Goal: Task Accomplishment & Management: Manage account settings

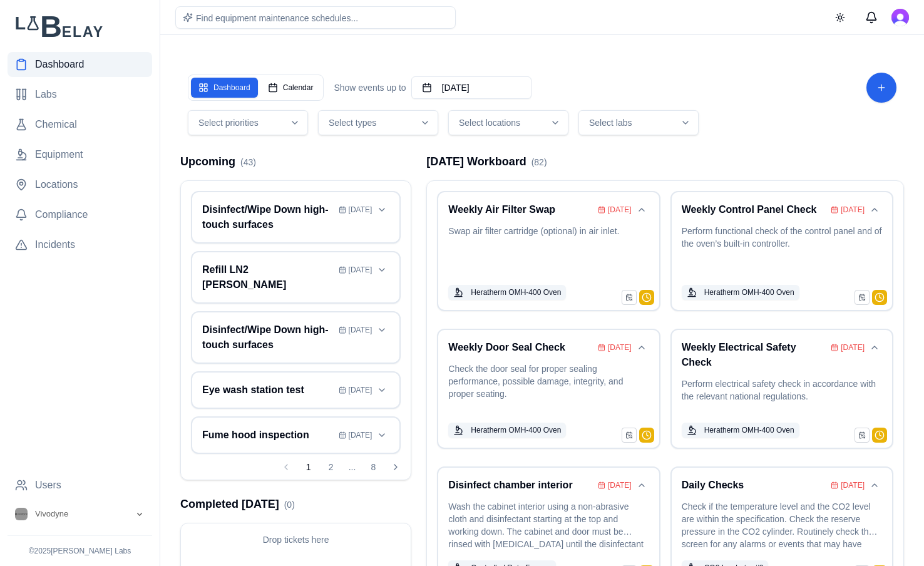
click at [551, 123] on icon "button" at bounding box center [555, 123] width 10 height 10
click at [473, 217] on span "[GEOGRAPHIC_DATA]" at bounding box center [516, 216] width 91 height 13
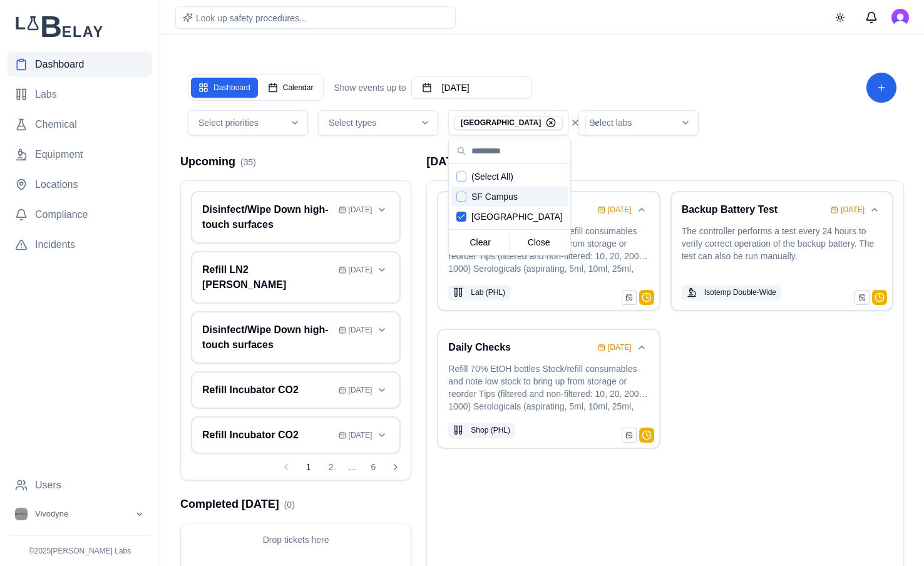
click at [718, 170] on div "[DATE] Workboard ( 3 ) Daily Checks [DATE] Refill 70% EtOH bottles Stock/refill…" at bounding box center [665, 398] width 478 height 491
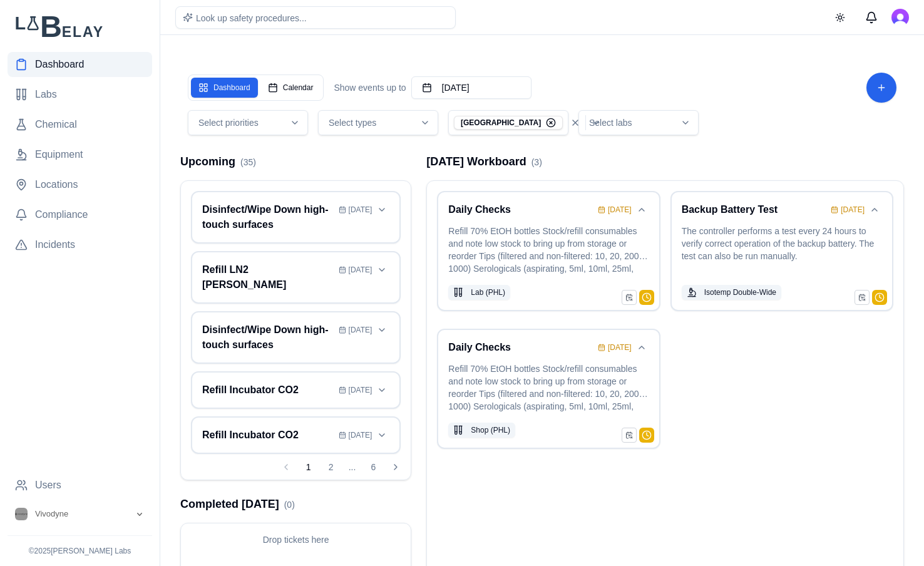
click at [676, 126] on div "Select labs" at bounding box center [639, 122] width 114 height 13
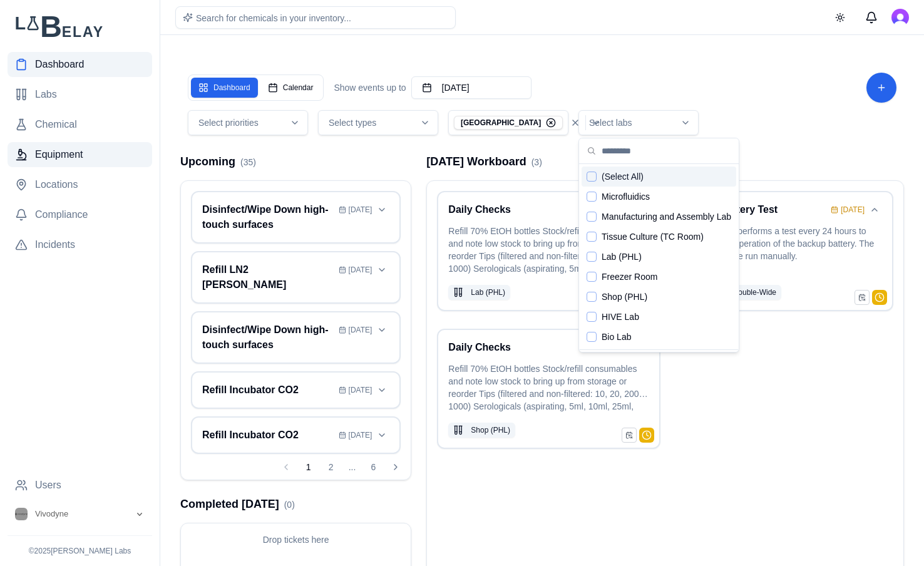
click at [76, 155] on span "Equipment" at bounding box center [59, 154] width 48 height 15
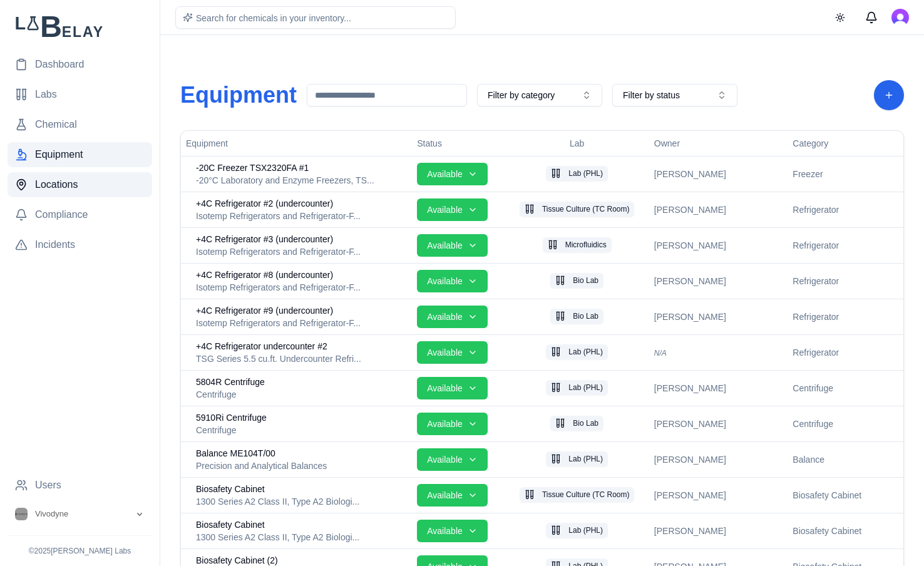
click at [71, 180] on span "Locations" at bounding box center [56, 184] width 43 height 15
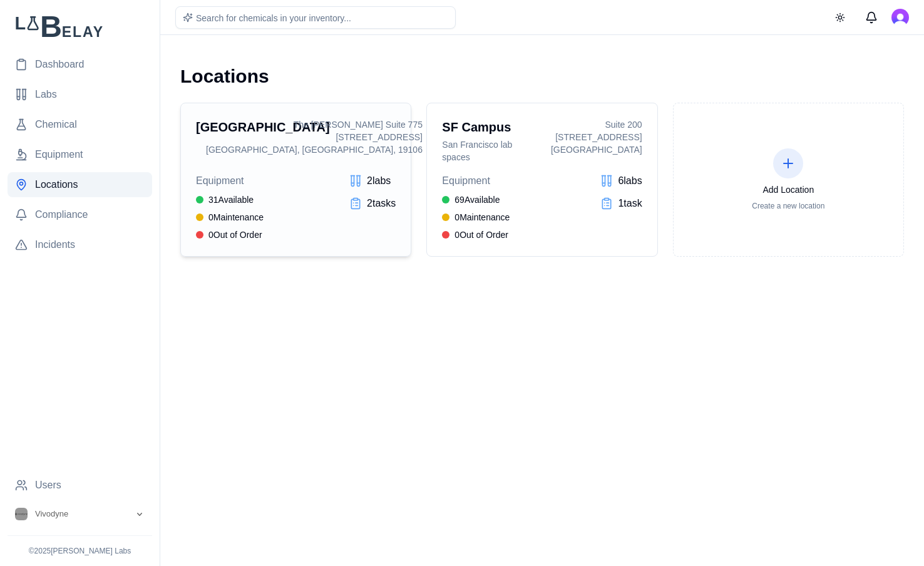
click at [336, 140] on div "[STREET_ADDRESS]" at bounding box center [314, 137] width 217 height 13
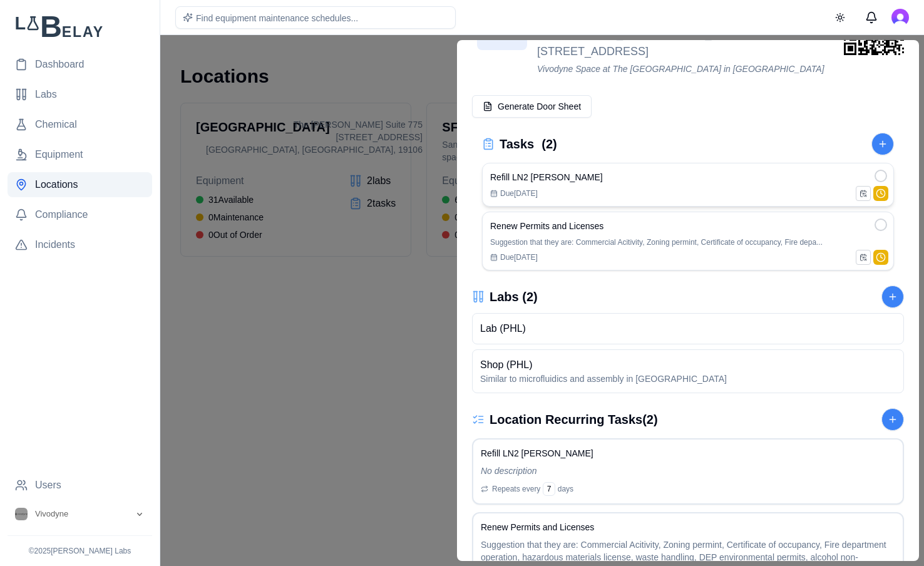
scroll to position [63, 0]
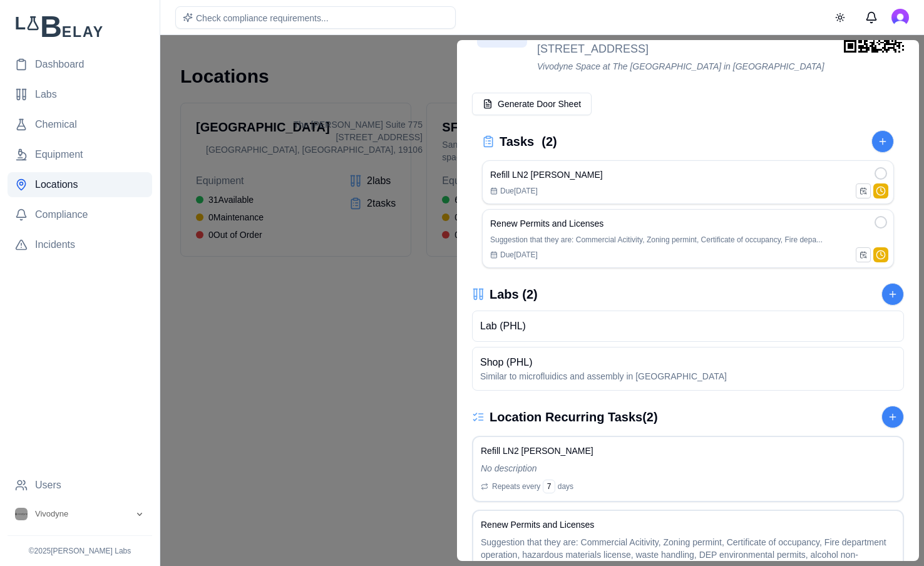
click at [387, 377] on div at bounding box center [462, 300] width 924 height 531
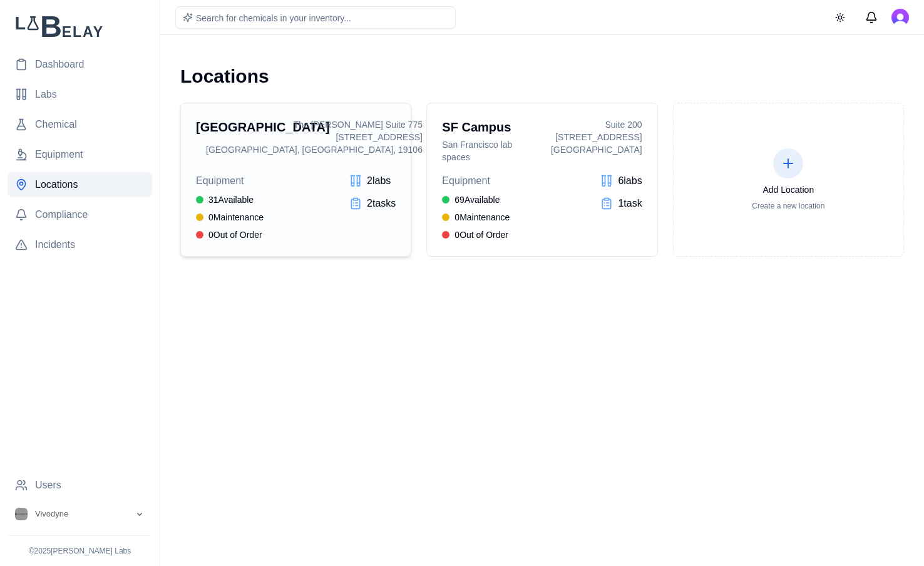
click at [290, 177] on div "Equipment 31 Available 0 Maintenance 0 Out of Order 2 lab s 2 task s" at bounding box center [296, 207] width 200 height 68
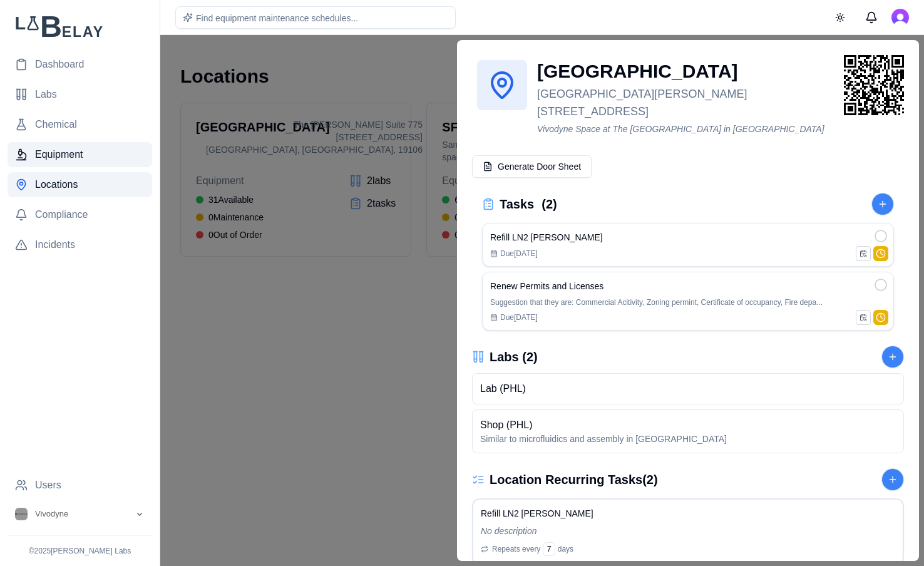
click at [76, 158] on span "Equipment" at bounding box center [59, 154] width 48 height 15
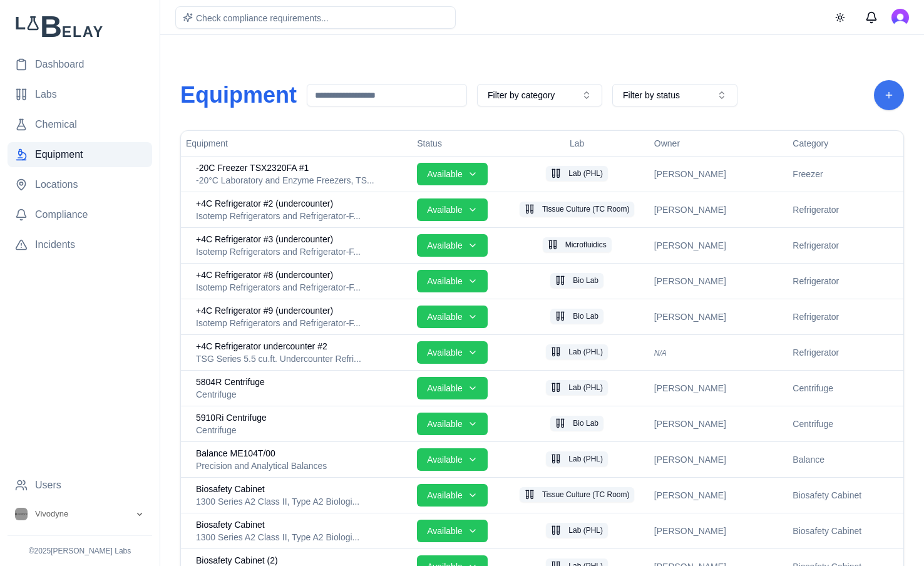
click at [898, 85] on button "Add Equipment" at bounding box center [889, 95] width 30 height 30
click at [821, 85] on div "Equipment Filter by category Filter by status" at bounding box center [542, 95] width 724 height 30
click at [656, 95] on button "Filter by status" at bounding box center [674, 95] width 125 height 23
click at [580, 92] on button "Filter by category" at bounding box center [539, 95] width 125 height 23
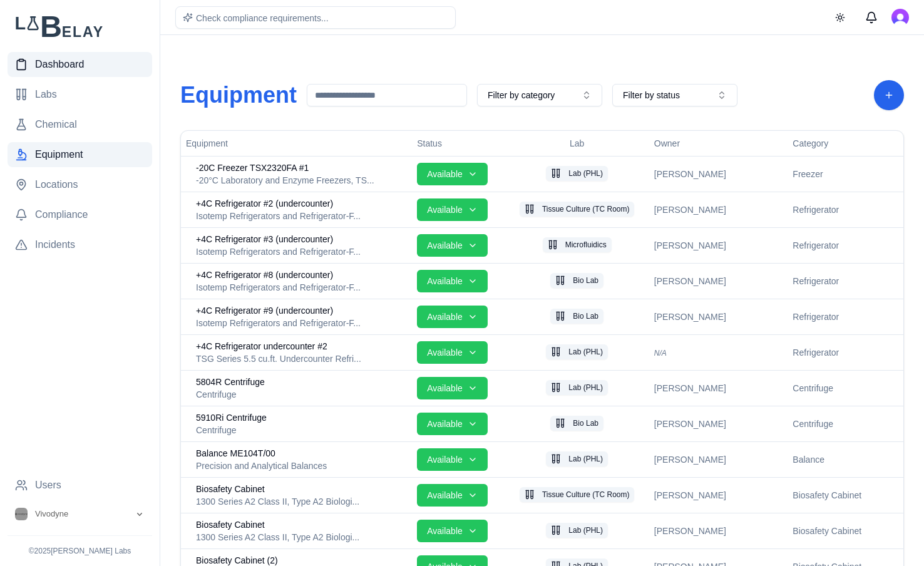
click at [85, 64] on link "Dashboard" at bounding box center [80, 64] width 145 height 25
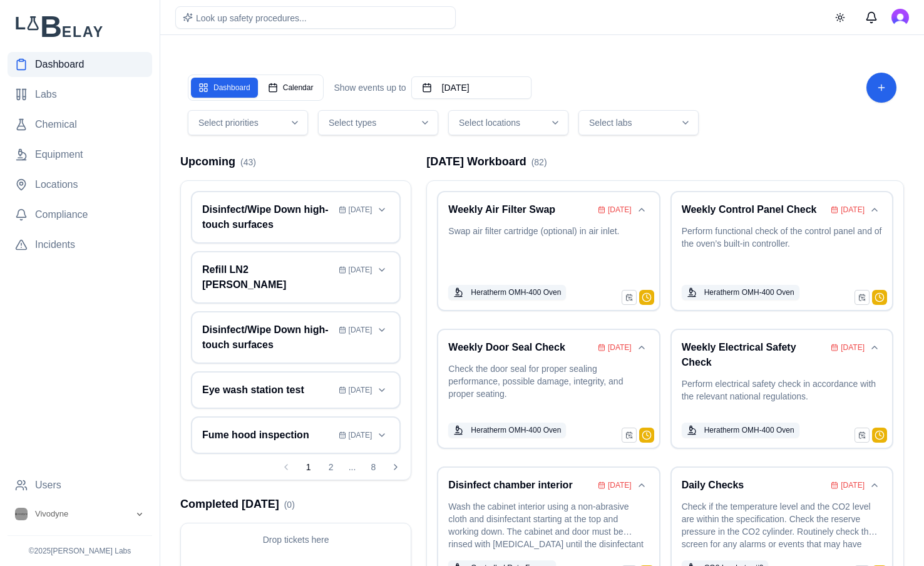
click at [524, 133] on button "Select locations" at bounding box center [508, 122] width 120 height 25
click at [523, 213] on div "[GEOGRAPHIC_DATA]" at bounding box center [509, 217] width 116 height 20
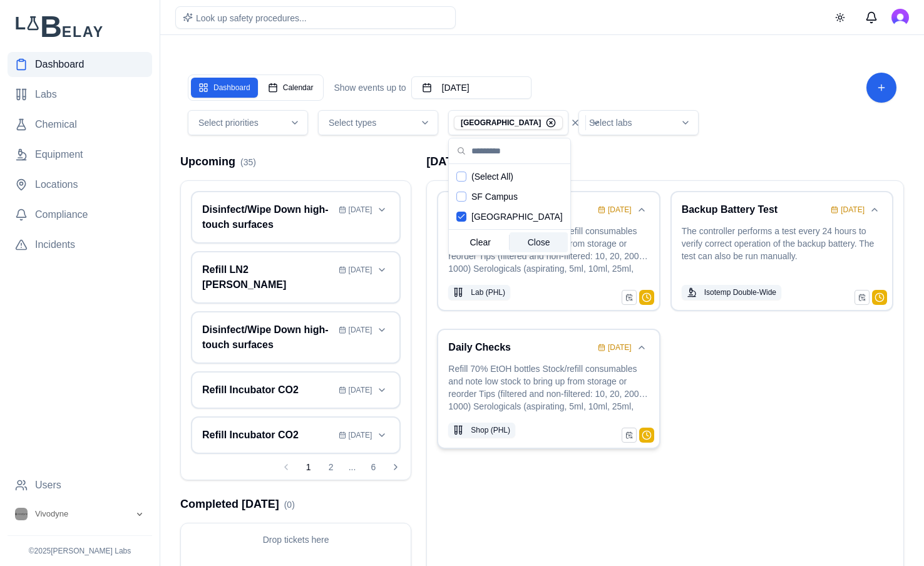
click at [547, 356] on div "Daily Checks [DATE] Refill 70% EtOH bottles Stock/refill consumables and note l…" at bounding box center [548, 389] width 200 height 98
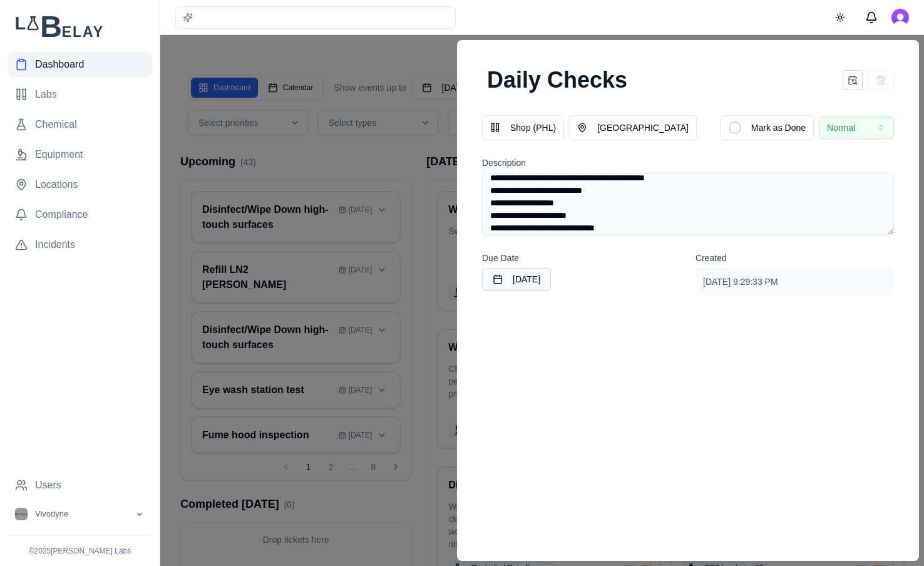
scroll to position [86, 0]
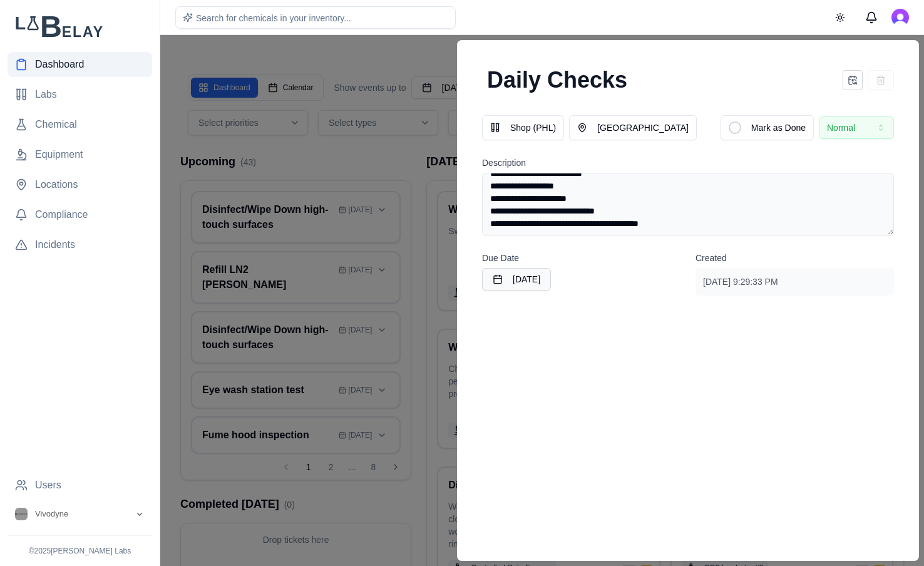
click at [590, 188] on textarea "**********" at bounding box center [688, 204] width 412 height 63
type textarea "**********"
click at [632, 401] on div "**********" at bounding box center [688, 300] width 462 height 521
click at [817, 86] on button "Save" at bounding box center [818, 80] width 40 height 23
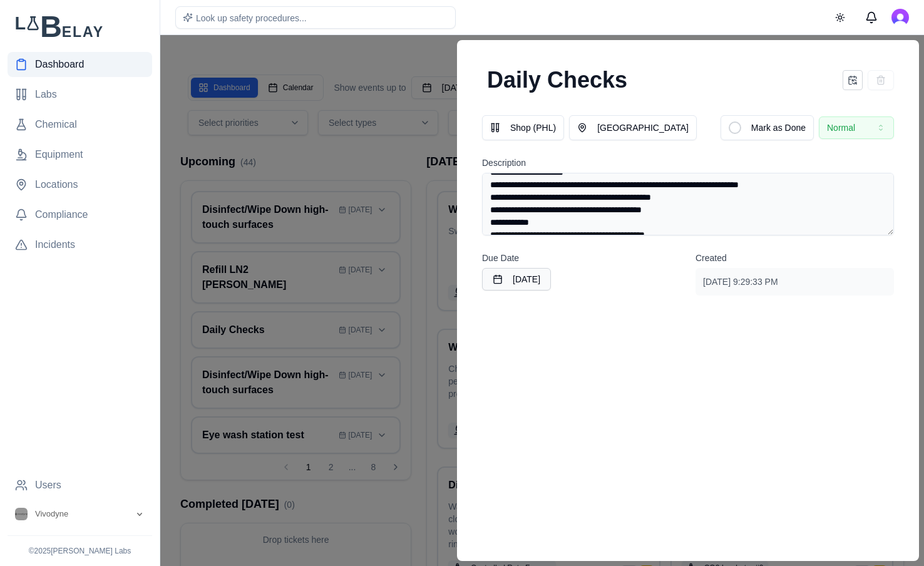
scroll to position [0, 0]
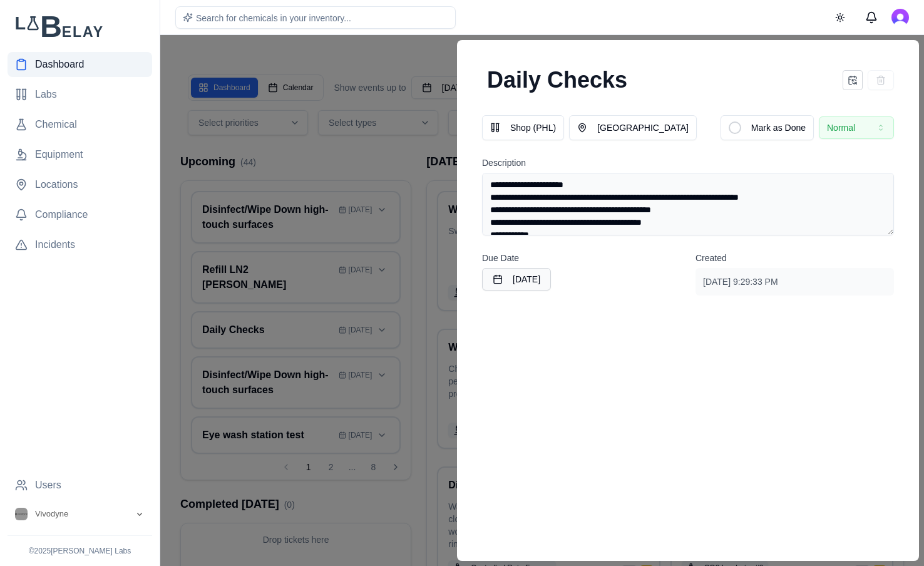
click at [400, 206] on div at bounding box center [462, 300] width 924 height 531
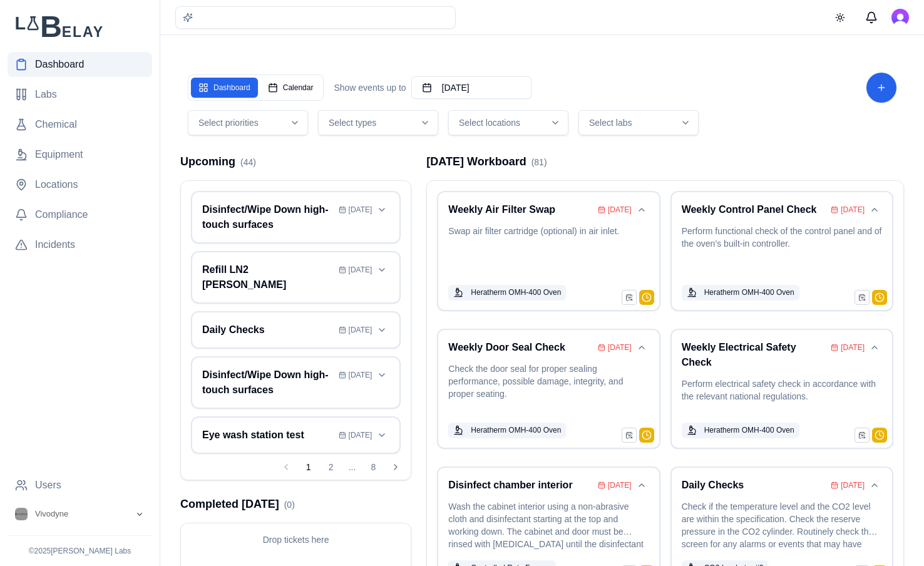
click at [523, 125] on div "Select locations" at bounding box center [508, 122] width 114 height 13
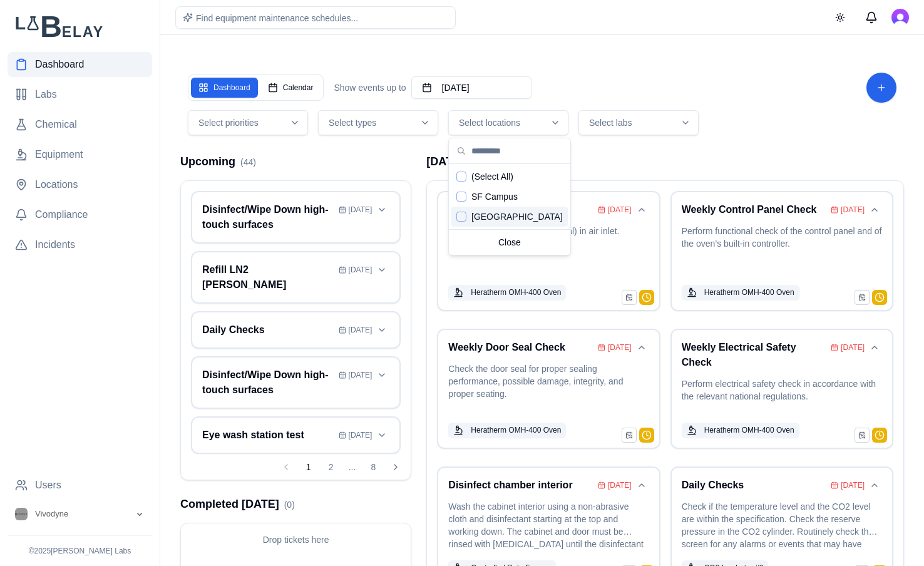
click at [513, 222] on span "[GEOGRAPHIC_DATA]" at bounding box center [516, 216] width 91 height 13
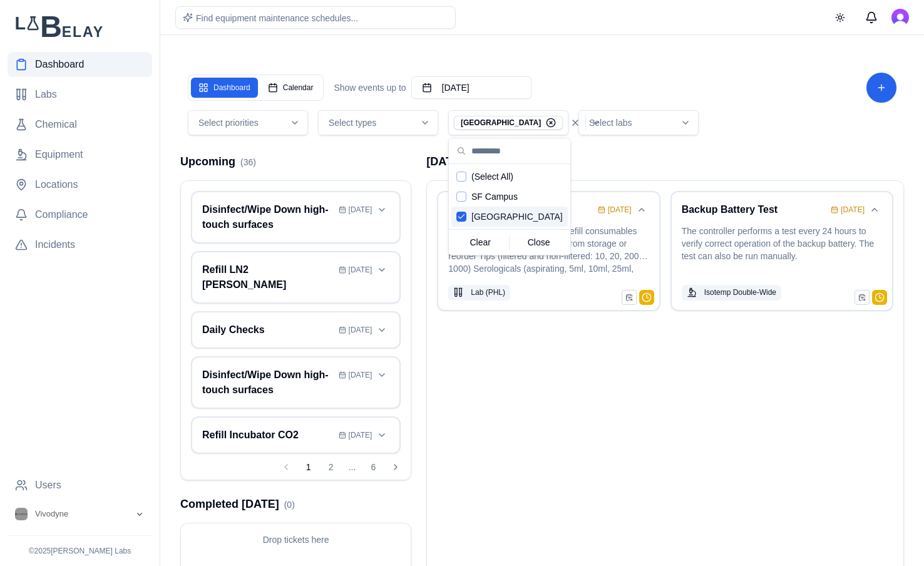
click at [668, 448] on div "Daily Checks [DATE] Refill 70% EtOH bottles Stock/refill consumables and note l…" at bounding box center [665, 399] width 476 height 437
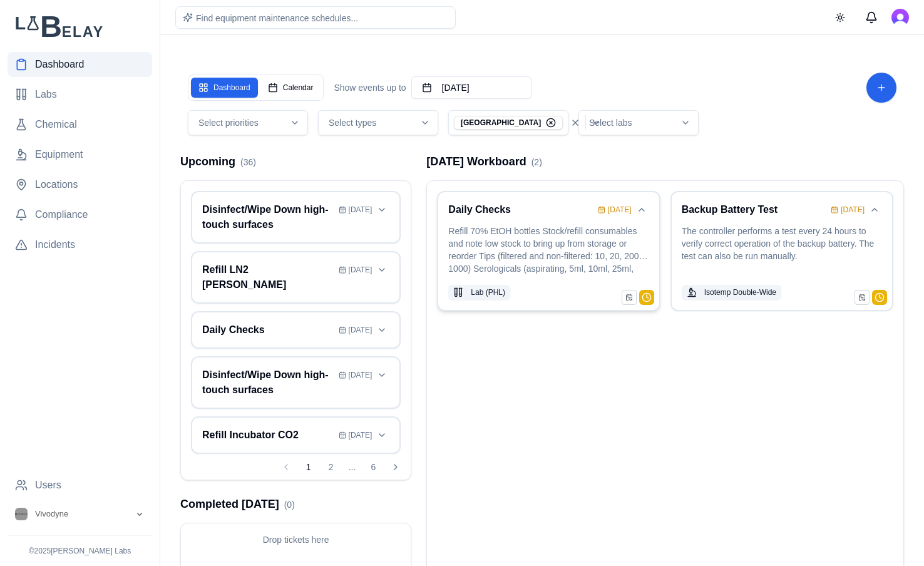
click at [537, 213] on h3 "Daily Checks" at bounding box center [520, 209] width 145 height 15
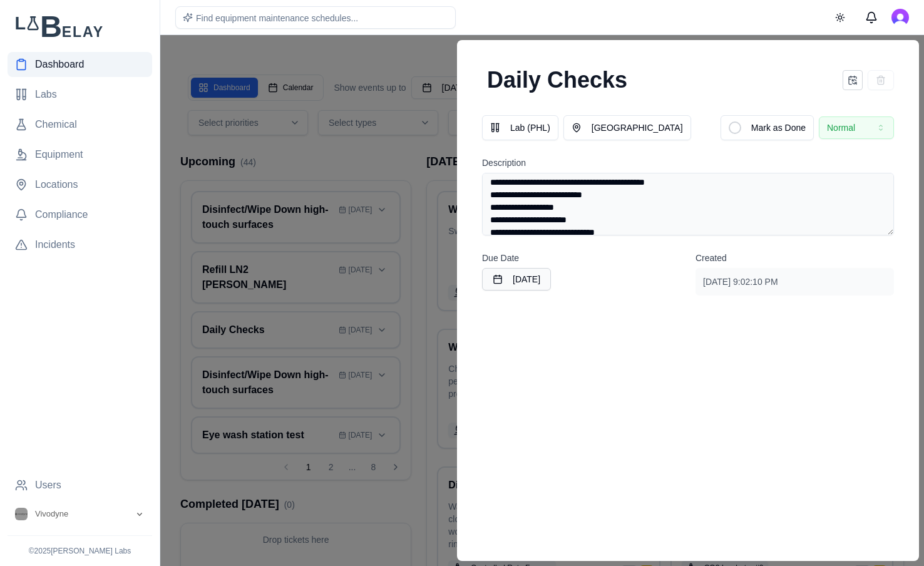
scroll to position [68, 0]
click at [598, 202] on textarea "**********" at bounding box center [688, 204] width 412 height 63
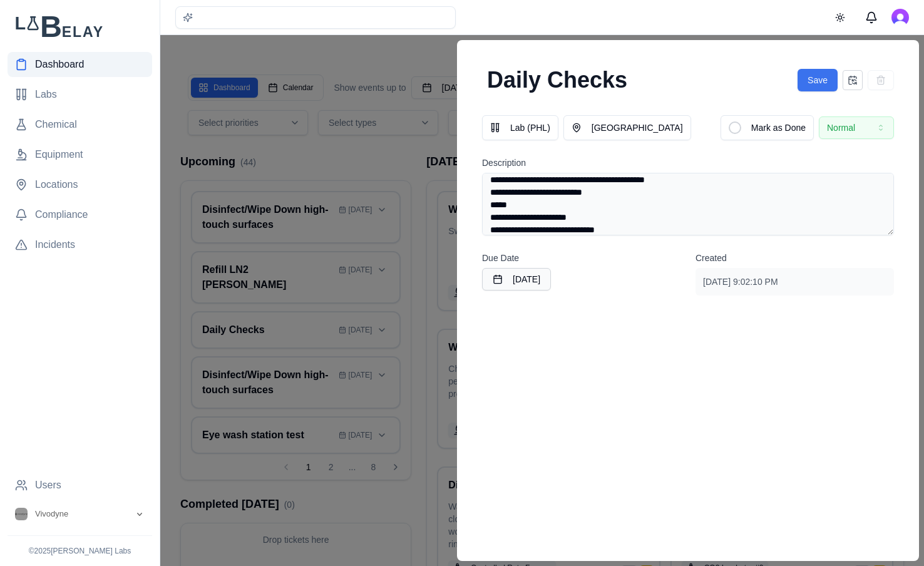
type textarea "**********"
click at [806, 77] on button "Save" at bounding box center [818, 80] width 40 height 23
click at [418, 55] on div at bounding box center [462, 300] width 924 height 531
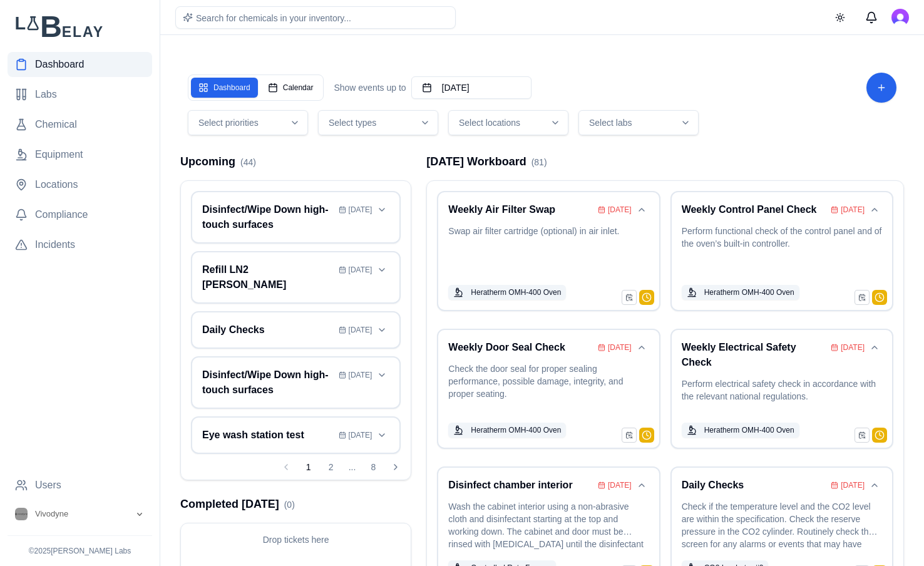
click at [544, 126] on div "Select locations" at bounding box center [508, 122] width 114 height 13
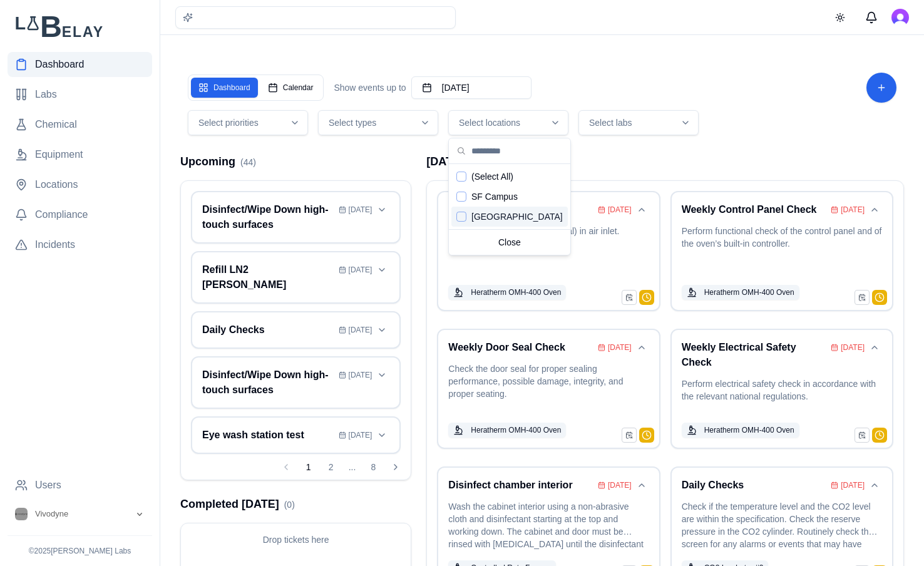
click at [505, 218] on span "[GEOGRAPHIC_DATA]" at bounding box center [516, 216] width 91 height 13
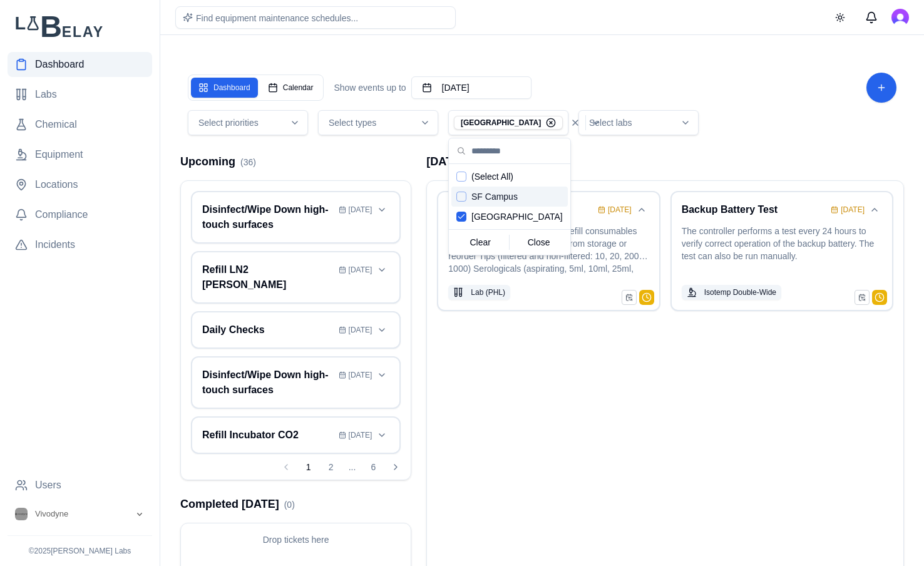
click at [802, 135] on div "Select priorities Select types PHL Campus Select labs" at bounding box center [542, 122] width 709 height 25
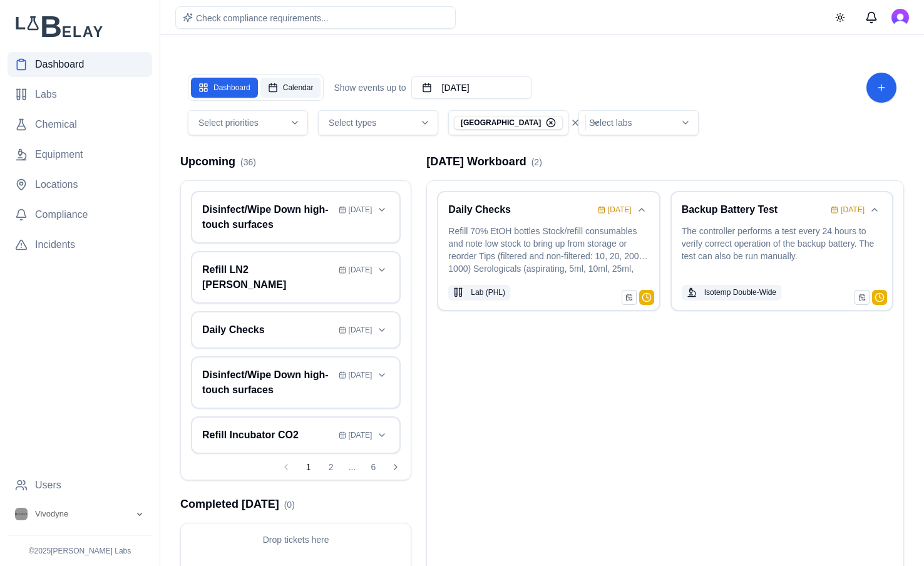
click at [311, 89] on button "Calendar" at bounding box center [290, 88] width 61 height 20
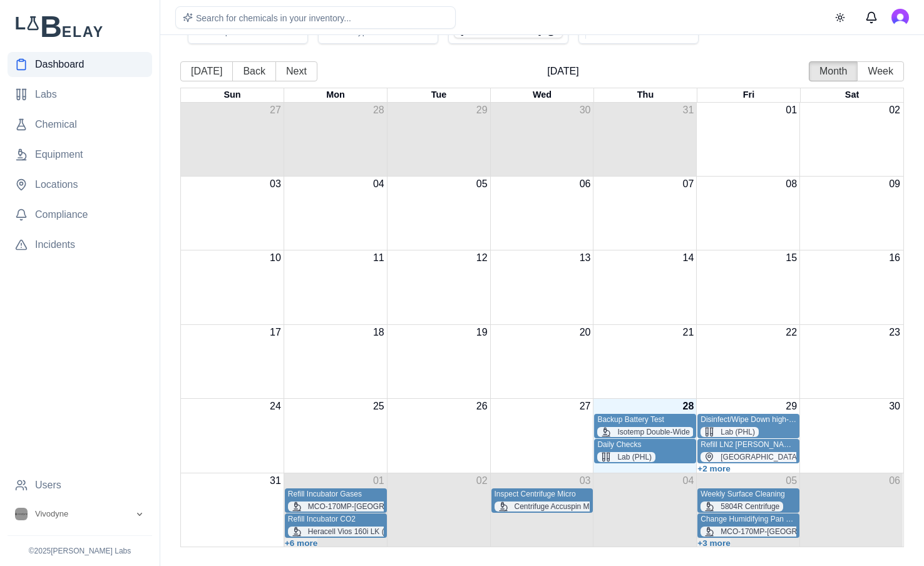
scroll to position [98, 0]
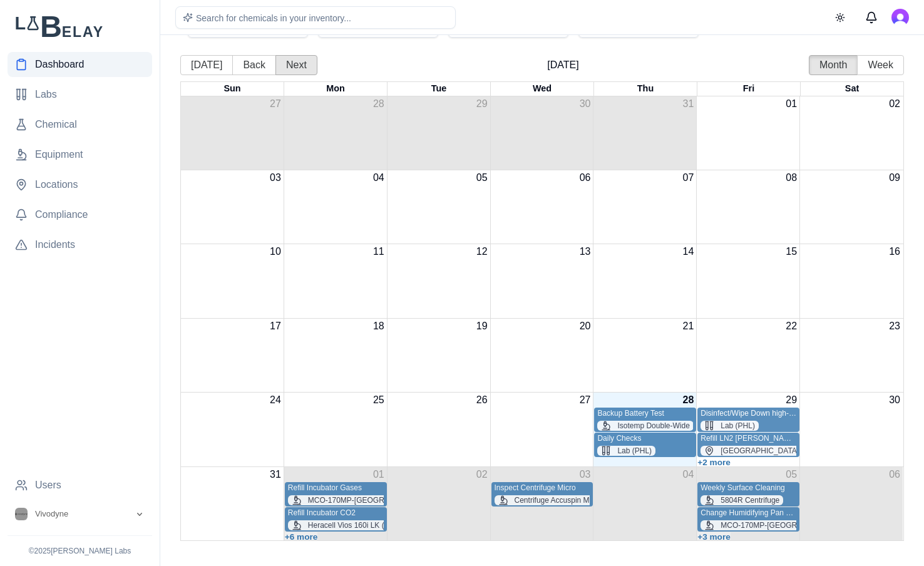
click at [283, 62] on button "Next" at bounding box center [296, 65] width 42 height 20
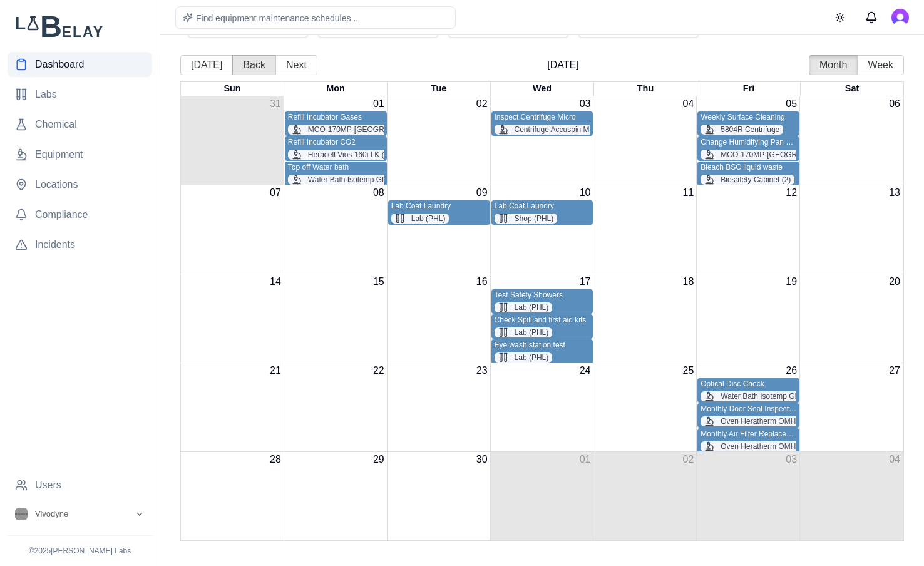
click at [246, 63] on button "Back" at bounding box center [254, 65] width 44 height 20
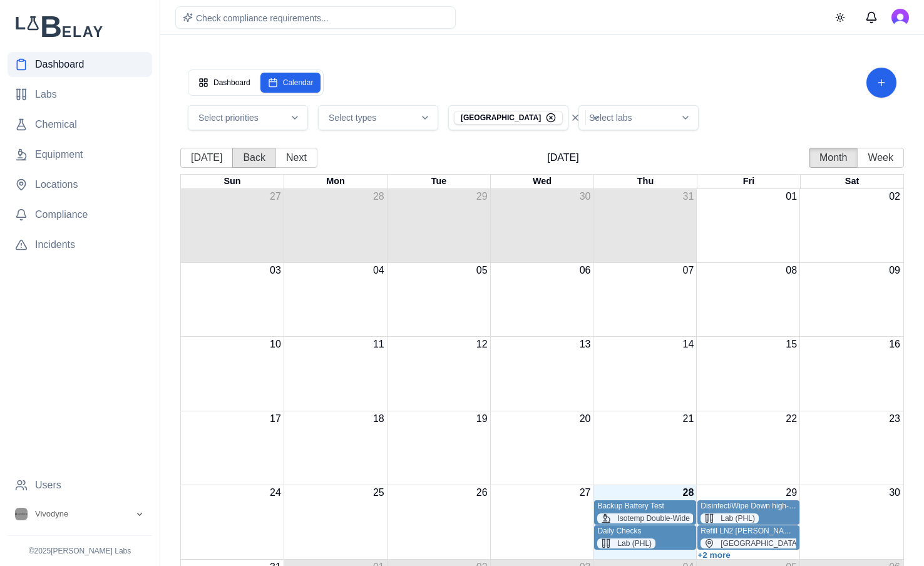
scroll to position [4, 0]
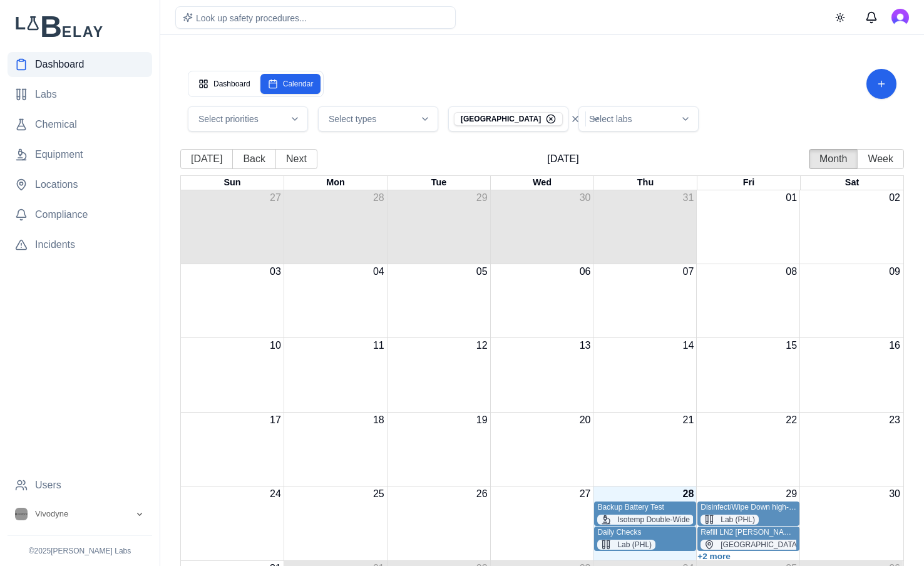
click at [691, 130] on button "Select labs" at bounding box center [638, 118] width 120 height 25
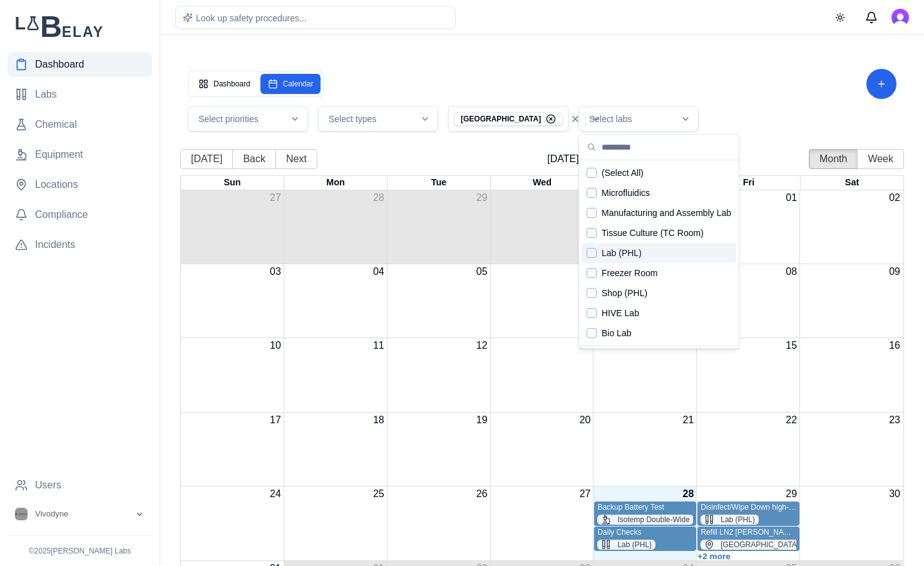
click at [627, 248] on span "Lab (PHL)" at bounding box center [622, 253] width 40 height 13
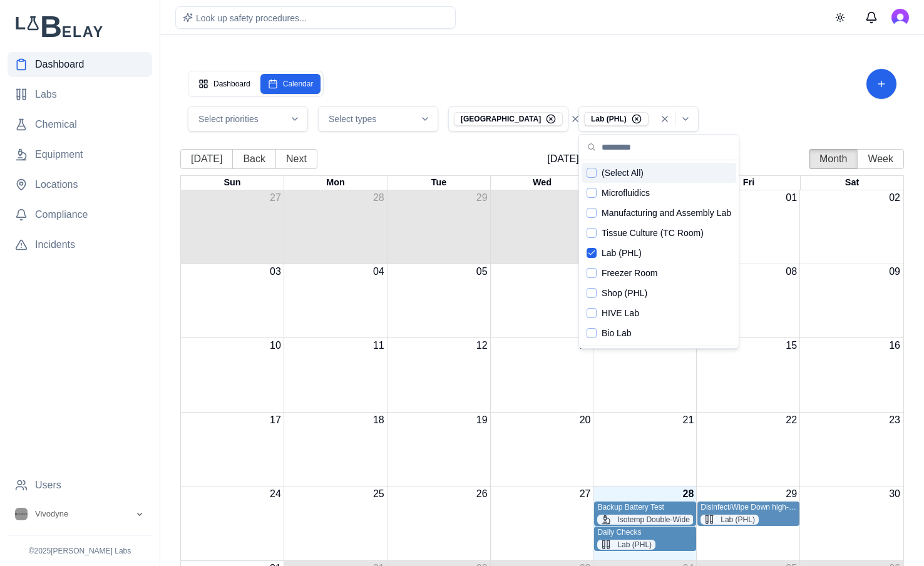
click at [750, 108] on div "Select priorities Select types PHL Campus Lab (PHL)" at bounding box center [542, 118] width 709 height 25
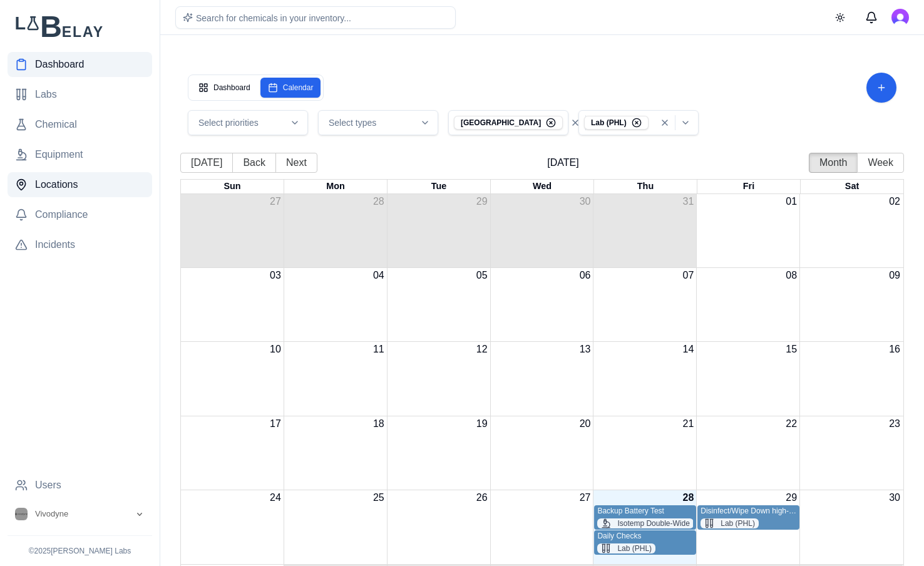
click at [74, 184] on span "Locations" at bounding box center [56, 184] width 43 height 15
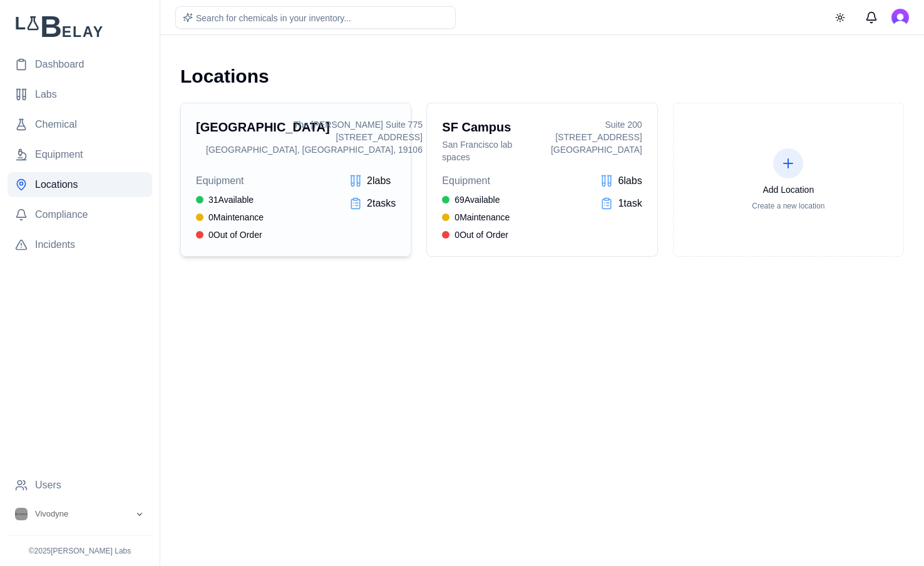
click at [297, 118] on div "PHL Campus Vivodyne Space at The [PERSON_NAME] in [GEOGRAPHIC_DATA] [GEOGRAPHIC…" at bounding box center [296, 140] width 200 height 45
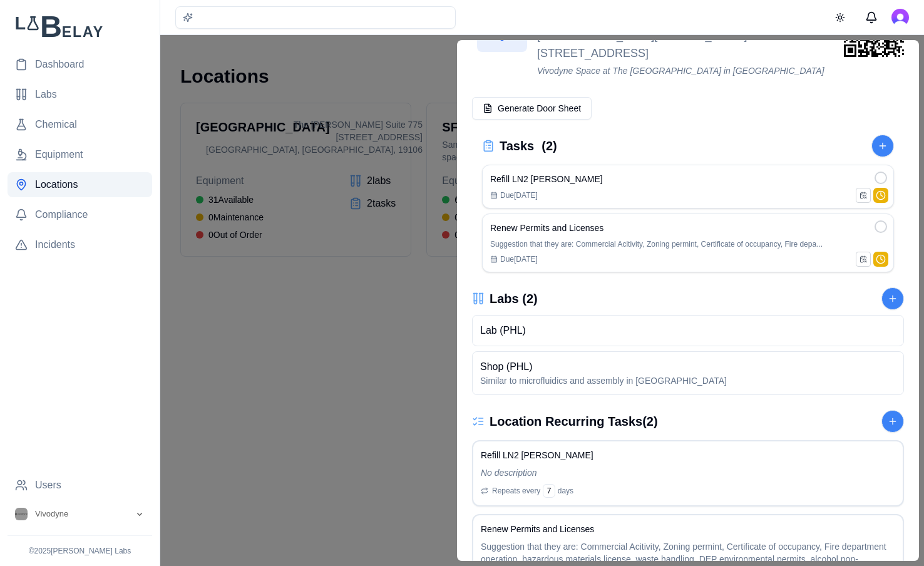
scroll to position [133, 0]
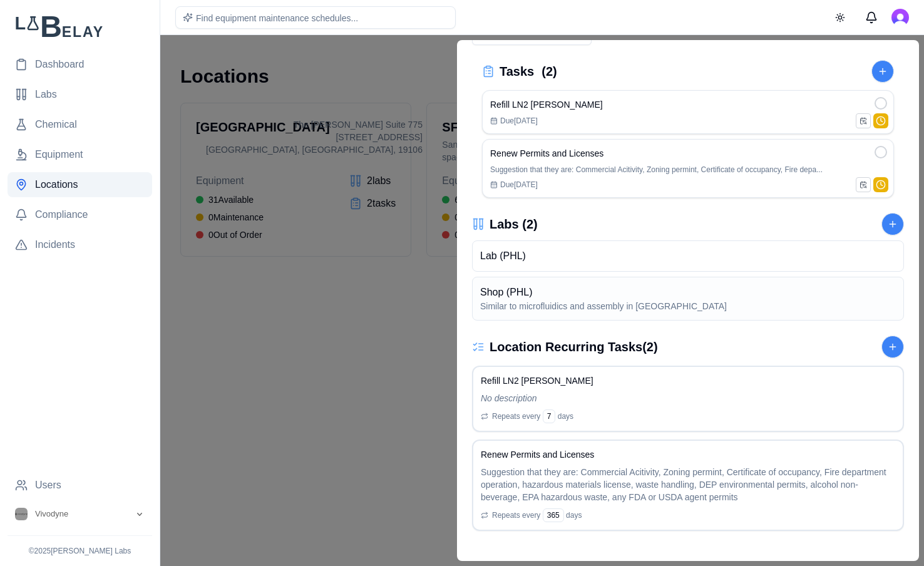
click at [657, 290] on div "Shop (PHL) Similar to microfluidics and assembly in [GEOGRAPHIC_DATA]" at bounding box center [688, 299] width 432 height 44
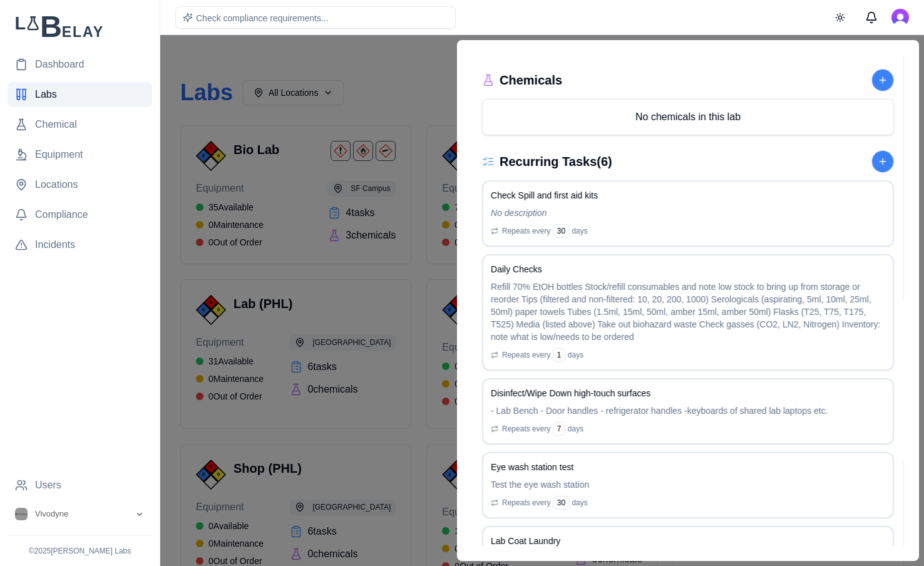
scroll to position [635, 0]
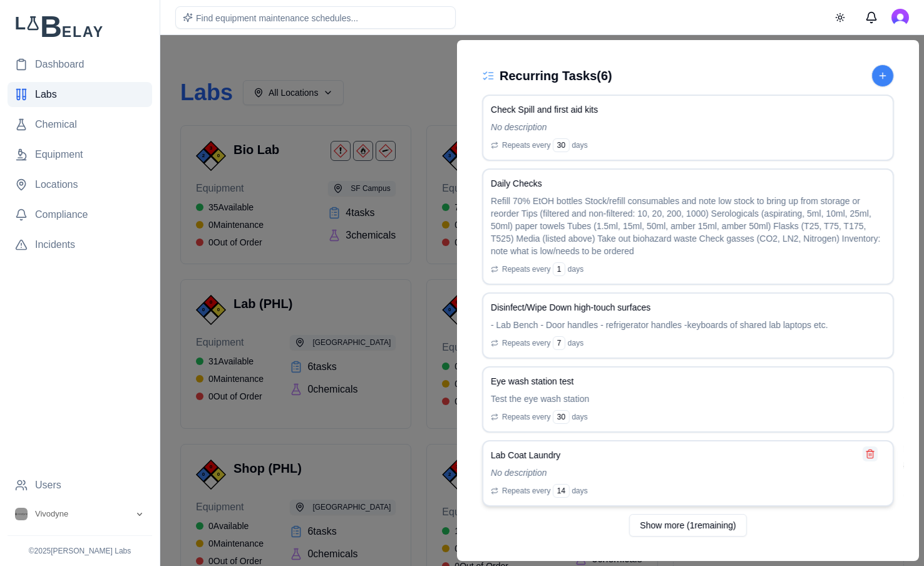
click at [874, 453] on button at bounding box center [870, 453] width 15 height 15
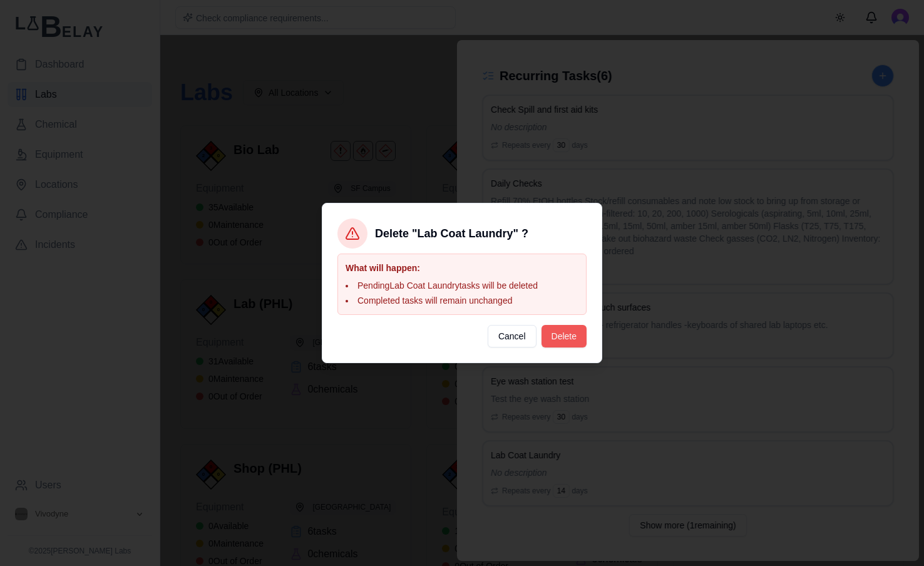
click at [574, 339] on button "Delete" at bounding box center [564, 336] width 45 height 23
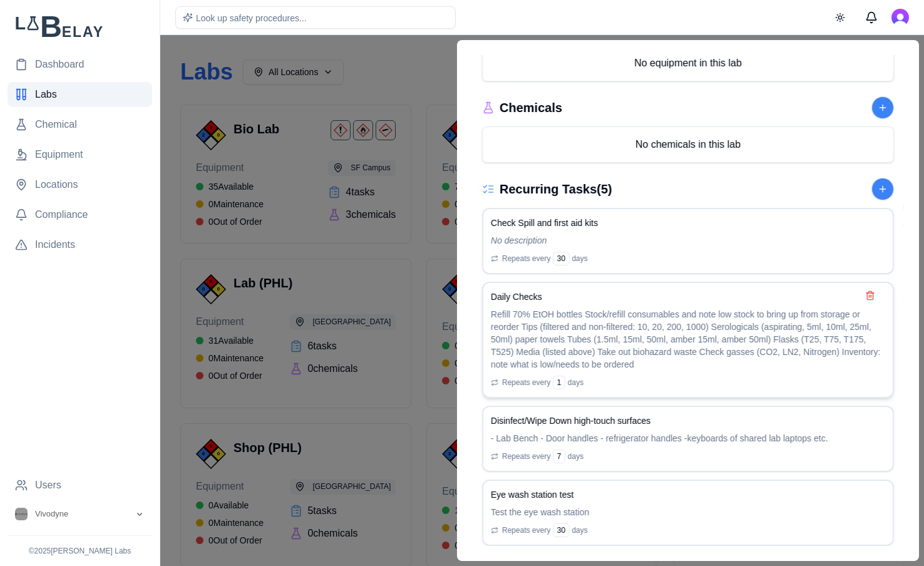
scroll to position [609, 0]
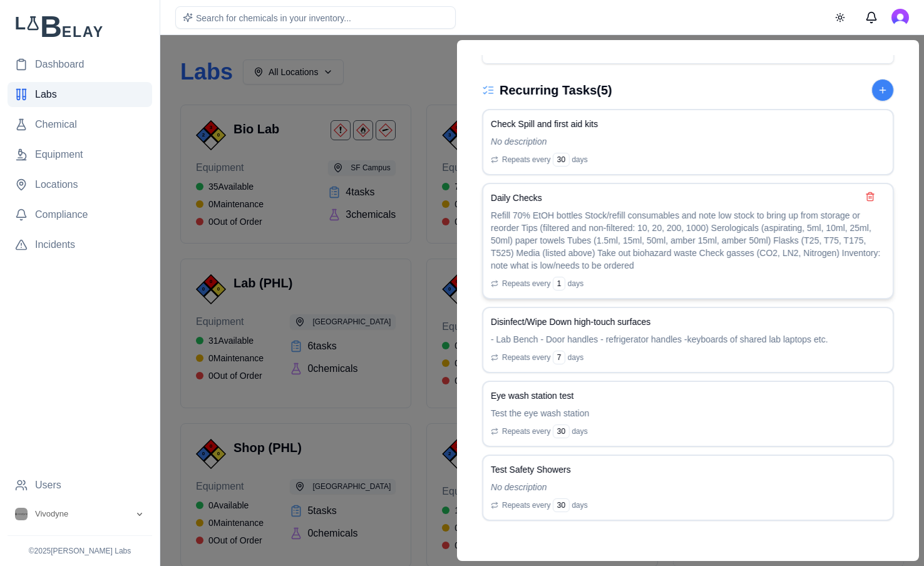
click at [711, 229] on p "Refill 70% EtOH bottles Stock/refill consumables and note low stock to bring up…" at bounding box center [688, 240] width 394 height 63
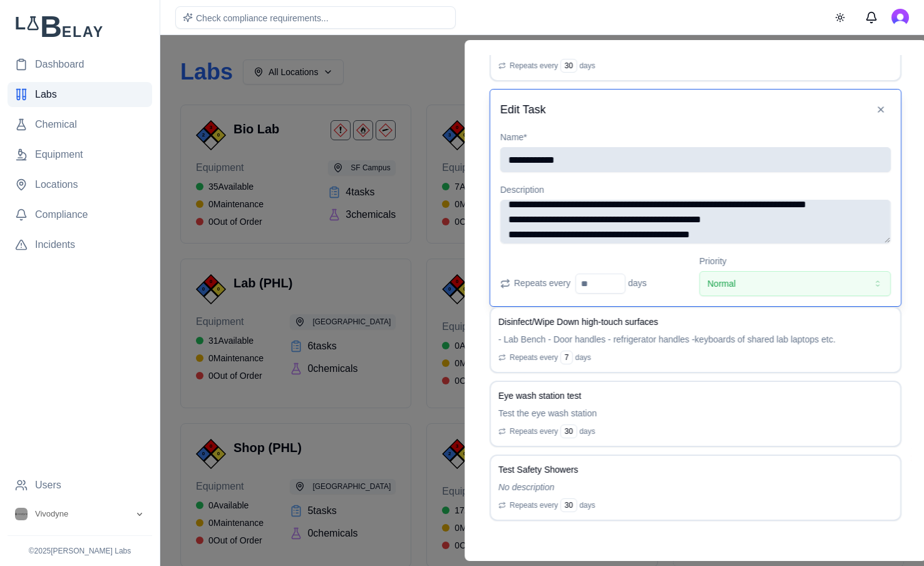
scroll to position [51, 0]
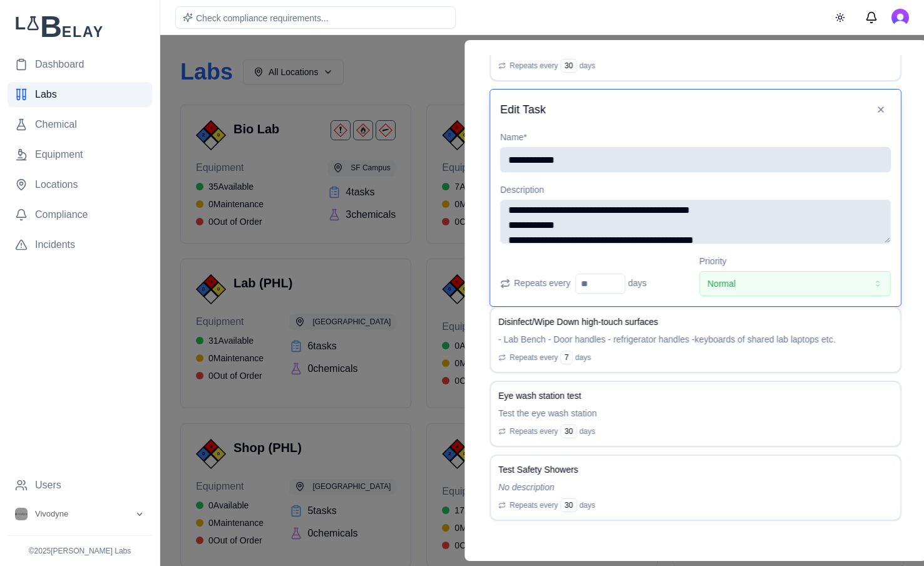
drag, startPoint x: 500, startPoint y: 230, endPoint x: 504, endPoint y: 239, distance: 9.5
click at [504, 239] on textarea "**********" at bounding box center [695, 222] width 391 height 44
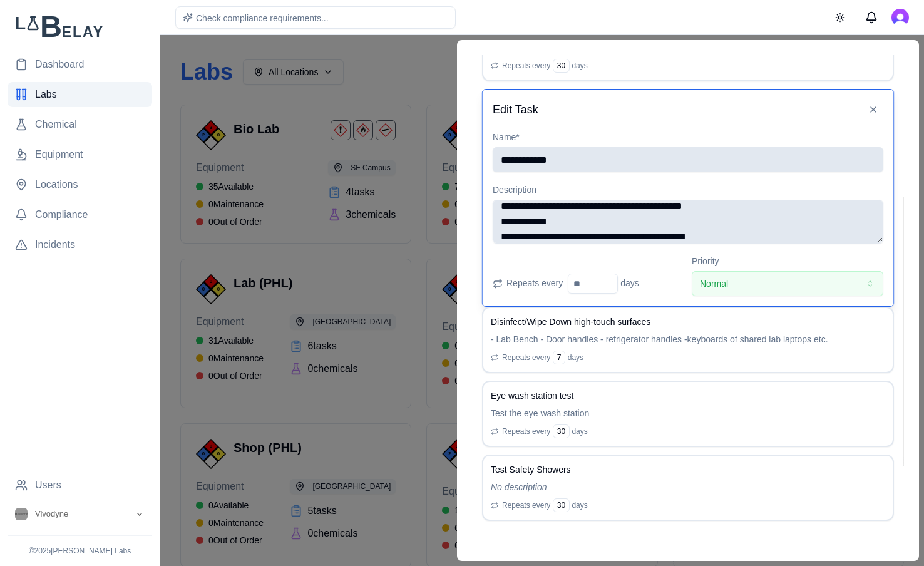
click at [676, 221] on textarea "**********" at bounding box center [688, 222] width 391 height 44
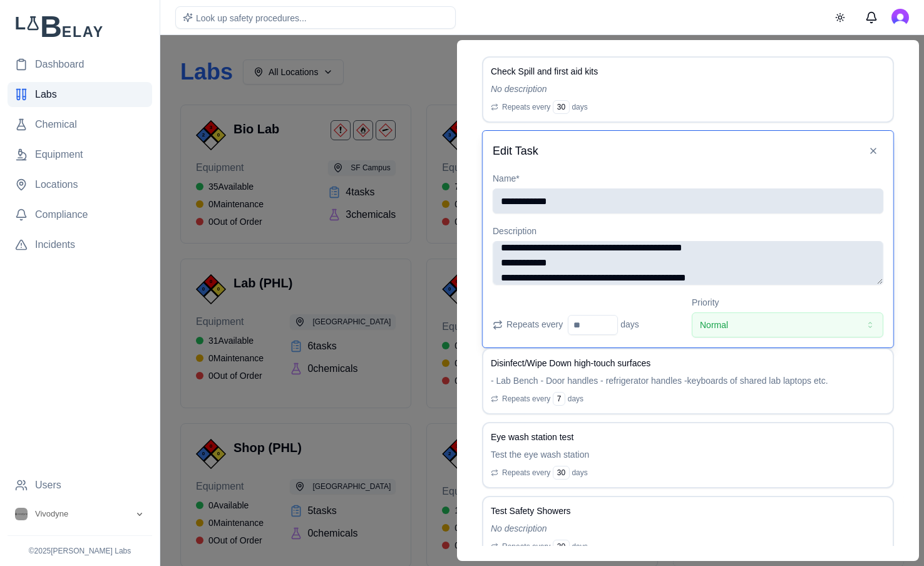
scroll to position [60, 0]
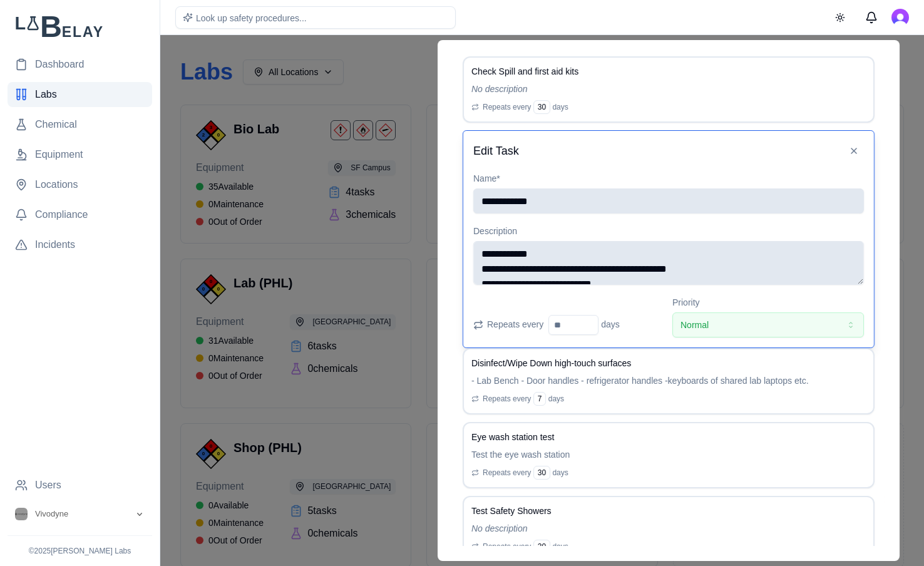
drag, startPoint x: 741, startPoint y: 279, endPoint x: 518, endPoint y: 265, distance: 222.6
click at [518, 265] on textarea "**********" at bounding box center [668, 263] width 391 height 44
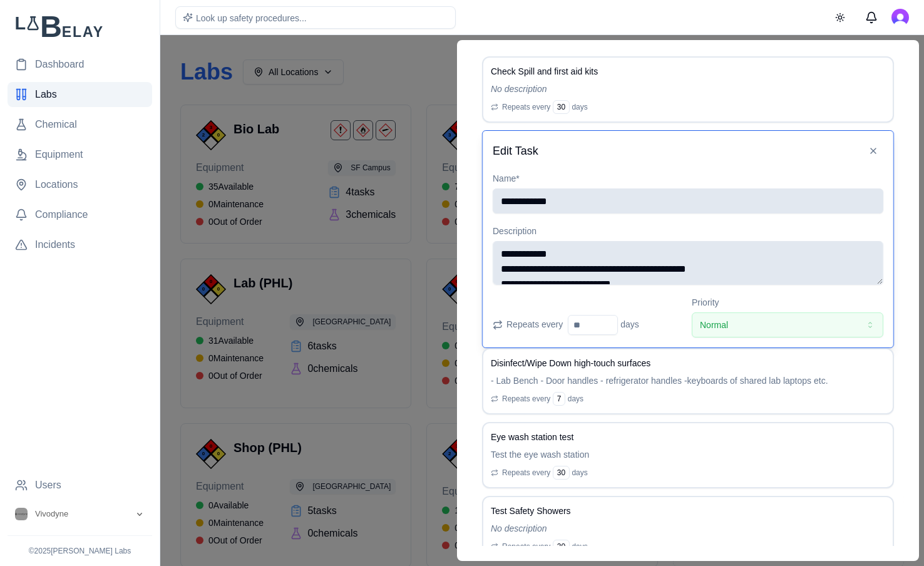
scroll to position [133, 0]
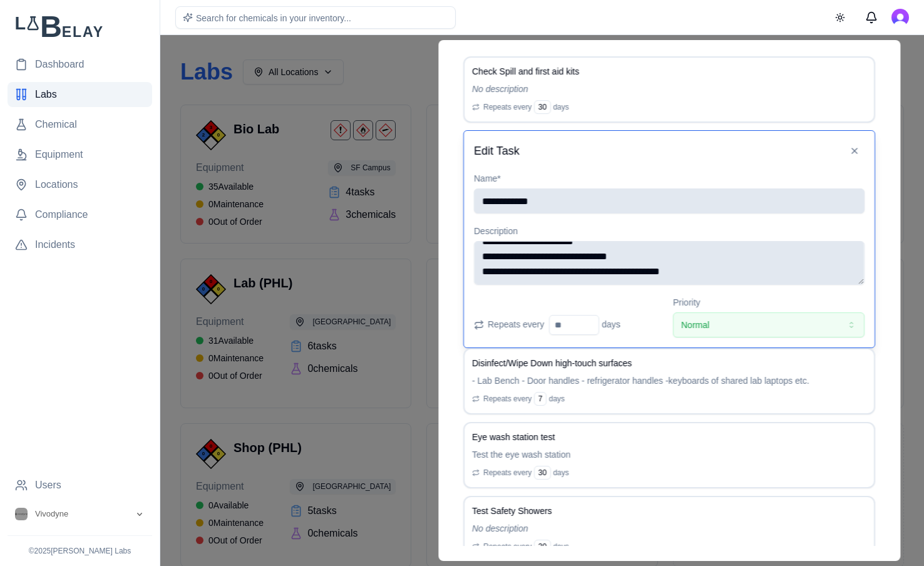
drag, startPoint x: 677, startPoint y: 257, endPoint x: 491, endPoint y: 257, distance: 185.9
click at [491, 257] on textarea "**********" at bounding box center [669, 263] width 391 height 44
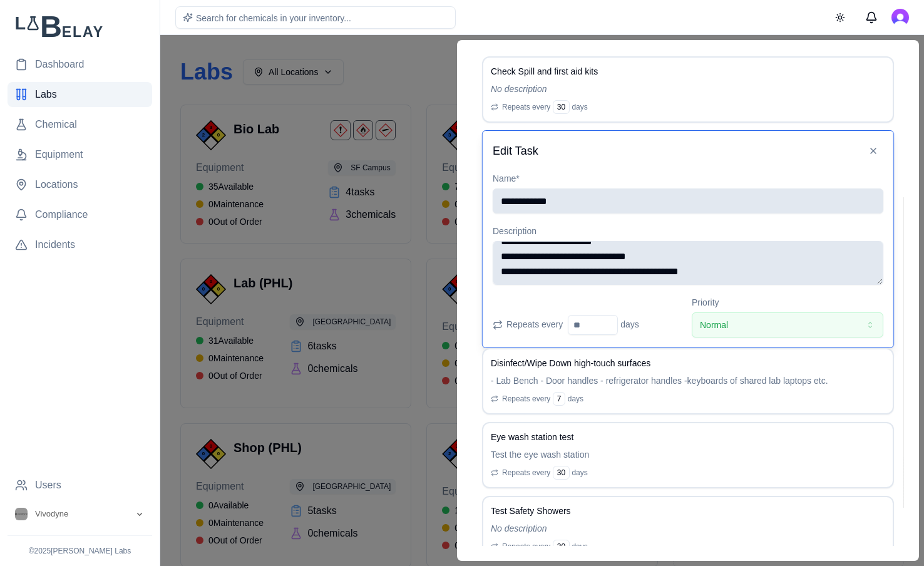
click at [493, 257] on textarea "**********" at bounding box center [688, 263] width 391 height 44
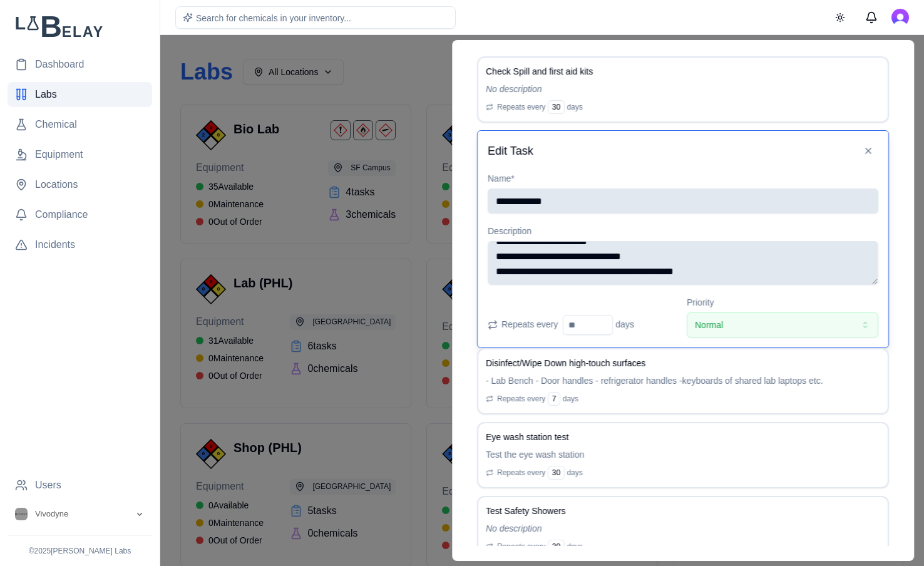
drag, startPoint x: 620, startPoint y: 259, endPoint x: 609, endPoint y: 259, distance: 11.9
click at [609, 259] on textarea "**********" at bounding box center [683, 263] width 391 height 44
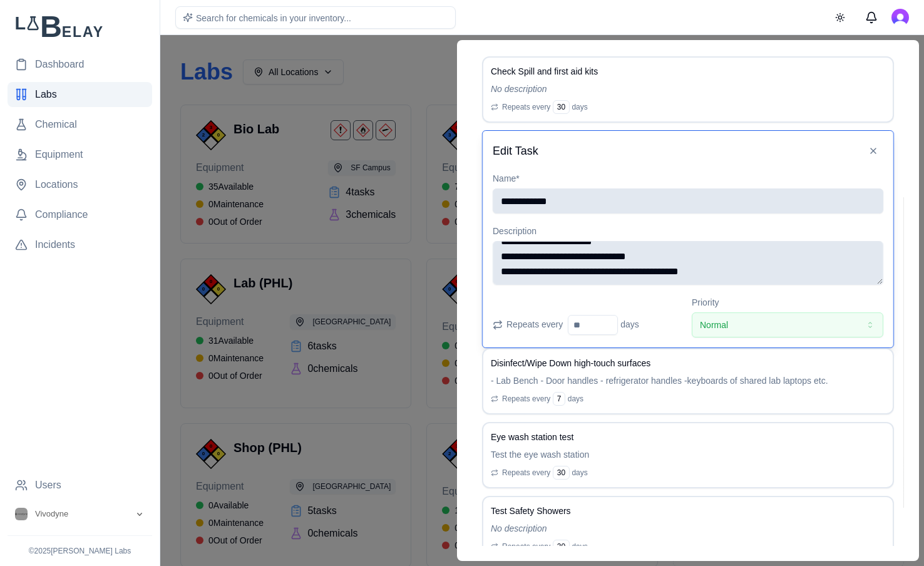
click at [596, 259] on textarea "**********" at bounding box center [688, 263] width 391 height 44
click at [612, 258] on textarea "**********" at bounding box center [688, 263] width 391 height 44
click at [602, 267] on textarea "**********" at bounding box center [688, 263] width 391 height 44
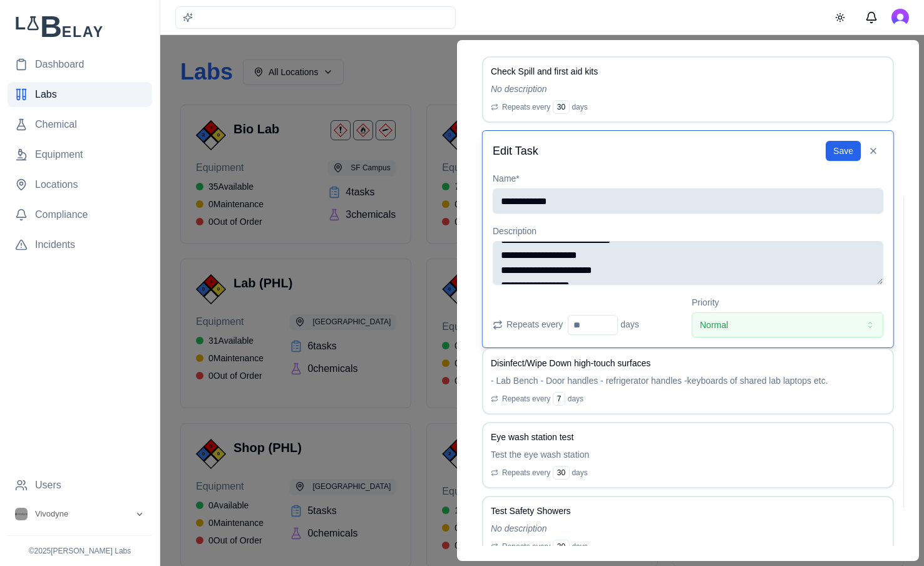
click at [602, 267] on textarea "**********" at bounding box center [688, 263] width 391 height 44
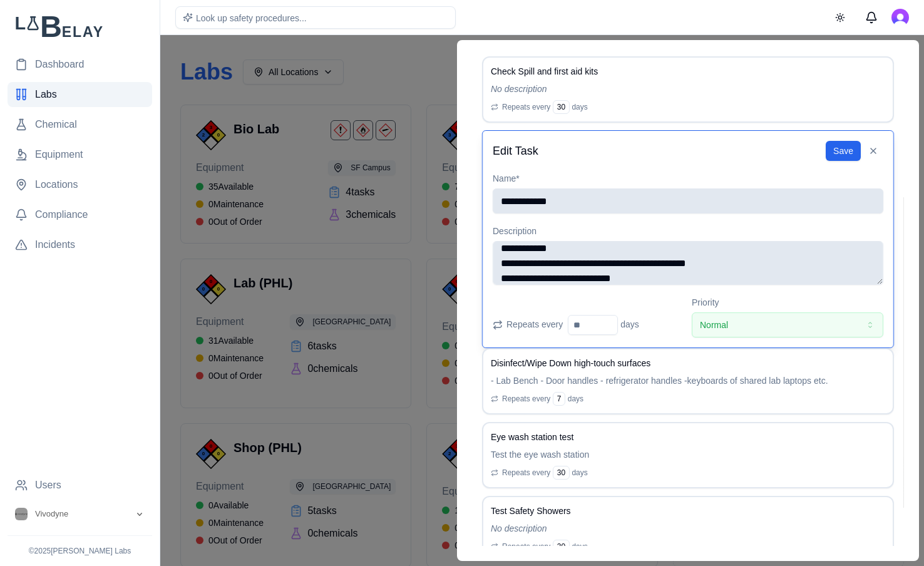
scroll to position [69, 0]
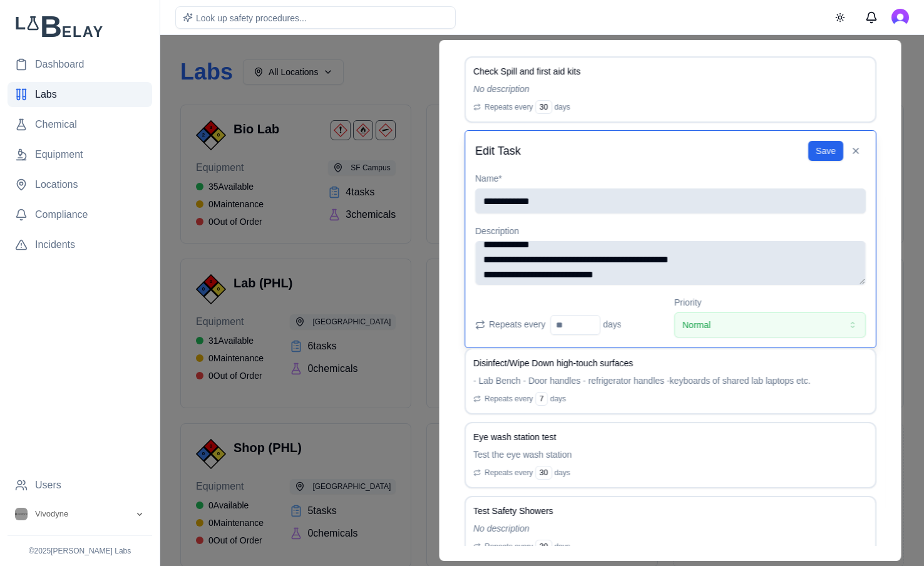
drag, startPoint x: 643, startPoint y: 275, endPoint x: 483, endPoint y: 256, distance: 160.8
click at [481, 256] on textarea "**********" at bounding box center [670, 263] width 391 height 44
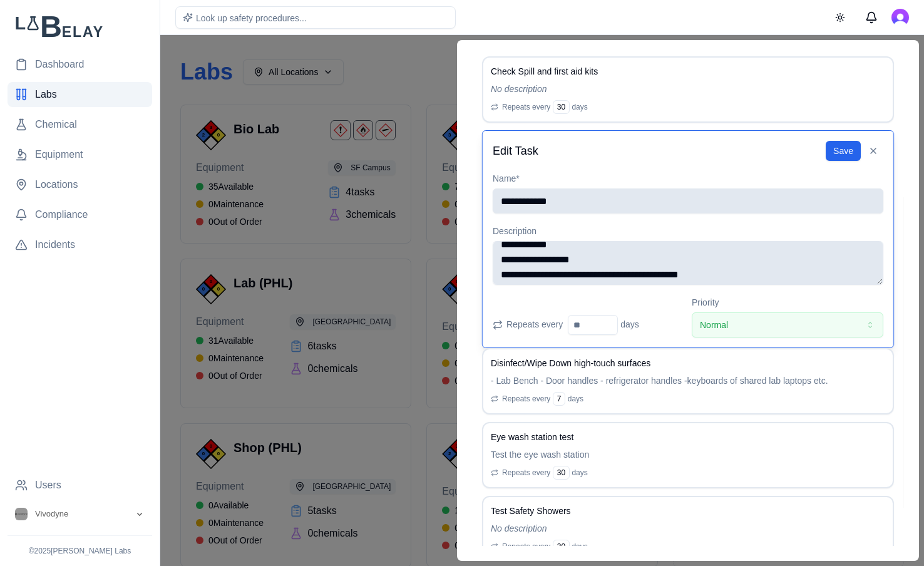
scroll to position [54, 0]
click at [506, 254] on textarea "**********" at bounding box center [688, 263] width 391 height 44
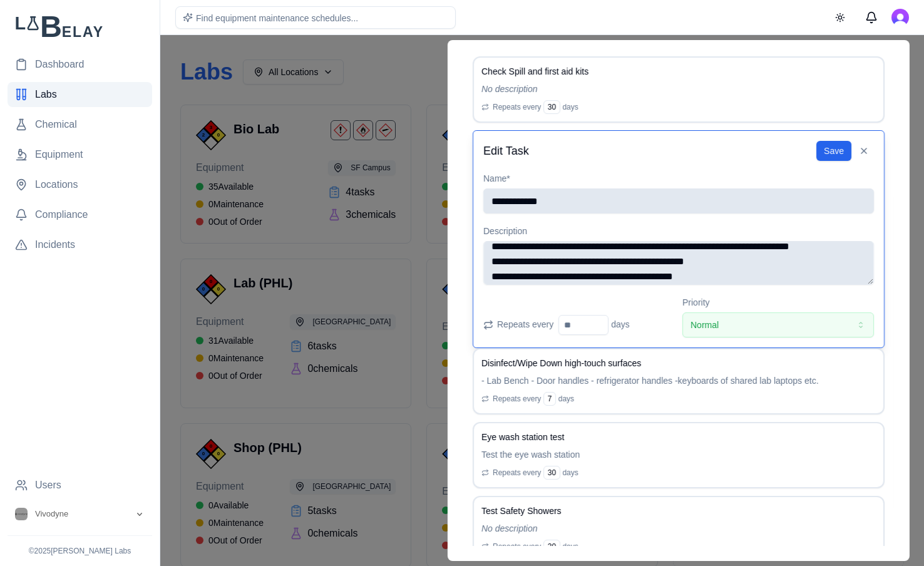
scroll to position [29, 0]
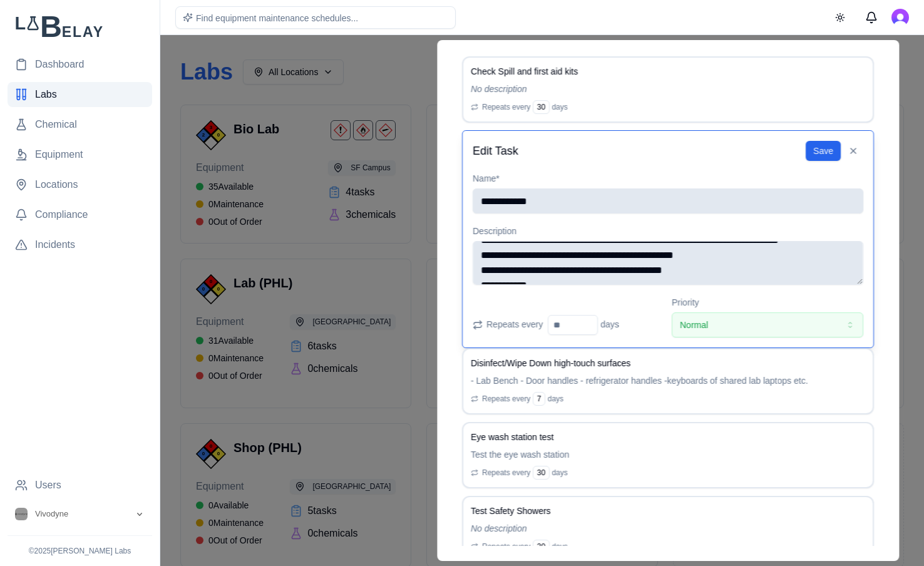
drag, startPoint x: 717, startPoint y: 279, endPoint x: 478, endPoint y: 250, distance: 241.4
click at [478, 250] on textarea "**********" at bounding box center [668, 263] width 391 height 44
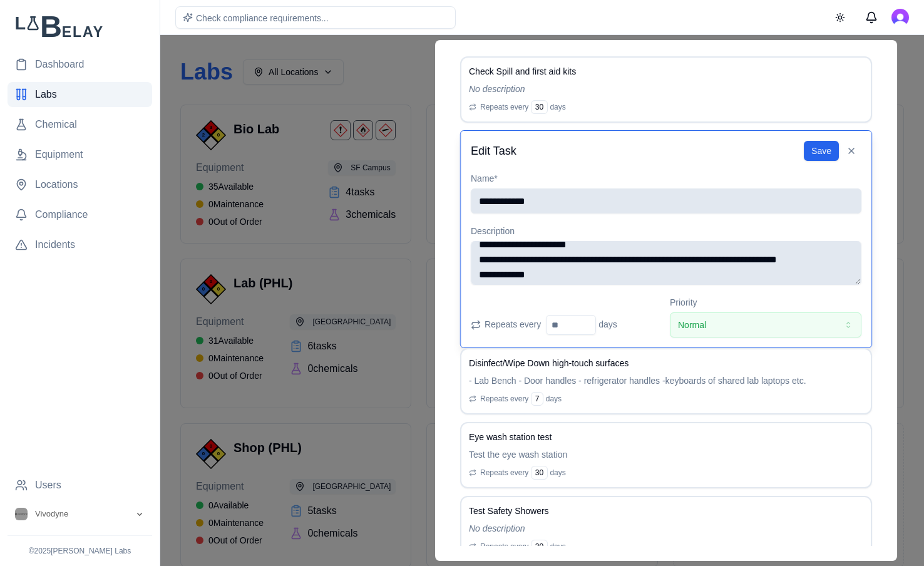
scroll to position [4, 0]
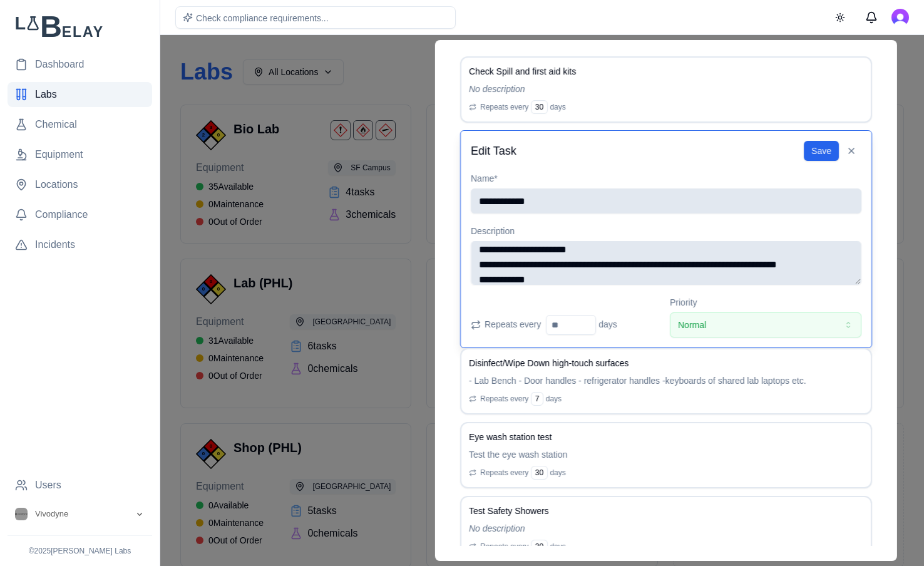
drag, startPoint x: 853, startPoint y: 267, endPoint x: 478, endPoint y: 262, distance: 375.0
click at [478, 262] on textarea "**********" at bounding box center [666, 263] width 391 height 44
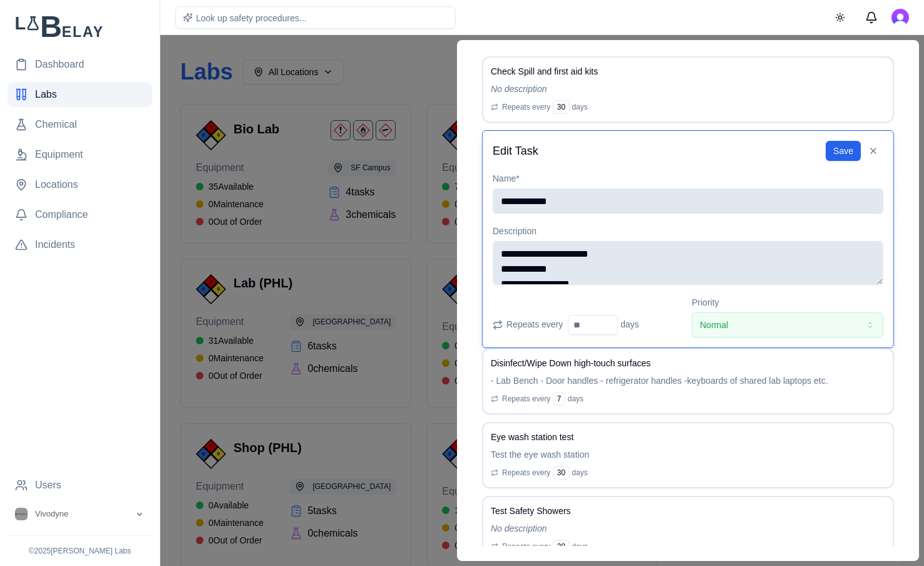
scroll to position [28, 0]
type textarea "**********"
click at [836, 149] on button "Save" at bounding box center [843, 151] width 35 height 20
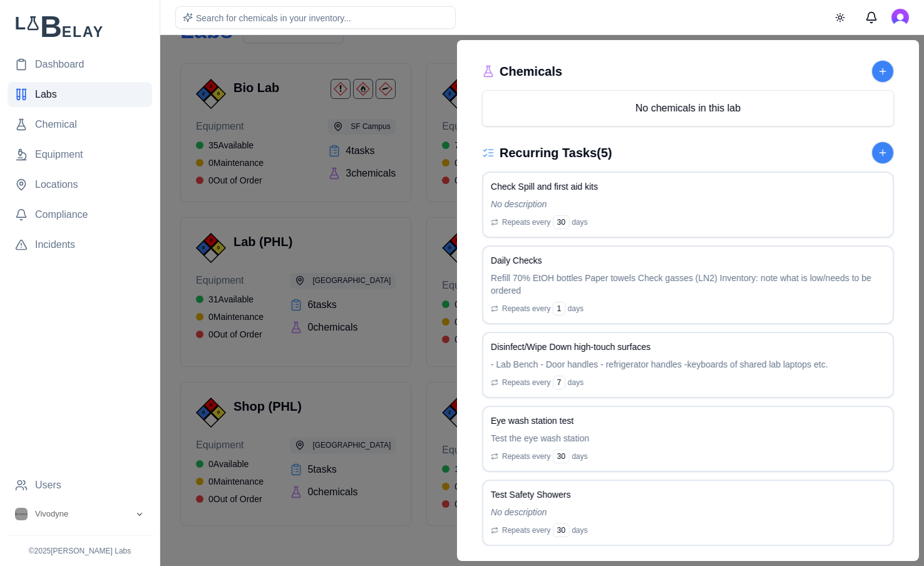
scroll to position [571, 0]
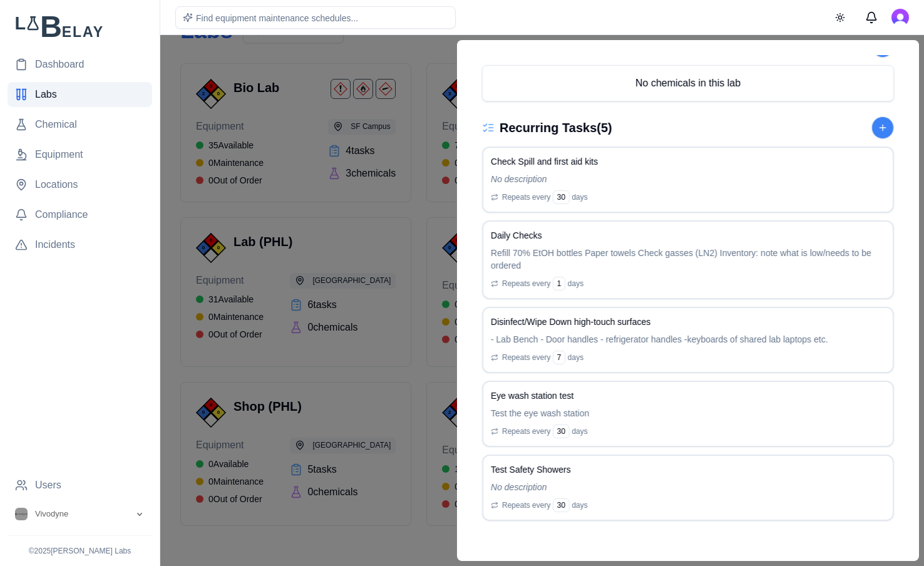
click at [425, 61] on div at bounding box center [462, 300] width 924 height 531
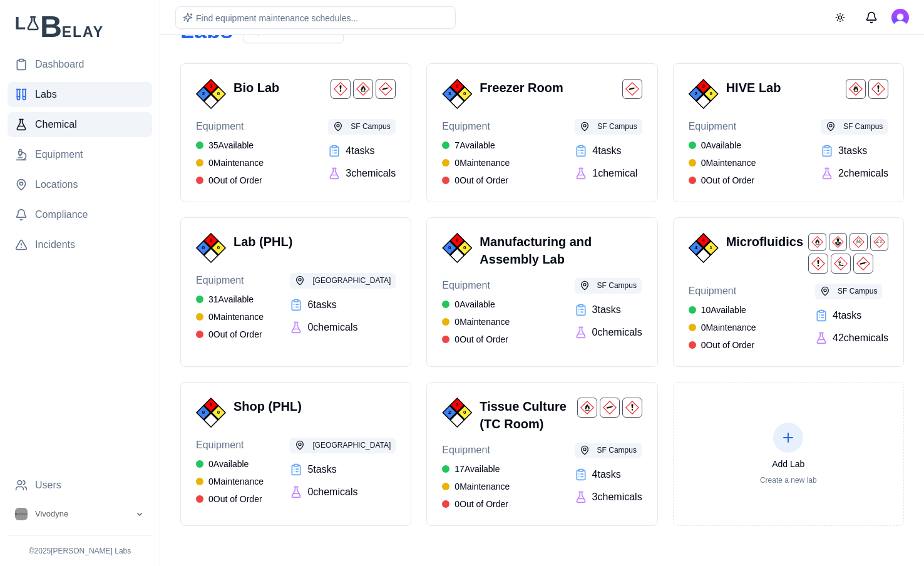
click at [95, 127] on link "Chemical" at bounding box center [80, 124] width 145 height 25
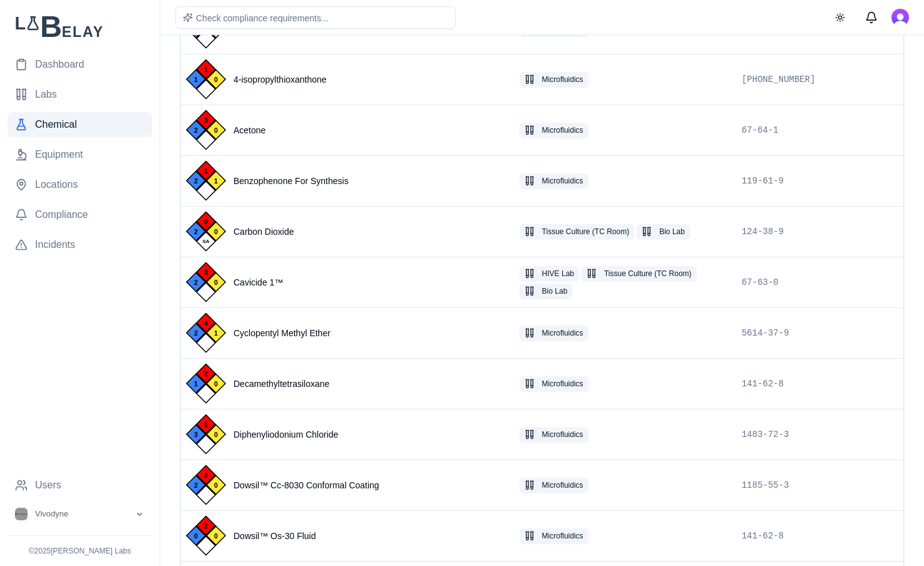
scroll to position [356, 0]
click at [720, 225] on div "Tissue Culture (TC Room) Bio Lab" at bounding box center [626, 230] width 212 height 15
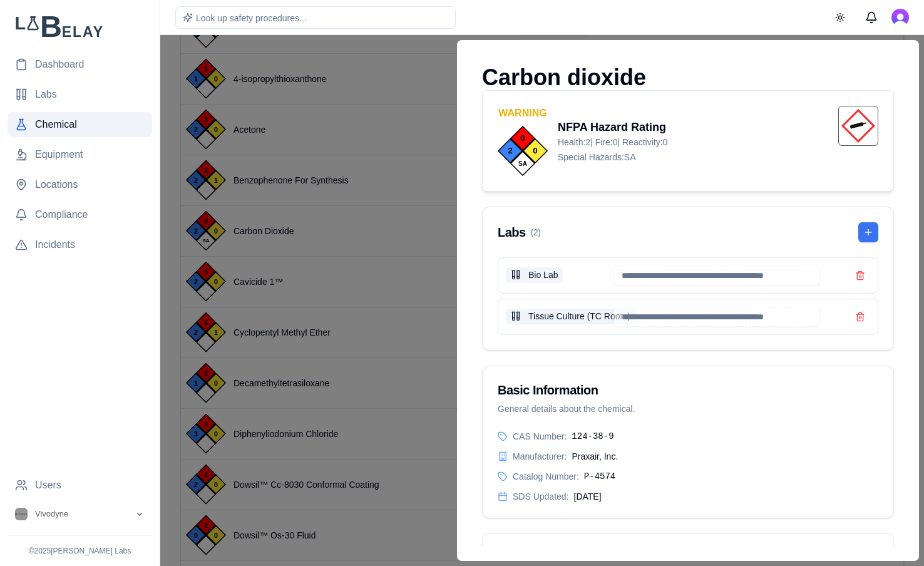
click at [872, 229] on button at bounding box center [868, 232] width 20 height 20
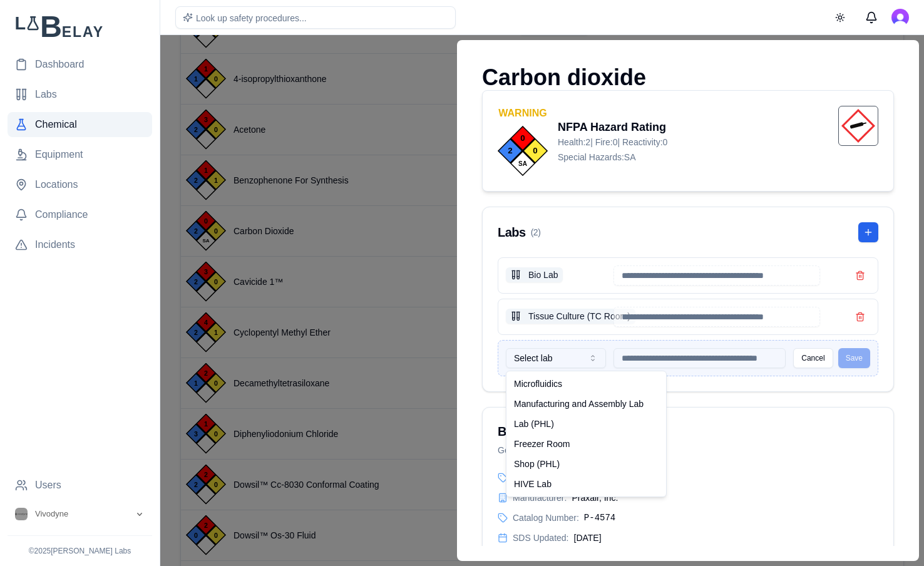
click at [586, 355] on button "Select lab" at bounding box center [556, 358] width 100 height 20
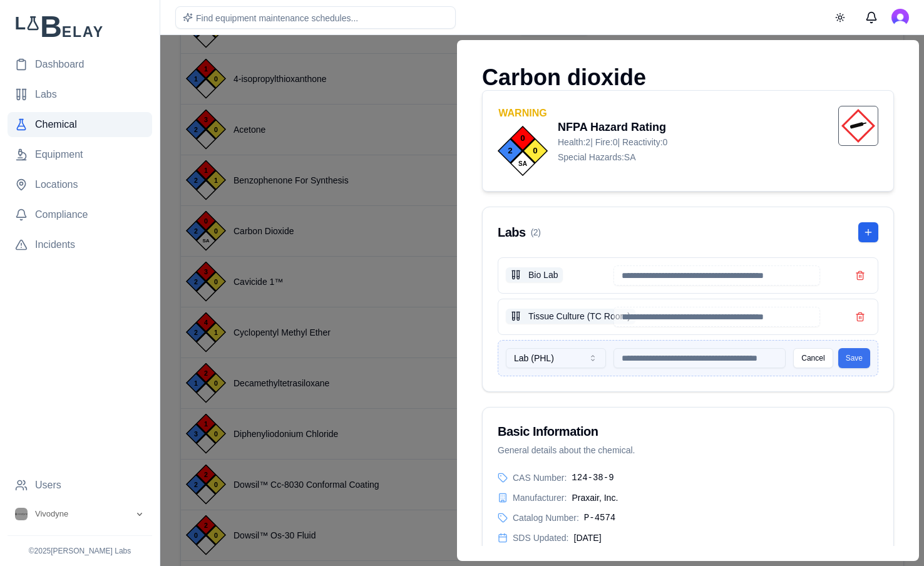
click at [863, 357] on button "Save" at bounding box center [854, 358] width 32 height 20
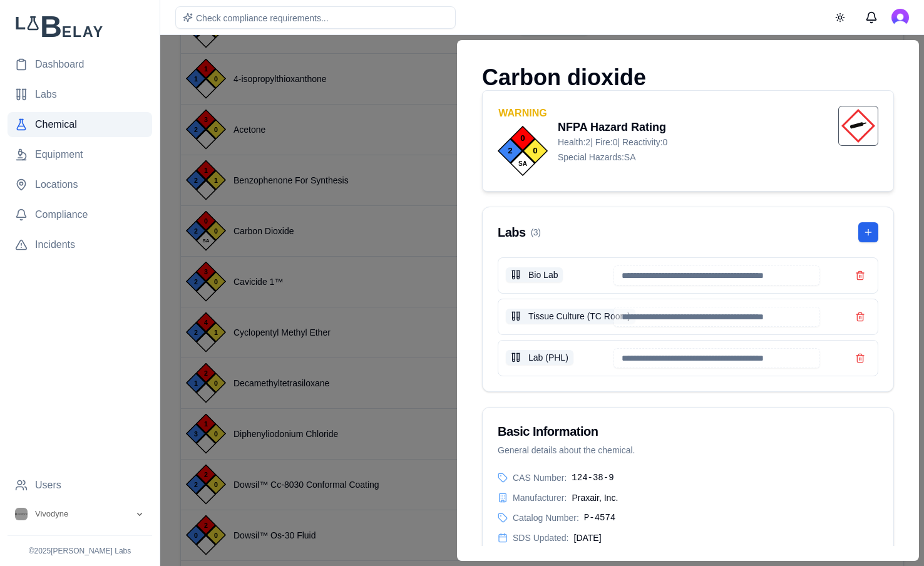
click at [409, 152] on div at bounding box center [462, 300] width 924 height 531
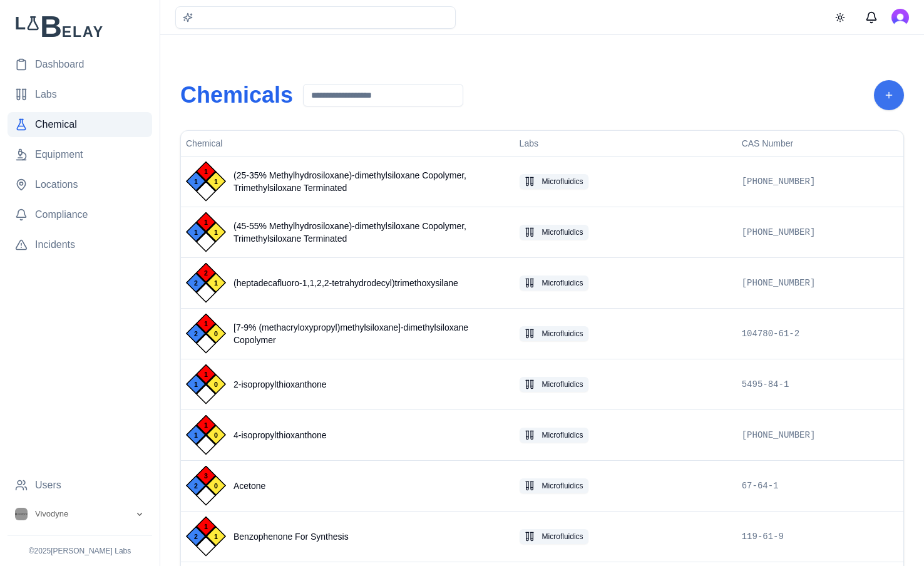
click at [893, 89] on button "Add Chemical" at bounding box center [889, 95] width 30 height 30
click at [64, 86] on link "Labs" at bounding box center [80, 94] width 145 height 25
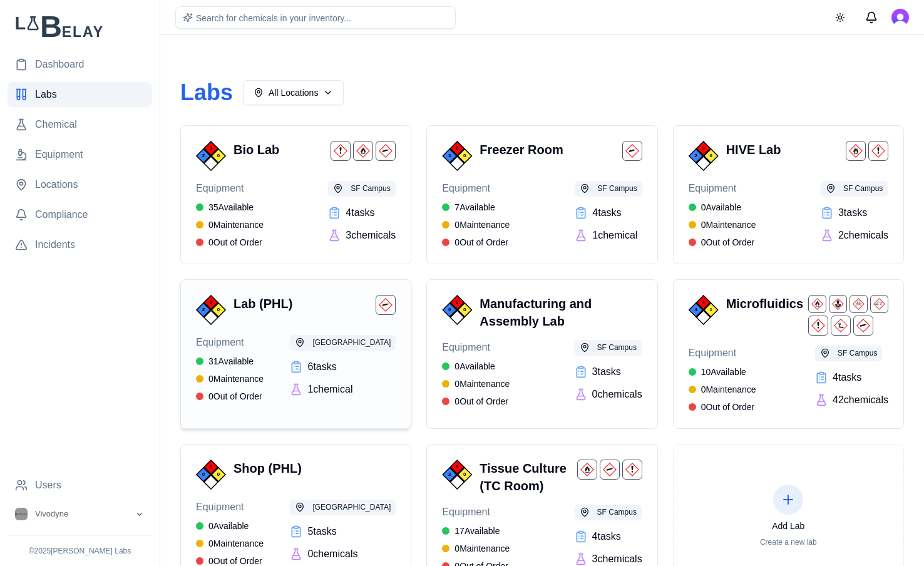
click at [280, 349] on div "Equipment 31 Available 0 Maintenance 0 Out of Order PHL Campus 6 task s 1 chemi…" at bounding box center [296, 369] width 200 height 68
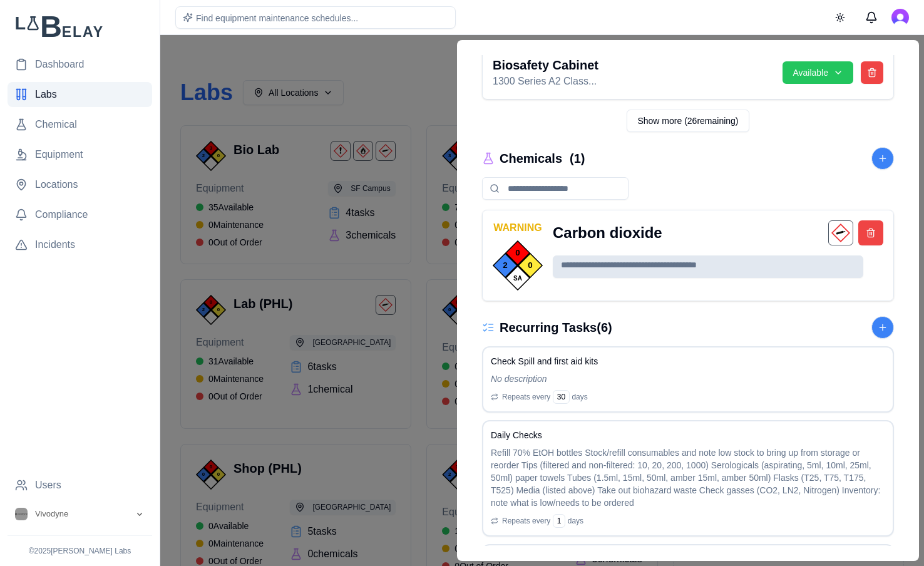
scroll to position [818, 0]
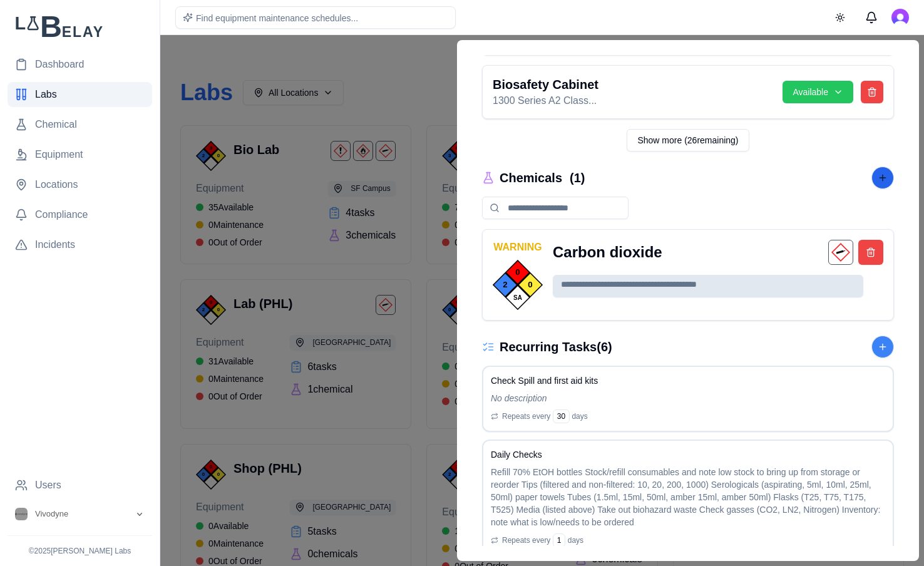
click at [888, 177] on button at bounding box center [882, 178] width 23 height 23
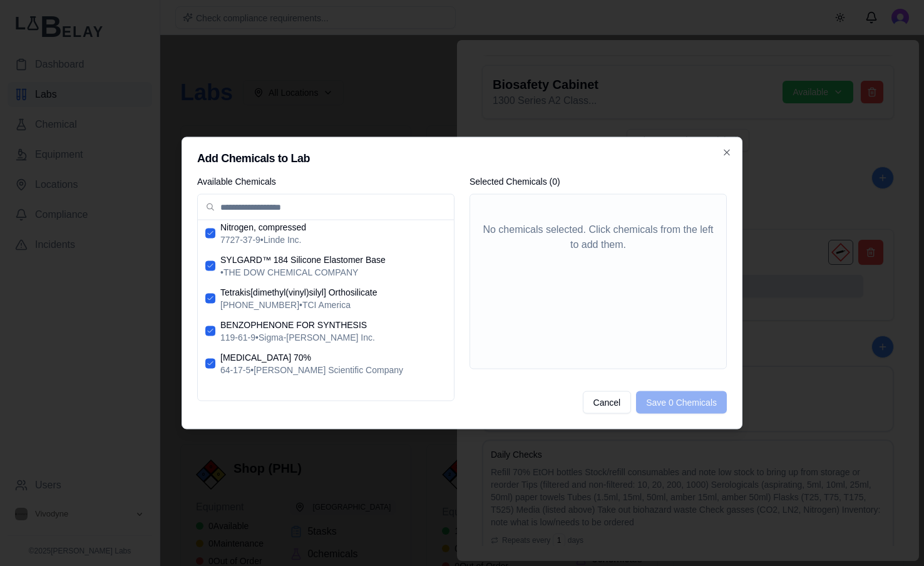
scroll to position [128, 0]
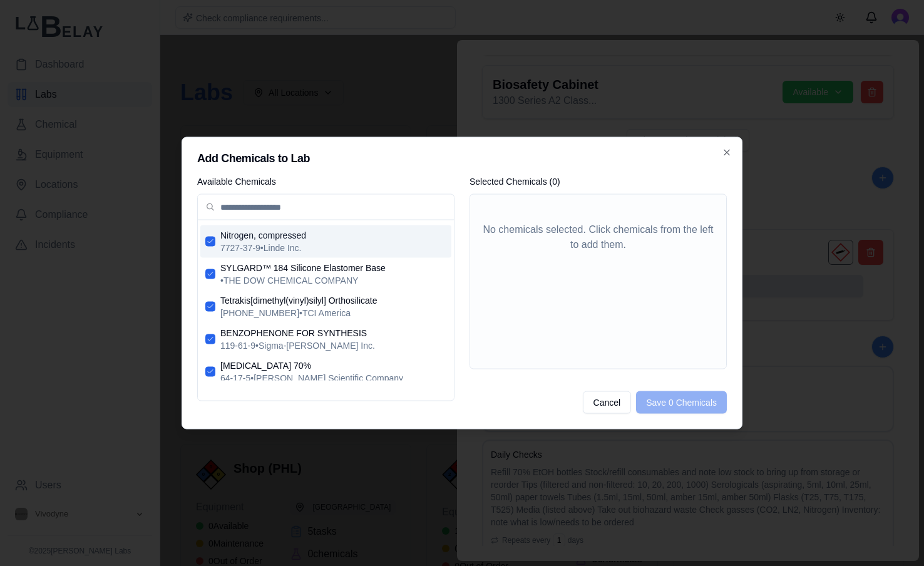
click at [317, 232] on span "Nitrogen, compressed" at bounding box center [333, 235] width 226 height 13
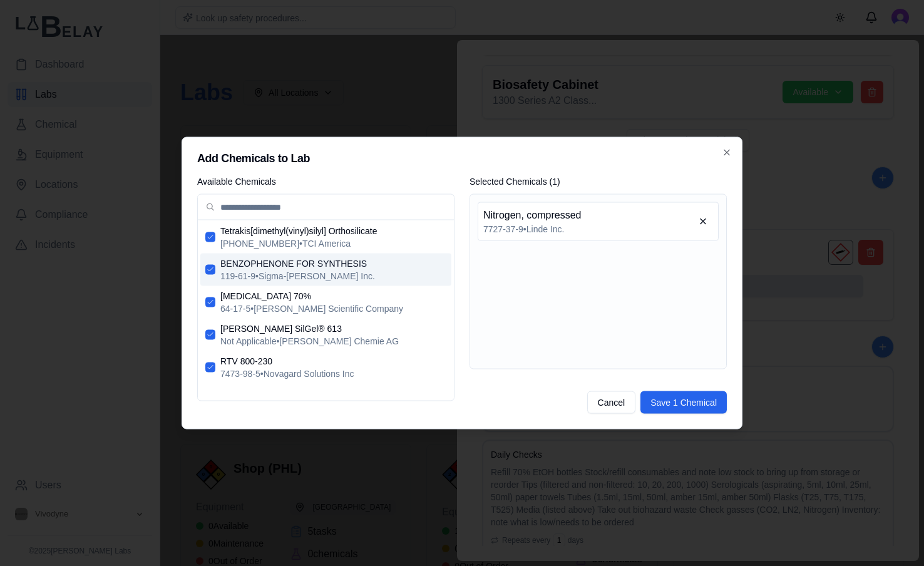
scroll to position [169, 0]
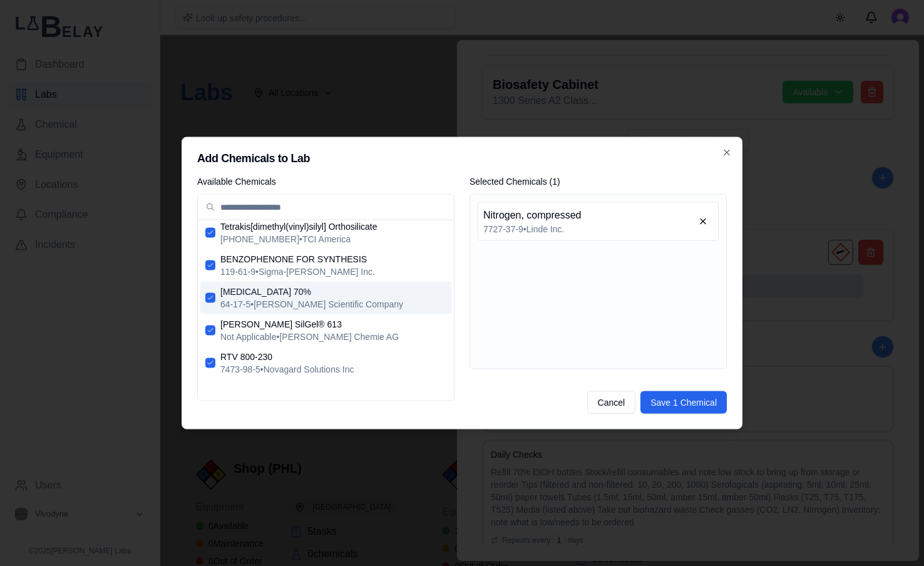
click at [386, 302] on span "64-17-5 • [PERSON_NAME] Scientific Company" at bounding box center [333, 304] width 226 height 13
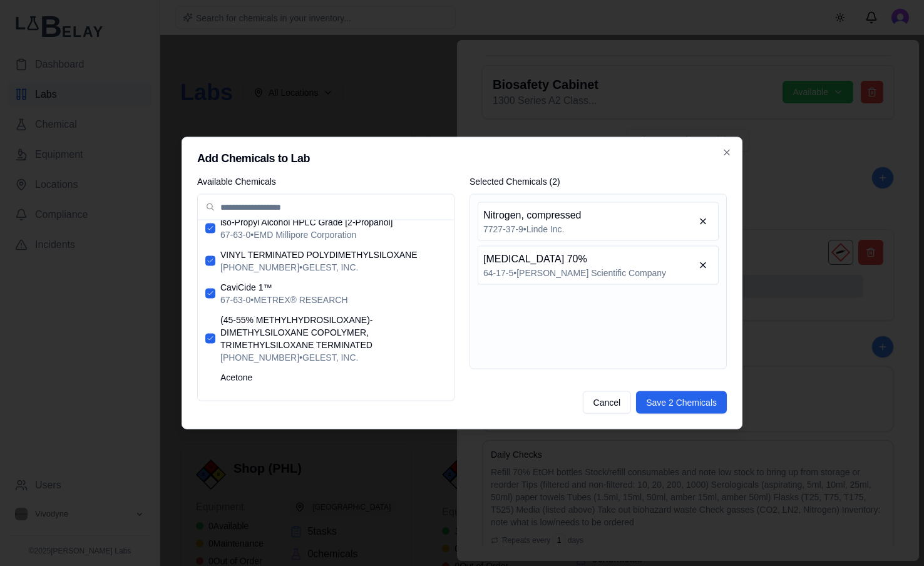
scroll to position [846, 0]
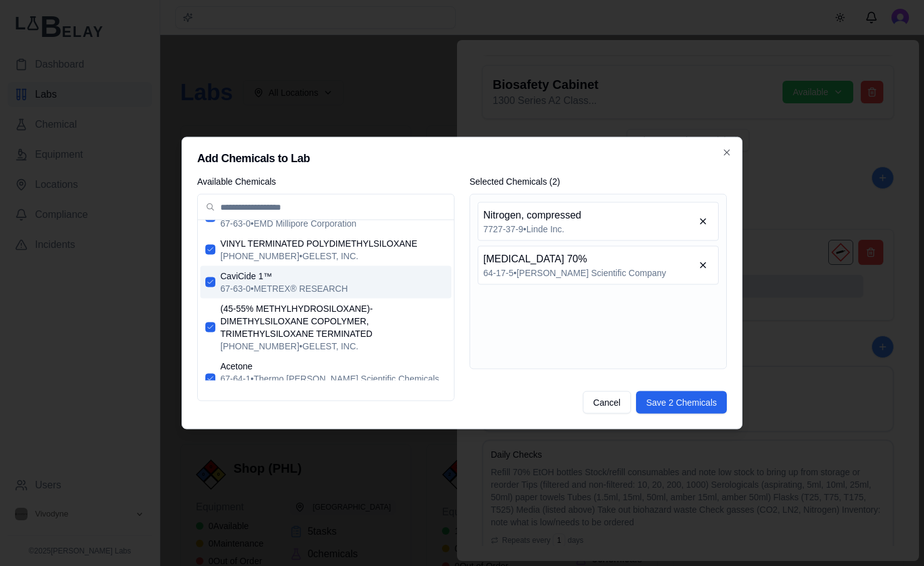
click at [354, 270] on span "CaviCide 1™" at bounding box center [333, 276] width 226 height 13
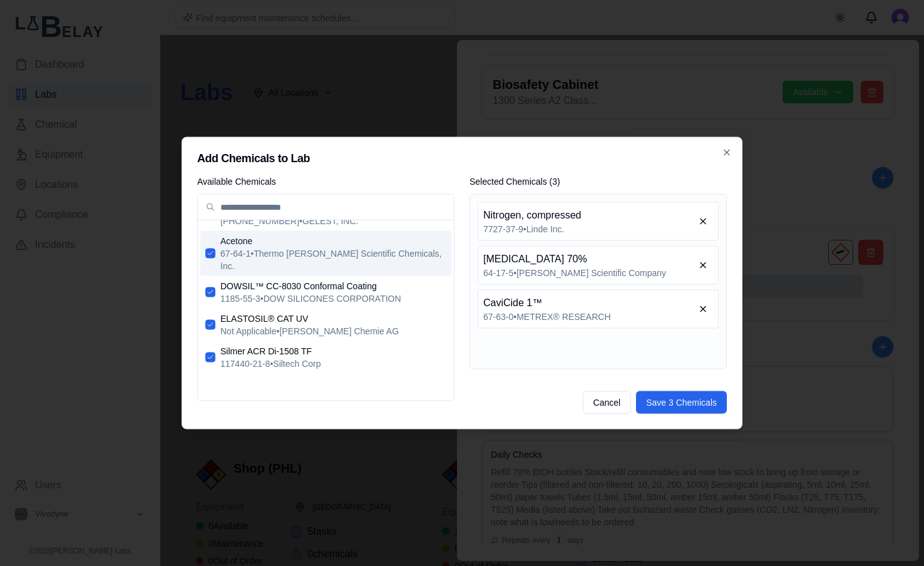
click at [391, 247] on span "67-64-1 • Thermo [PERSON_NAME] Scientific Chemicals, Inc." at bounding box center [333, 259] width 226 height 25
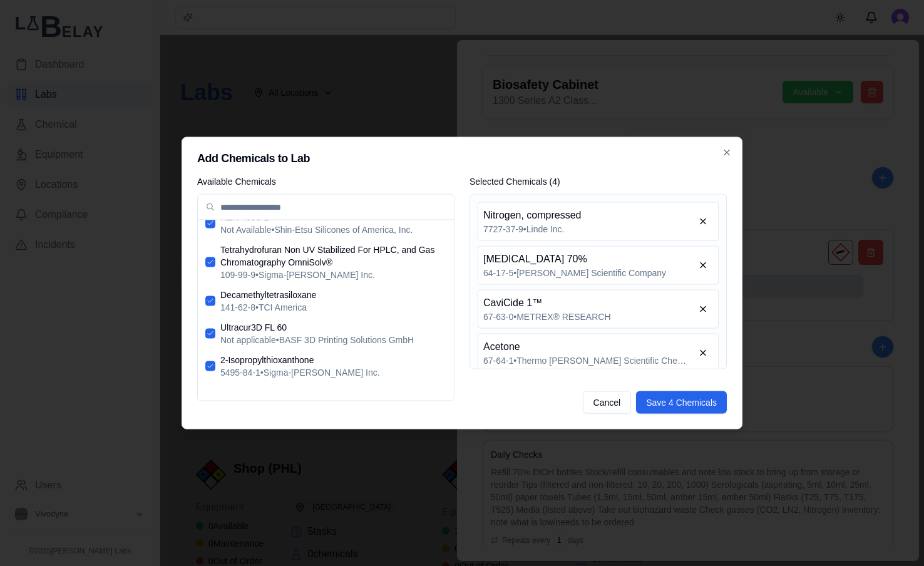
scroll to position [1260, 0]
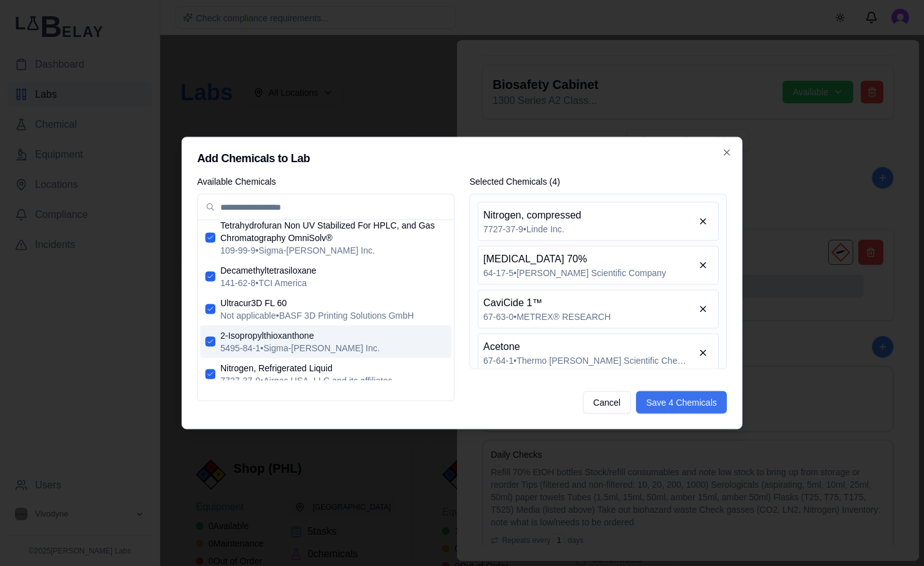
click at [712, 397] on button "Save 4 Chemicals" at bounding box center [681, 402] width 91 height 23
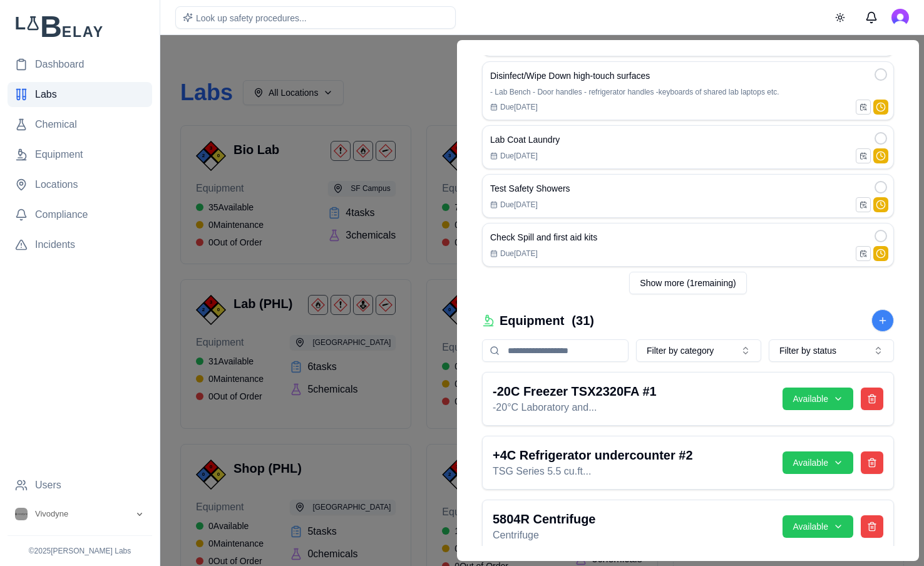
scroll to position [0, 0]
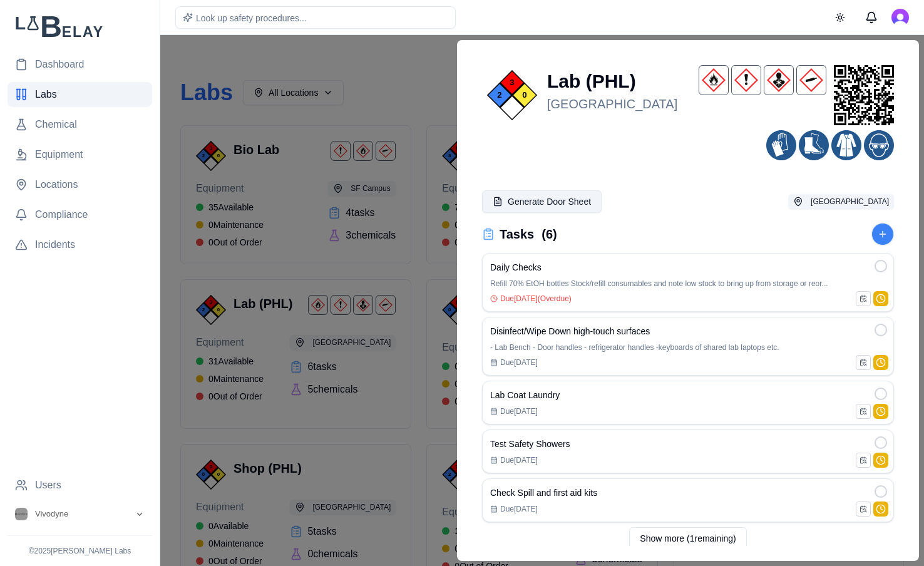
click at [542, 196] on button "Generate Door Sheet" at bounding box center [542, 201] width 120 height 23
click at [442, 74] on div at bounding box center [462, 300] width 924 height 531
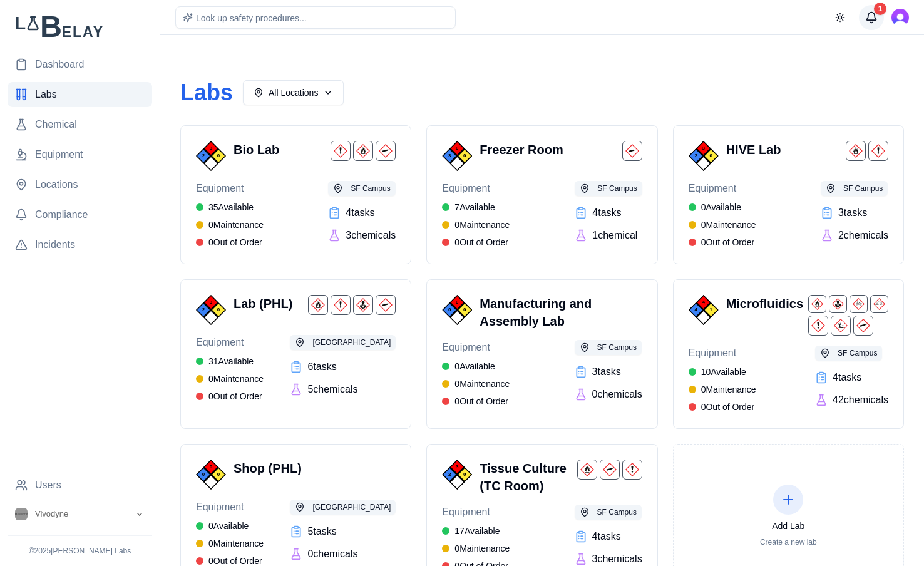
click at [874, 21] on button "1" at bounding box center [871, 17] width 25 height 25
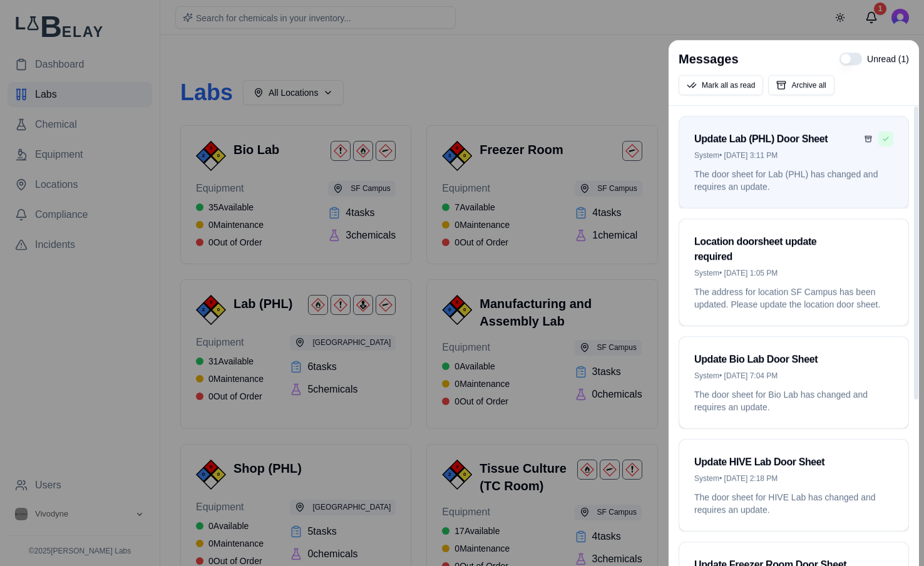
click at [886, 142] on button "Mark as read" at bounding box center [885, 138] width 15 height 15
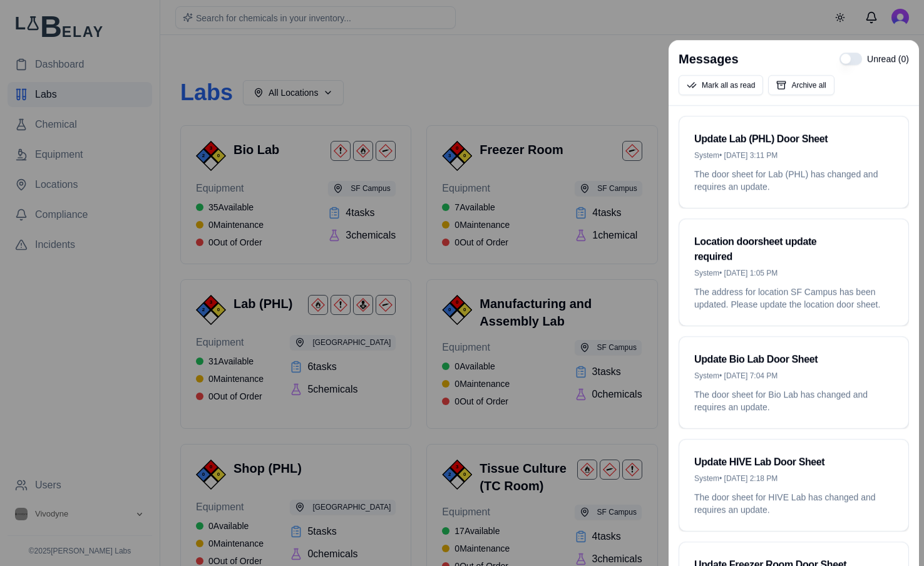
click at [561, 75] on div at bounding box center [462, 283] width 924 height 566
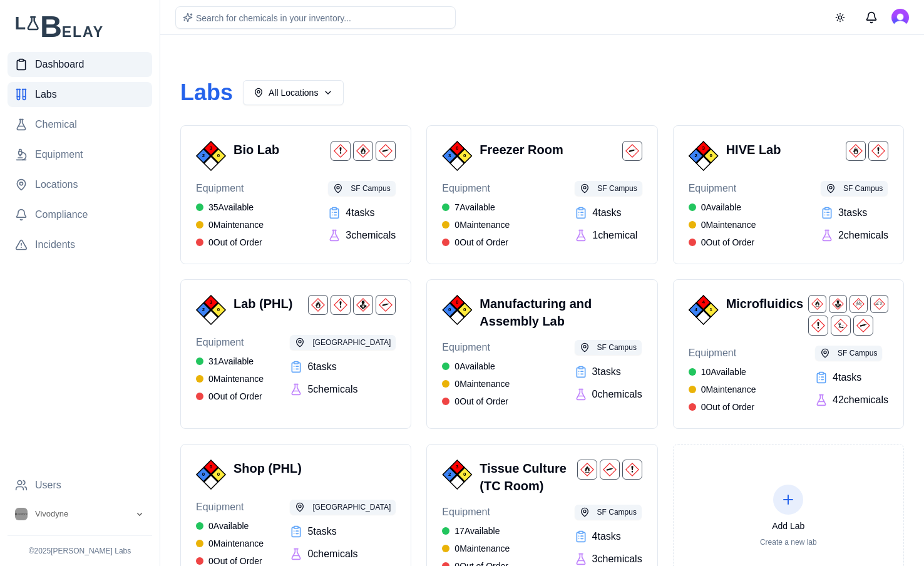
click at [83, 61] on span "Dashboard" at bounding box center [59, 64] width 49 height 15
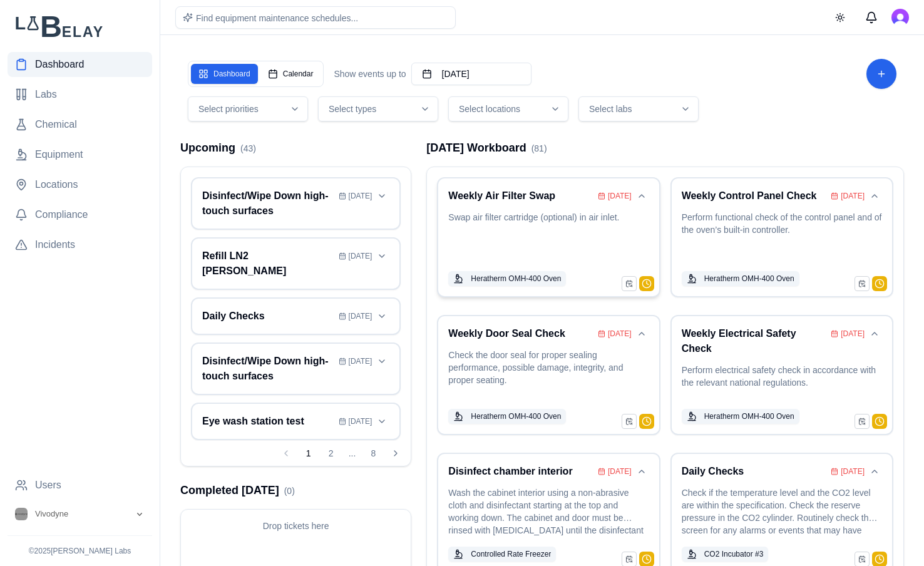
scroll to position [15, 0]
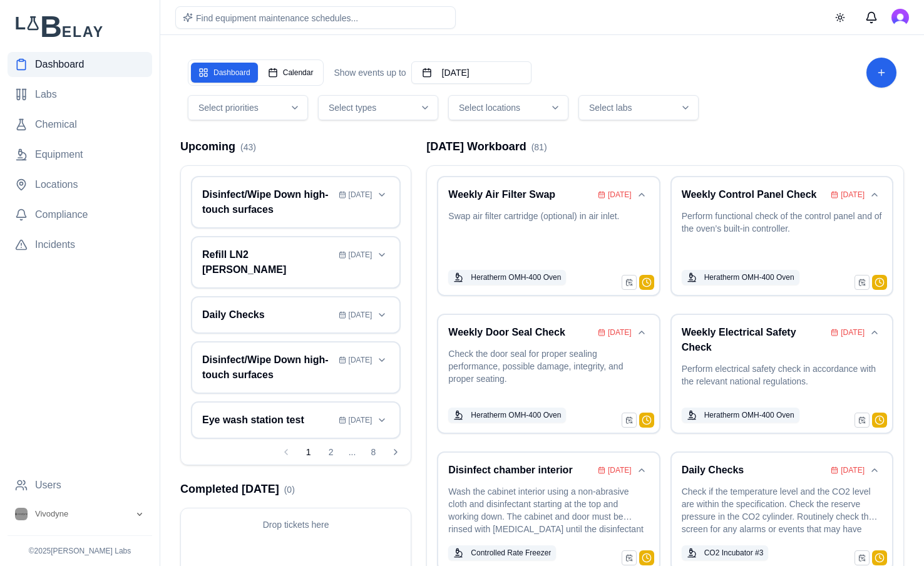
click at [546, 103] on div "Select locations" at bounding box center [508, 107] width 114 height 13
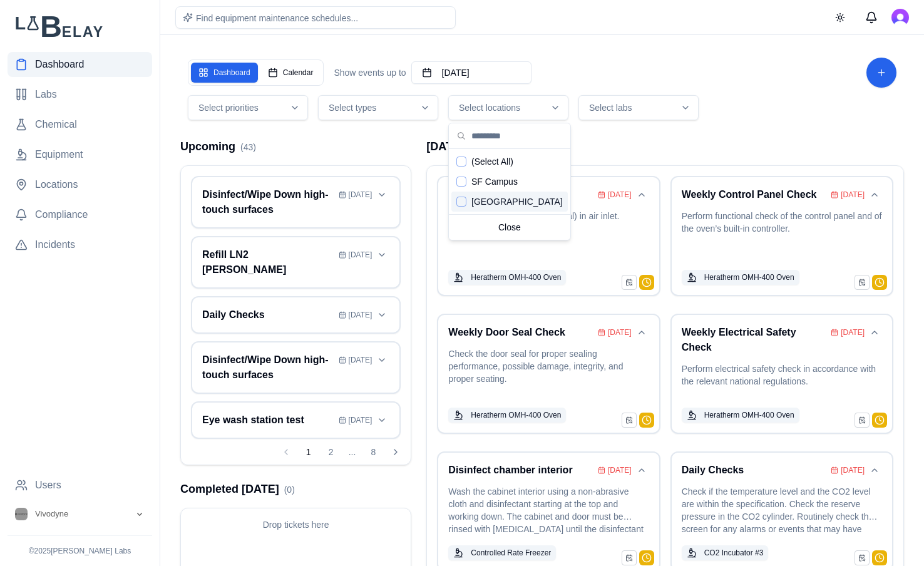
click at [494, 197] on span "[GEOGRAPHIC_DATA]" at bounding box center [516, 201] width 91 height 13
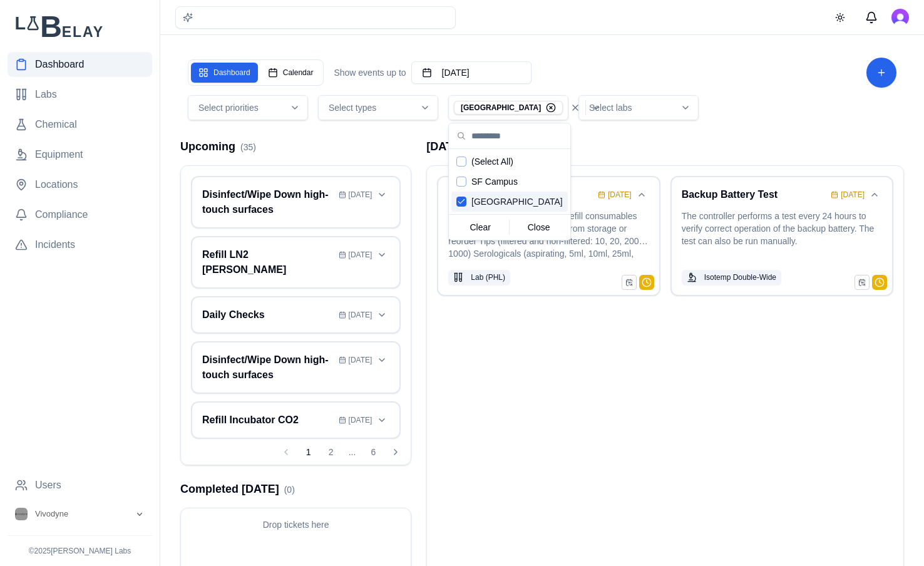
click at [757, 133] on div "Dashboard Calendar Show events up to [DATE] Select priorities Select types PHL …" at bounding box center [542, 336] width 744 height 603
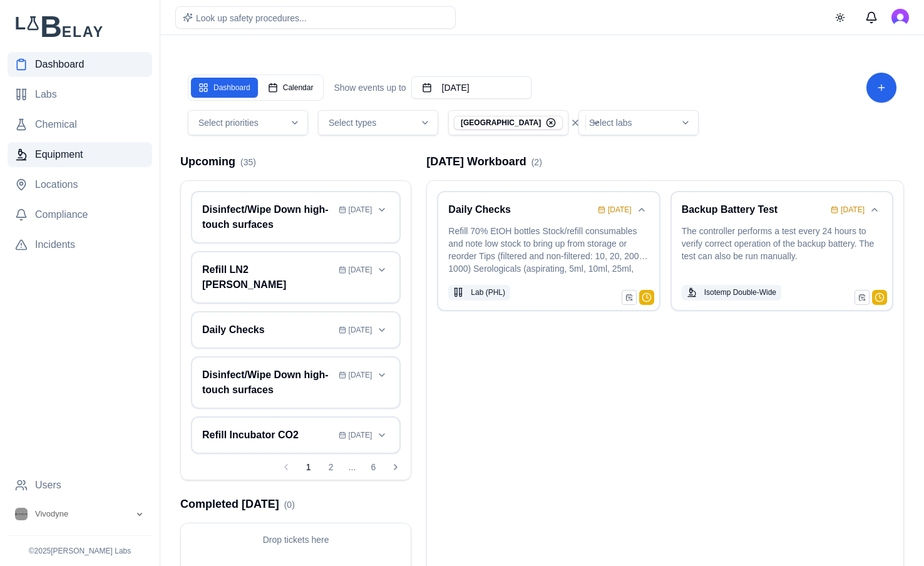
click at [55, 160] on span "Equipment" at bounding box center [59, 154] width 48 height 15
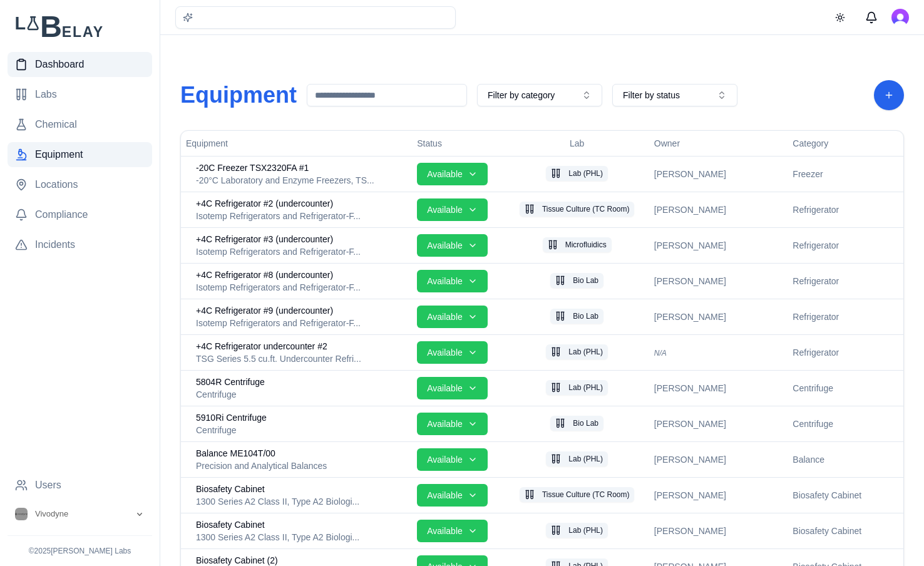
click at [66, 65] on span "Dashboard" at bounding box center [59, 64] width 49 height 15
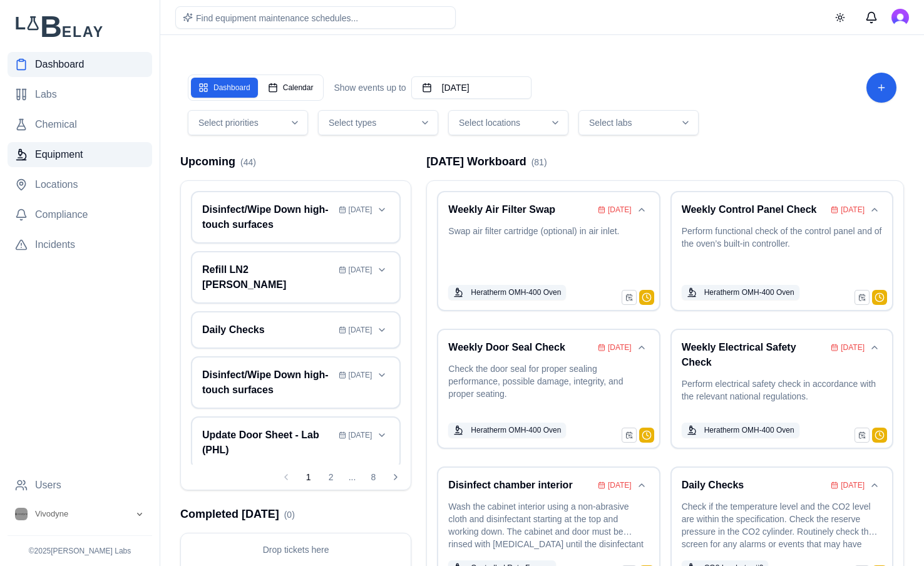
click at [105, 154] on link "Equipment" at bounding box center [80, 154] width 145 height 25
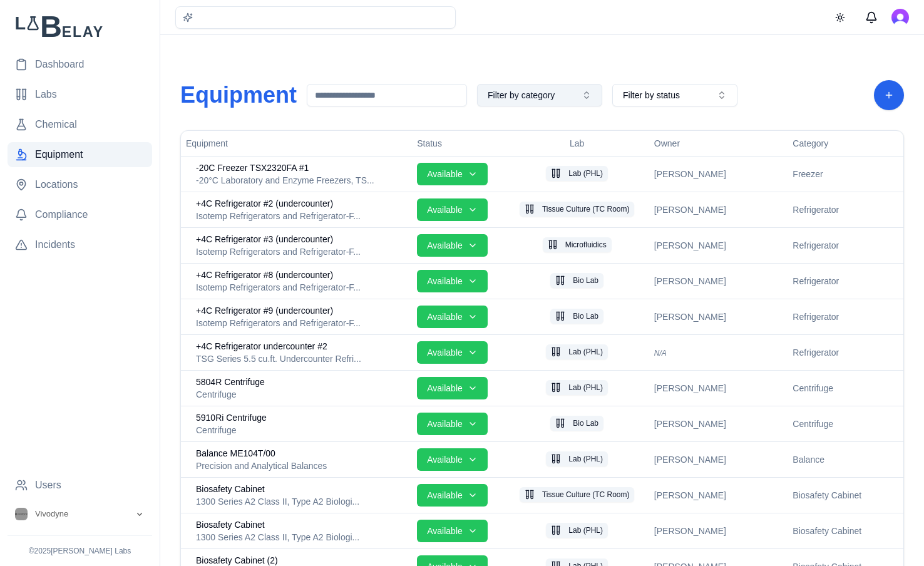
click at [587, 88] on button "Filter by category" at bounding box center [539, 95] width 125 height 23
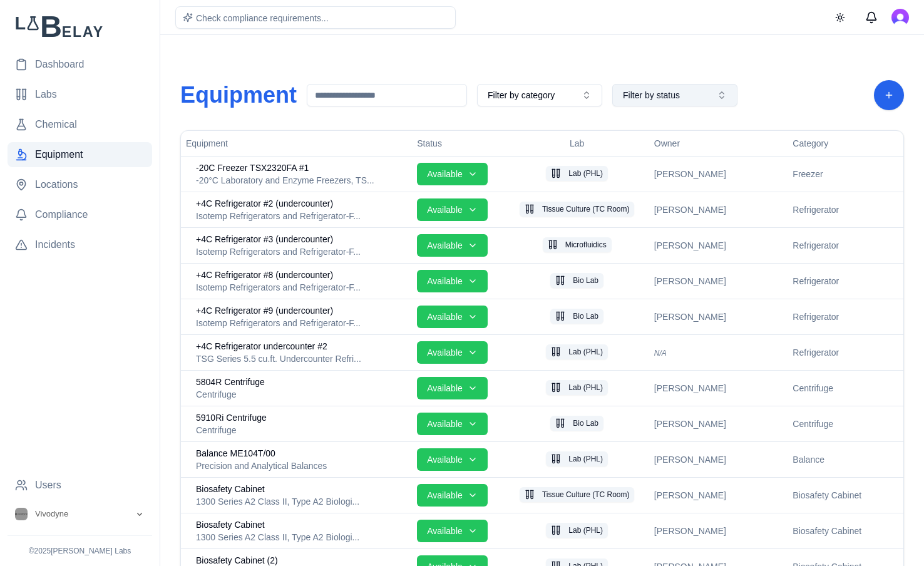
click at [702, 95] on button "Filter by status" at bounding box center [674, 95] width 125 height 23
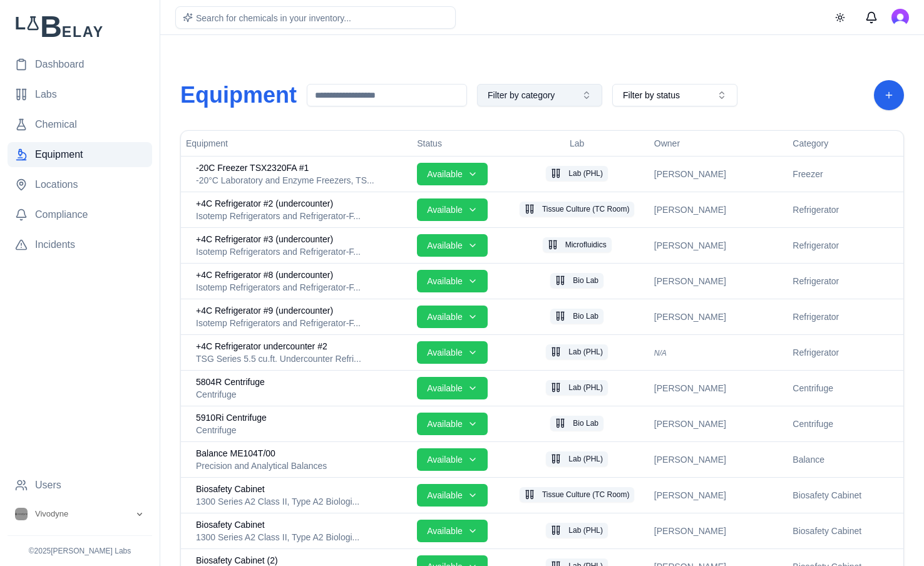
click at [578, 88] on button "Filter by category" at bounding box center [539, 95] width 125 height 23
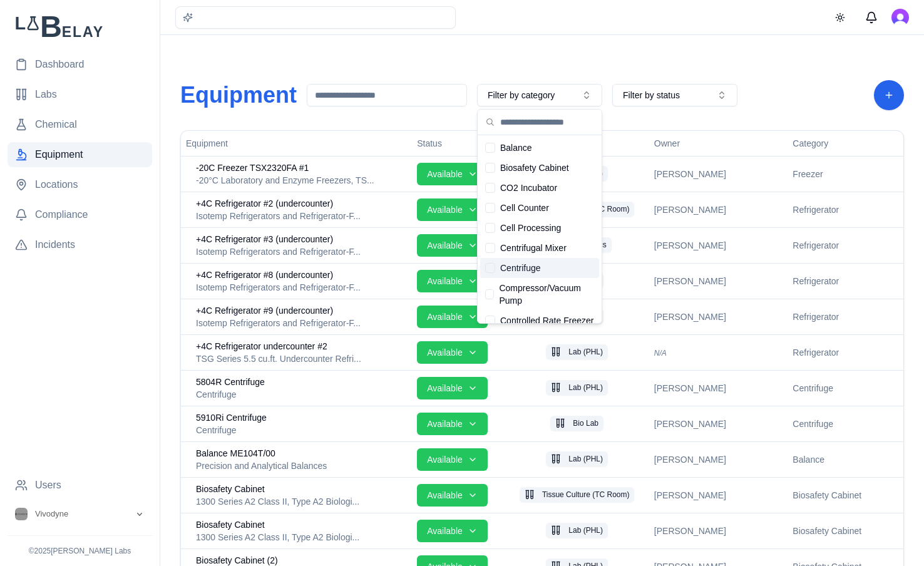
click at [557, 264] on div "Centrifuge" at bounding box center [539, 268] width 119 height 20
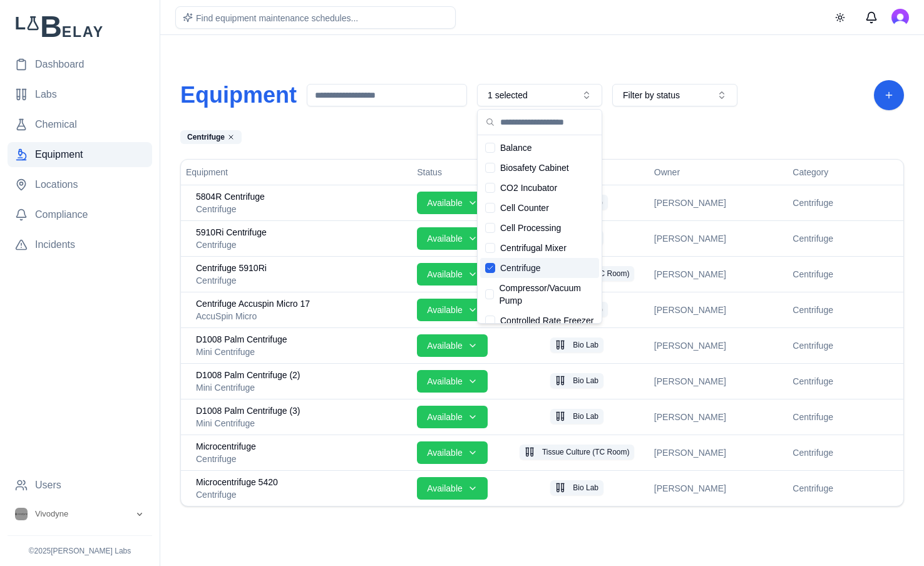
click at [562, 270] on div "Centrifuge" at bounding box center [539, 268] width 119 height 20
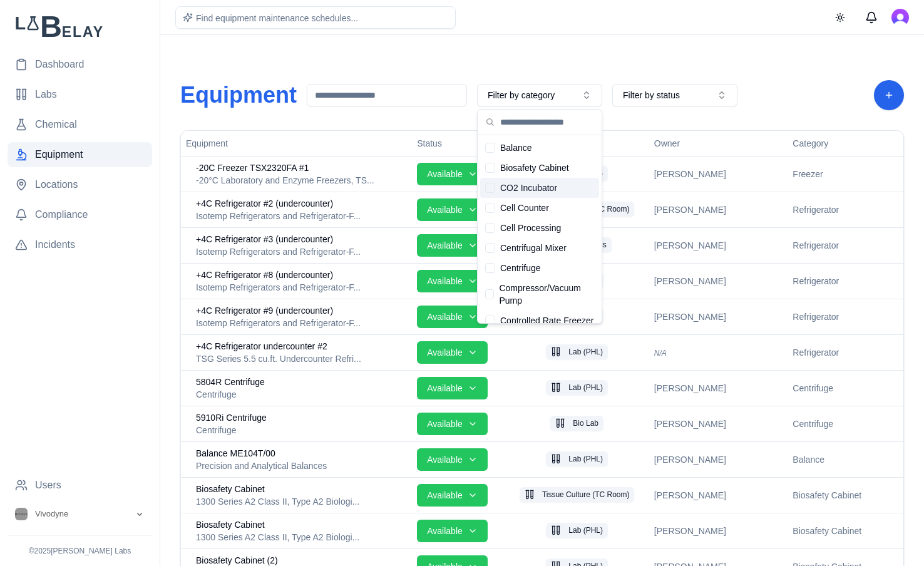
click at [562, 186] on div "CO2 Incubator" at bounding box center [539, 188] width 119 height 20
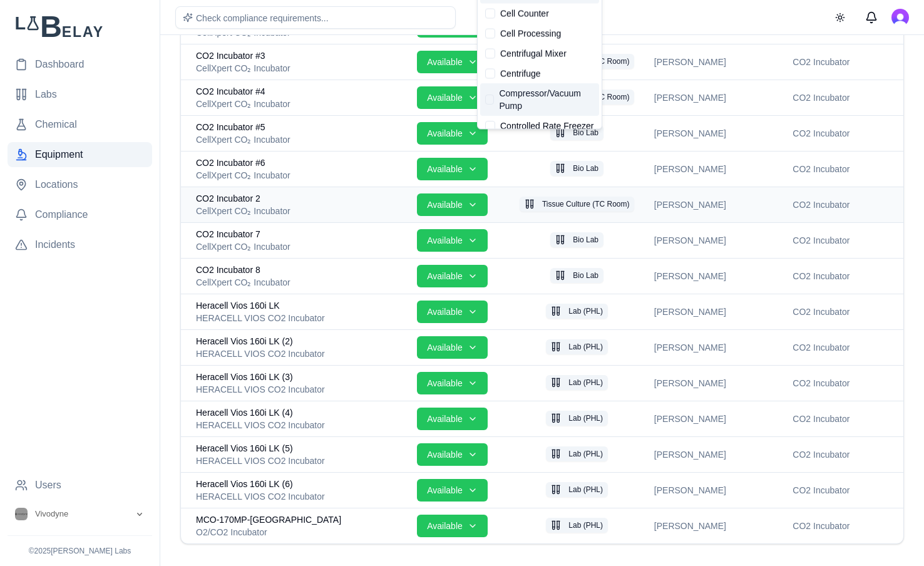
scroll to position [194, 0]
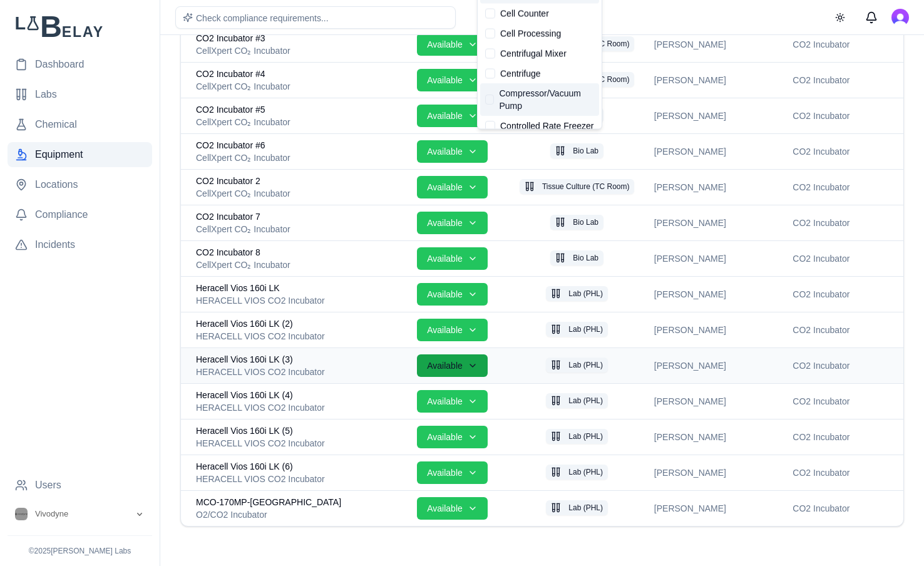
click at [477, 365] on html "Dashboard Labs Chemical Equipment Locations Compliance Incidents Users Vivodyne…" at bounding box center [462, 186] width 924 height 761
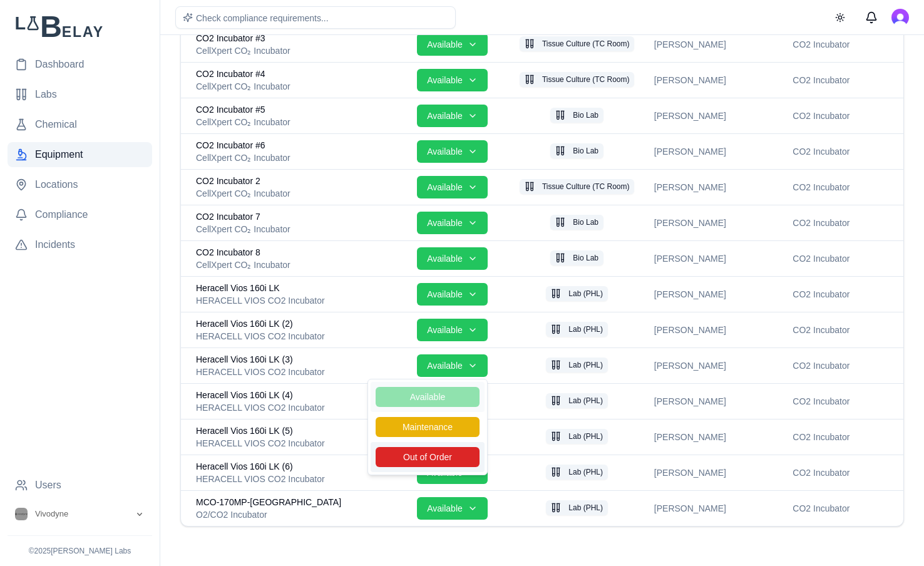
click at [430, 454] on span "Out of Order" at bounding box center [428, 457] width 104 height 20
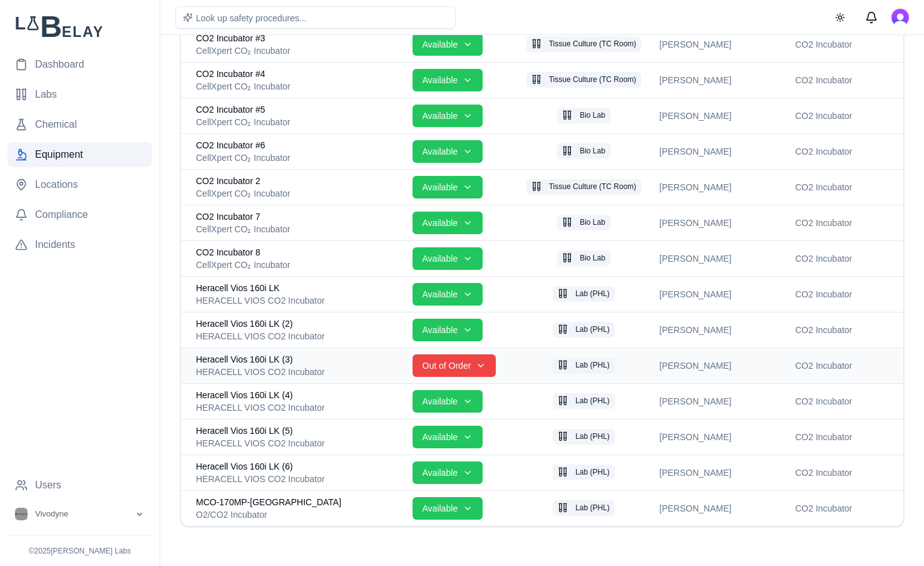
click at [264, 354] on span "Heracell Vios 160i LK (3)" at bounding box center [244, 359] width 97 height 13
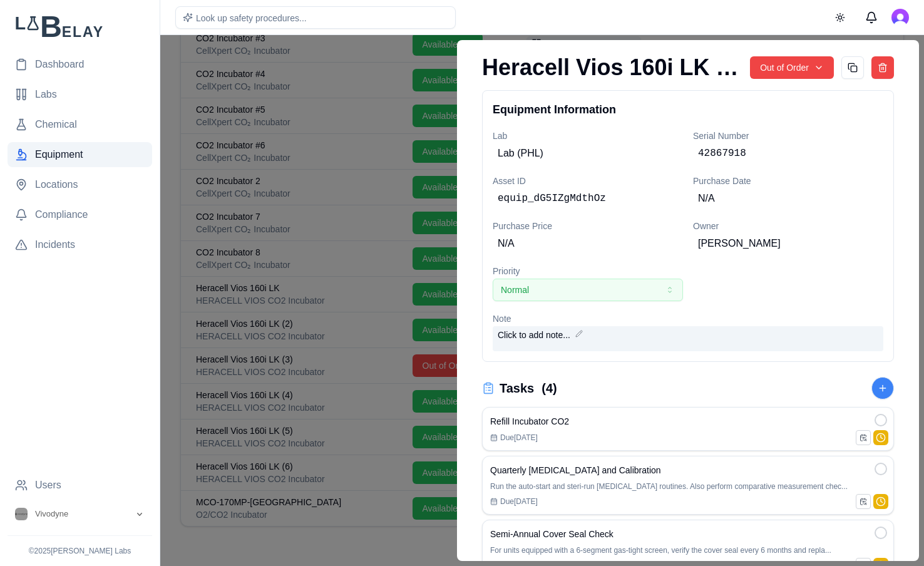
click at [573, 336] on div "Click to add note..." at bounding box center [688, 338] width 391 height 25
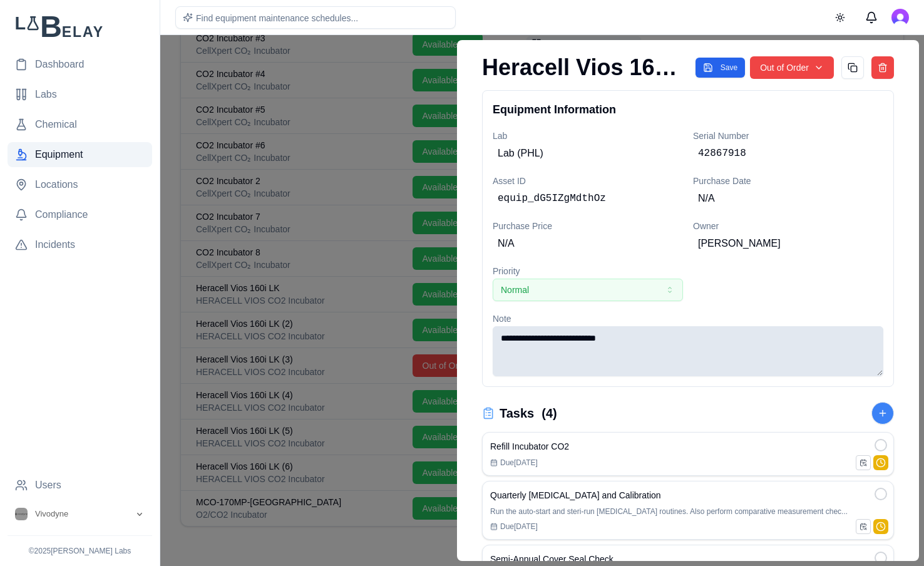
type textarea "**********"
click at [717, 69] on button "Save" at bounding box center [720, 68] width 49 height 20
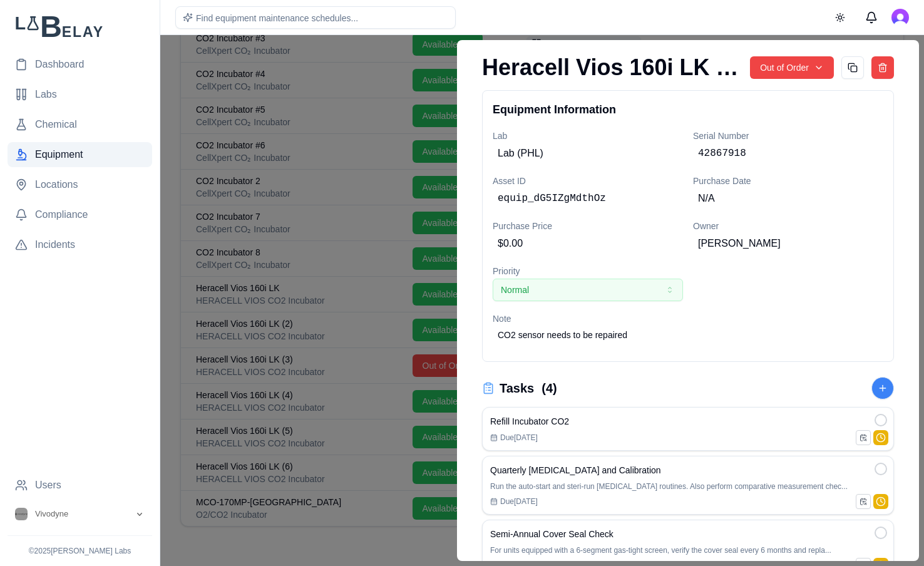
click at [364, 262] on div at bounding box center [462, 300] width 924 height 531
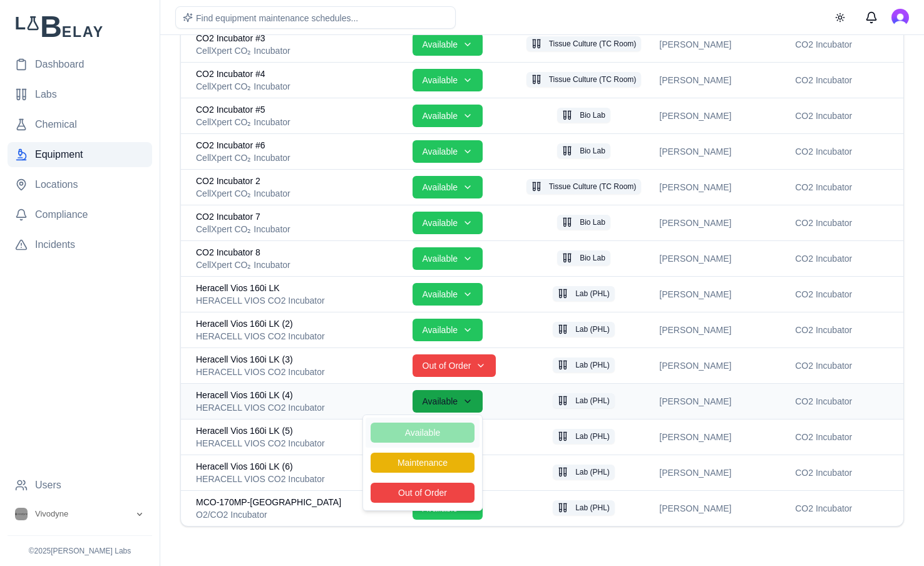
click at [465, 410] on html "Dashboard Labs Chemical Equipment Locations Compliance Incidents Users Vivodyne…" at bounding box center [462, 186] width 924 height 761
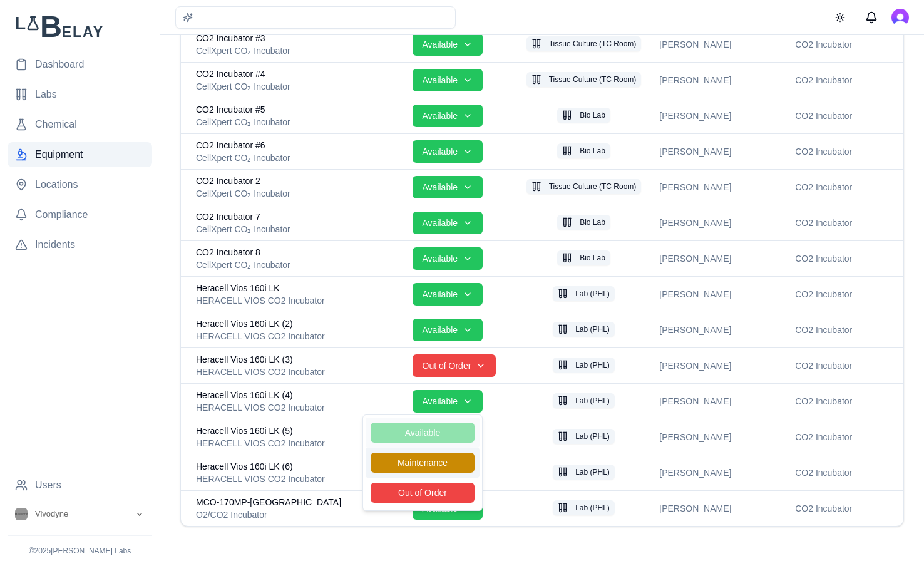
click at [456, 466] on span "Maintenance" at bounding box center [423, 463] width 104 height 20
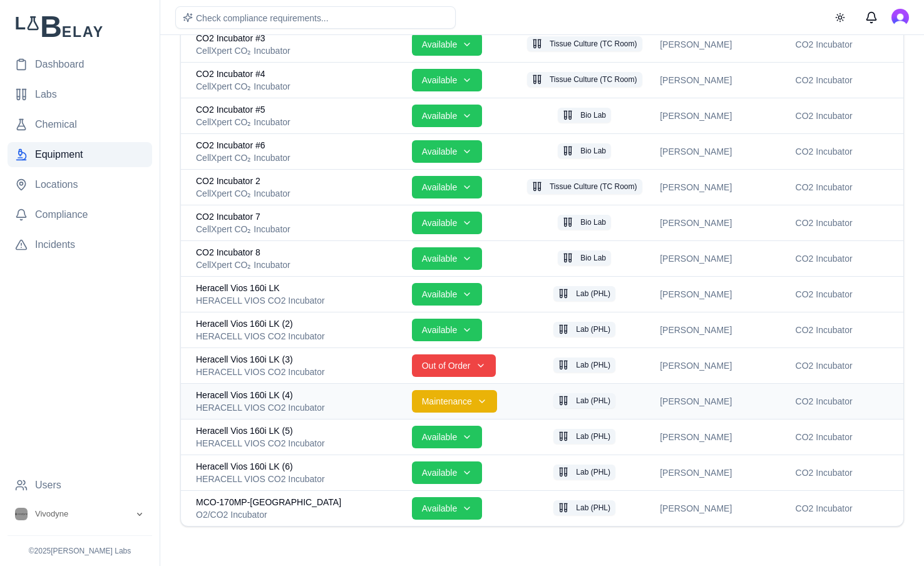
click at [276, 393] on span "Heracell Vios 160i LK (4)" at bounding box center [244, 395] width 97 height 13
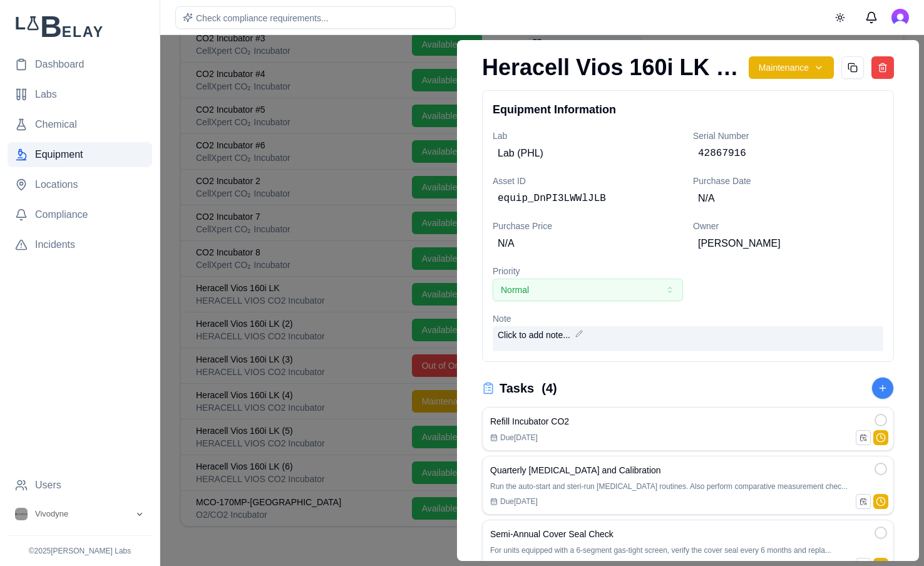
click at [542, 329] on span "Click to add note..." at bounding box center [534, 335] width 73 height 13
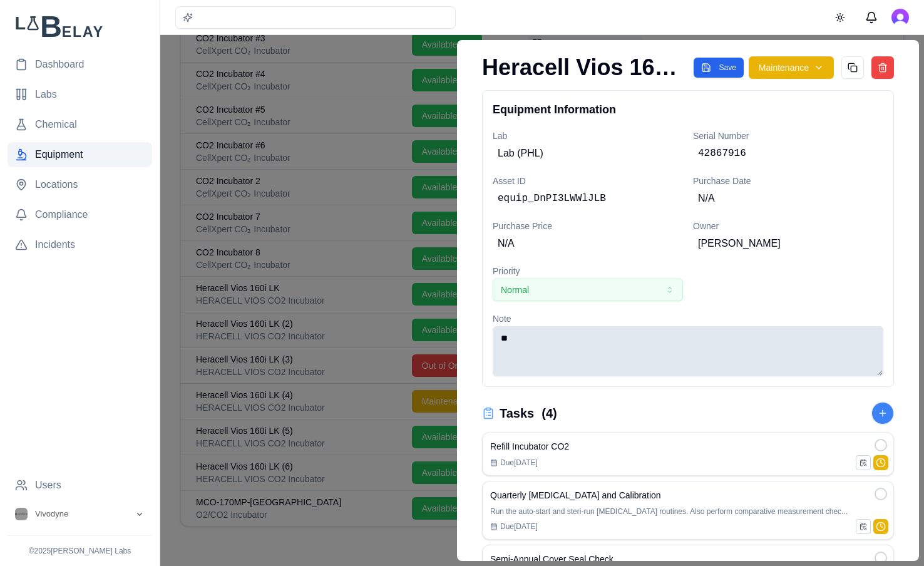
type textarea "*"
type textarea "**********"
click at [717, 72] on button "Save" at bounding box center [718, 68] width 49 height 20
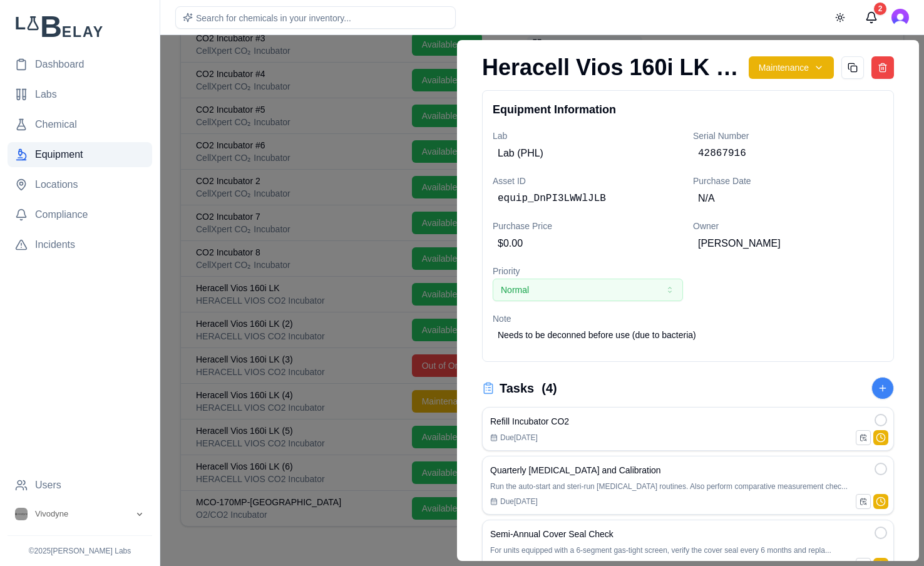
click at [337, 285] on div at bounding box center [462, 300] width 924 height 531
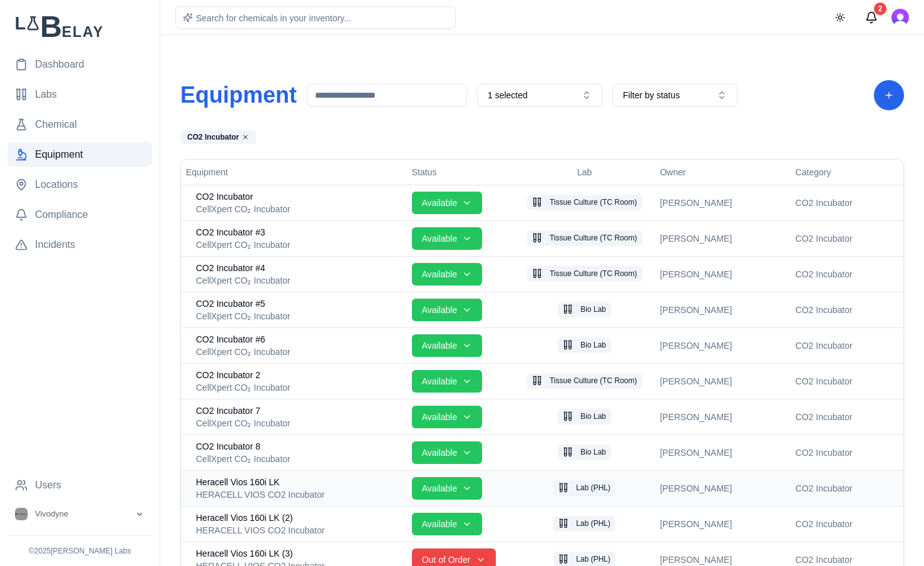
scroll to position [194, 0]
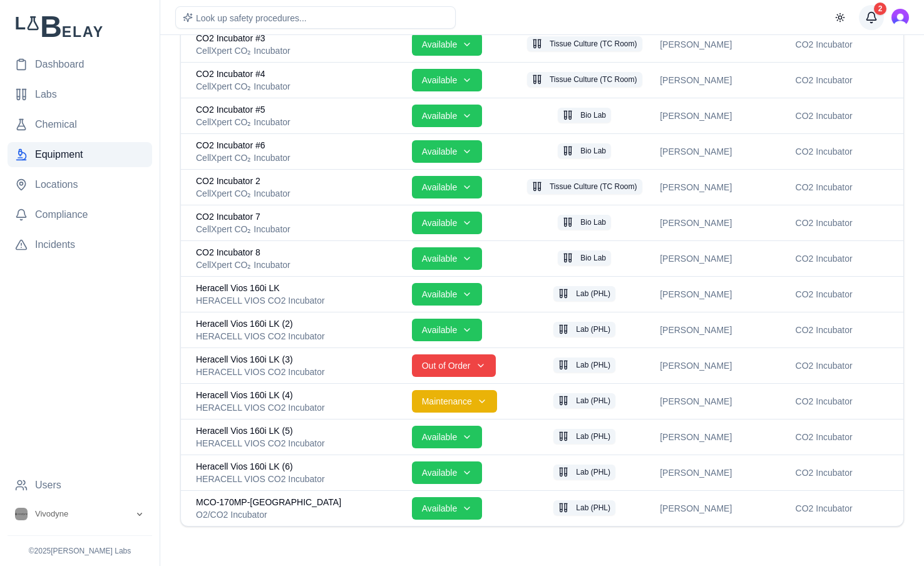
click at [874, 19] on button "2" at bounding box center [871, 17] width 25 height 25
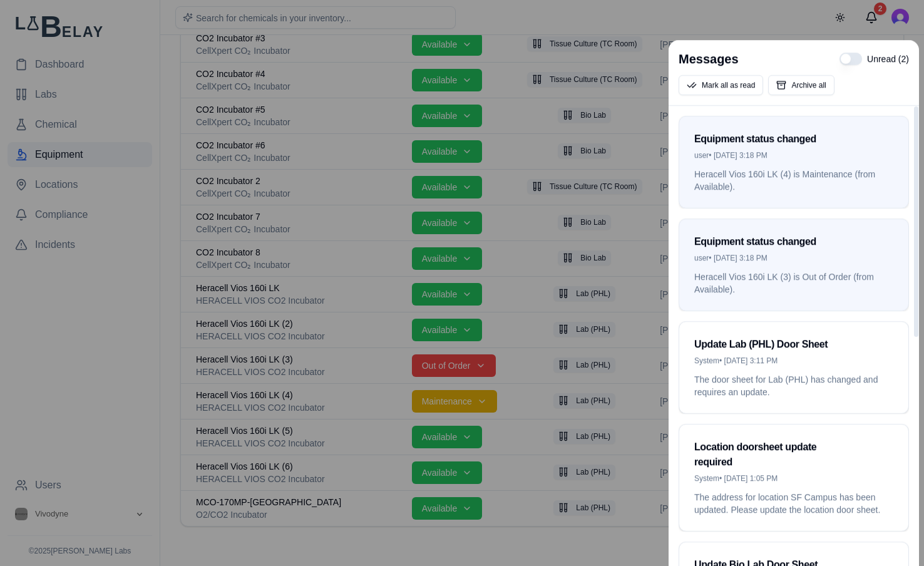
click at [790, 10] on div at bounding box center [462, 283] width 924 height 566
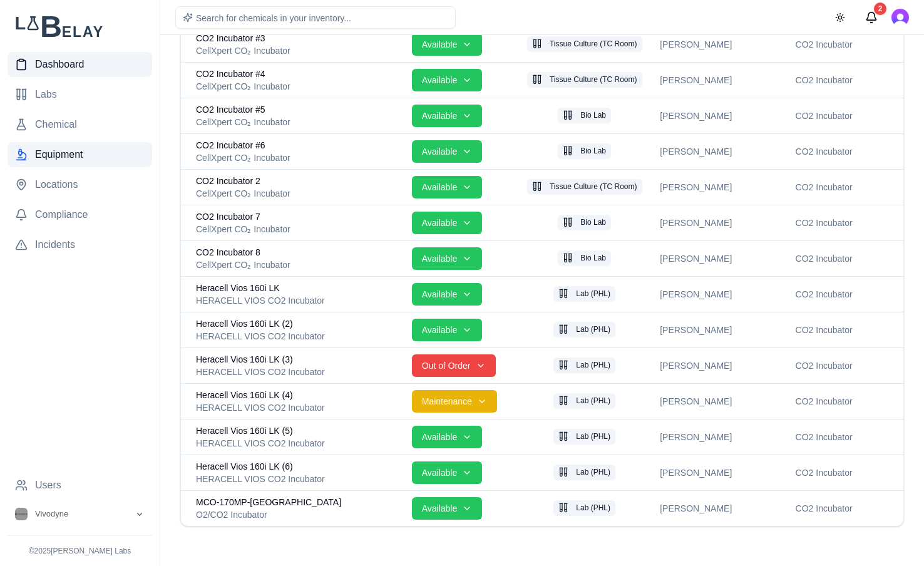
click at [66, 63] on span "Dashboard" at bounding box center [59, 64] width 49 height 15
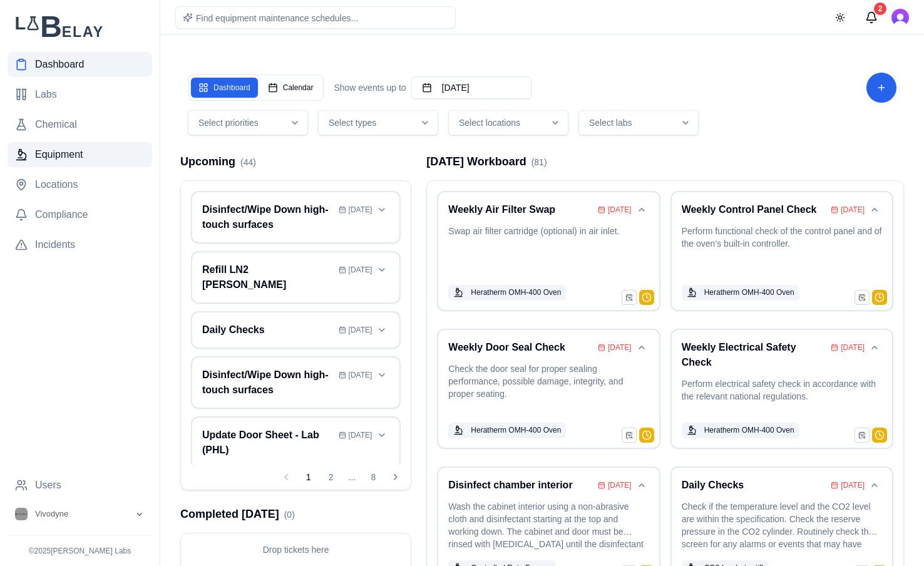
click at [70, 160] on span "Equipment" at bounding box center [59, 154] width 48 height 15
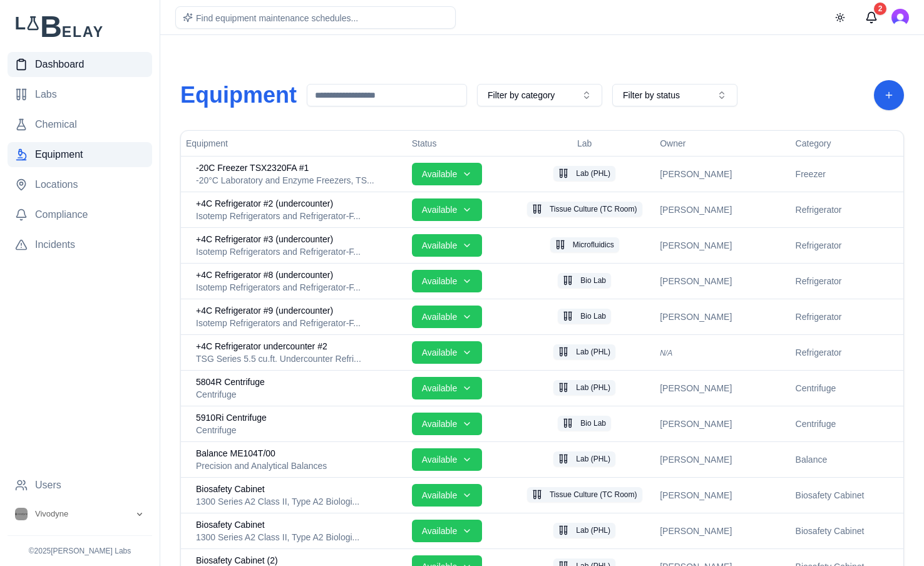
click at [53, 63] on span "Dashboard" at bounding box center [59, 64] width 49 height 15
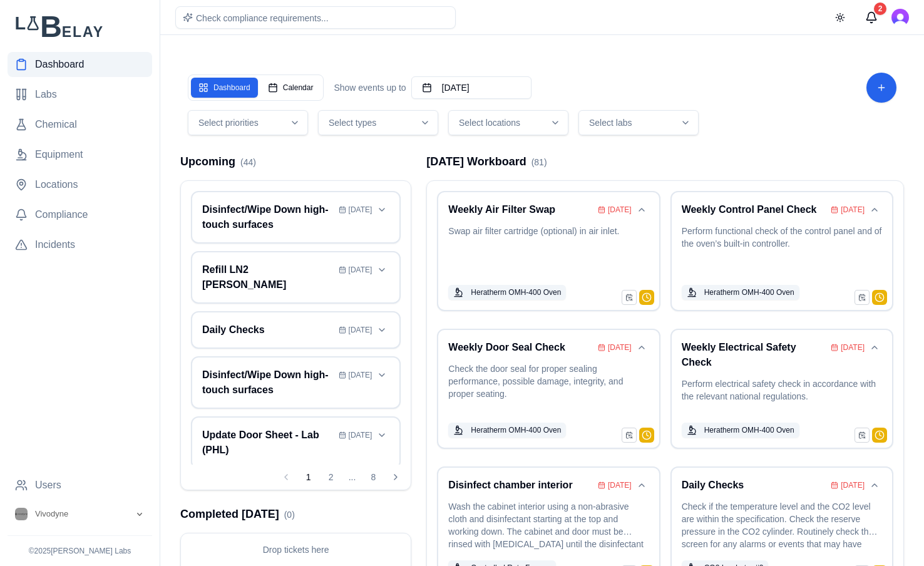
click at [401, 125] on div "Select types" at bounding box center [378, 122] width 114 height 13
click at [597, 123] on span "Select labs" at bounding box center [610, 122] width 43 height 13
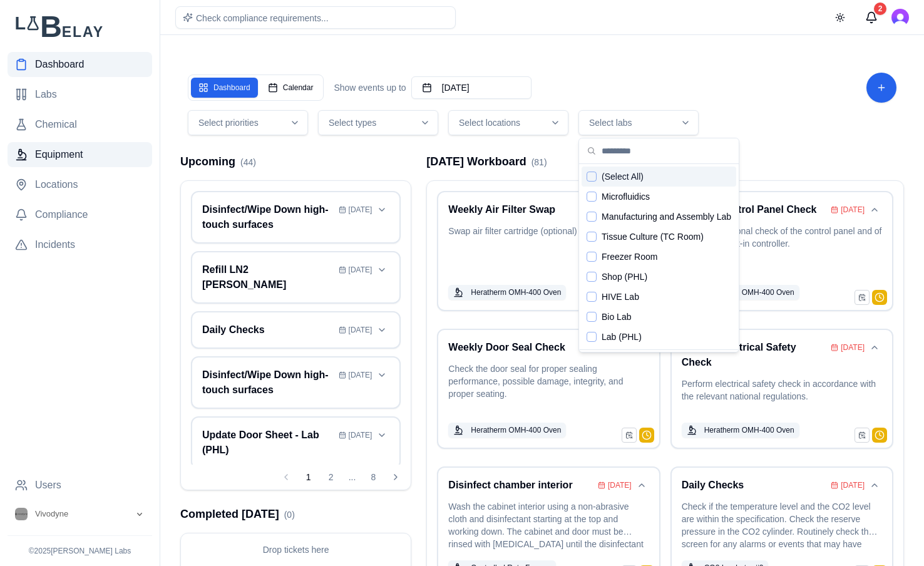
click at [79, 159] on span "Equipment" at bounding box center [59, 154] width 48 height 15
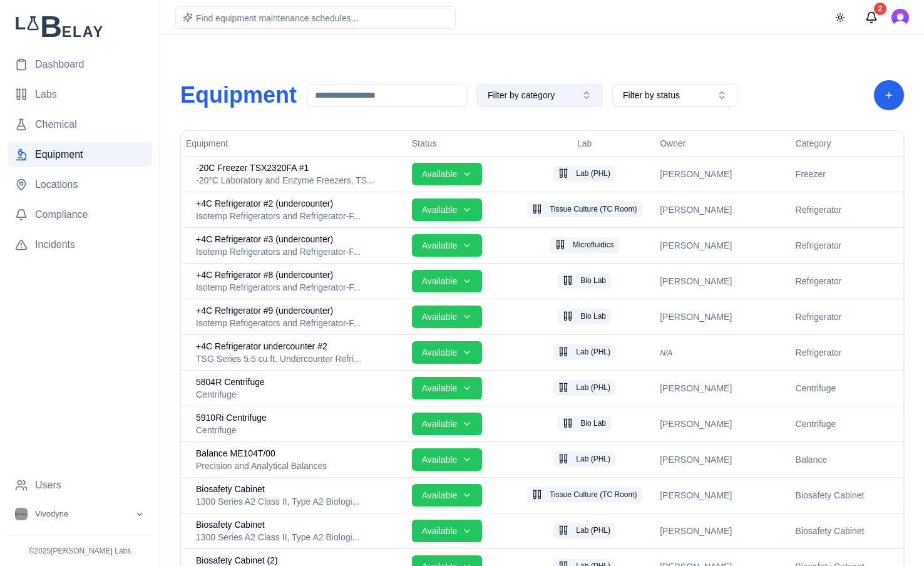
click at [556, 86] on button "Filter by category" at bounding box center [539, 95] width 125 height 23
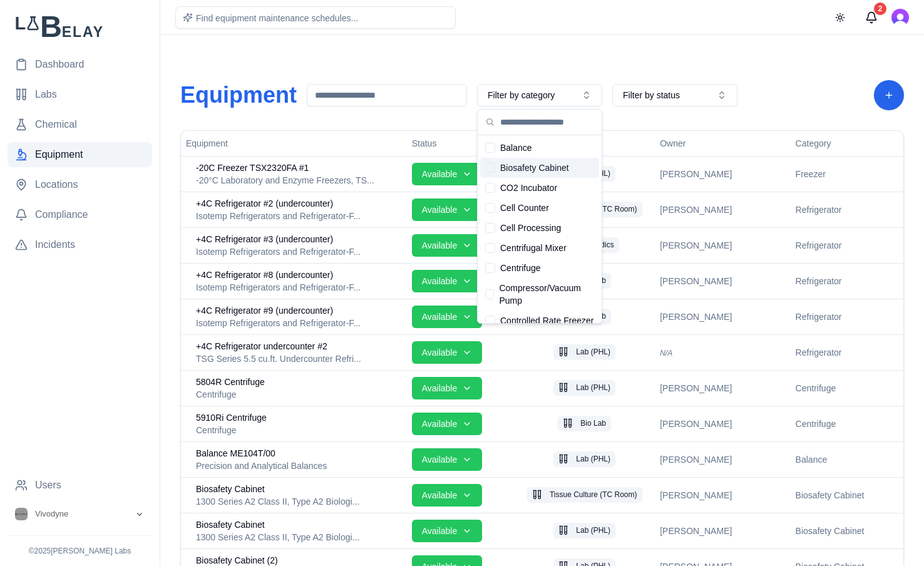
click at [558, 165] on span "Biosafety Cabinet" at bounding box center [534, 168] width 69 height 13
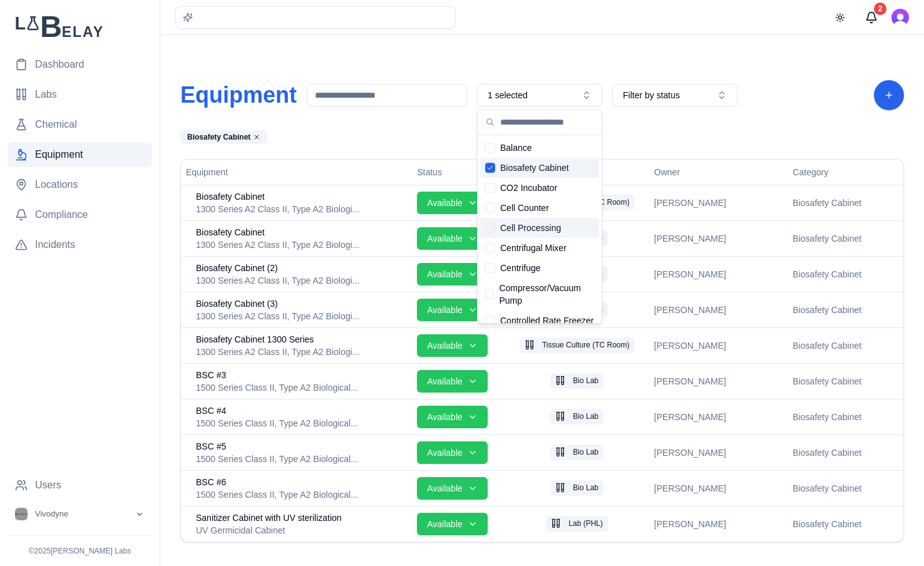
click at [399, 129] on div "Equipment 1 selected Filter by status Biosafety Cabinet Equipment Status Lab Ow…" at bounding box center [542, 311] width 744 height 522
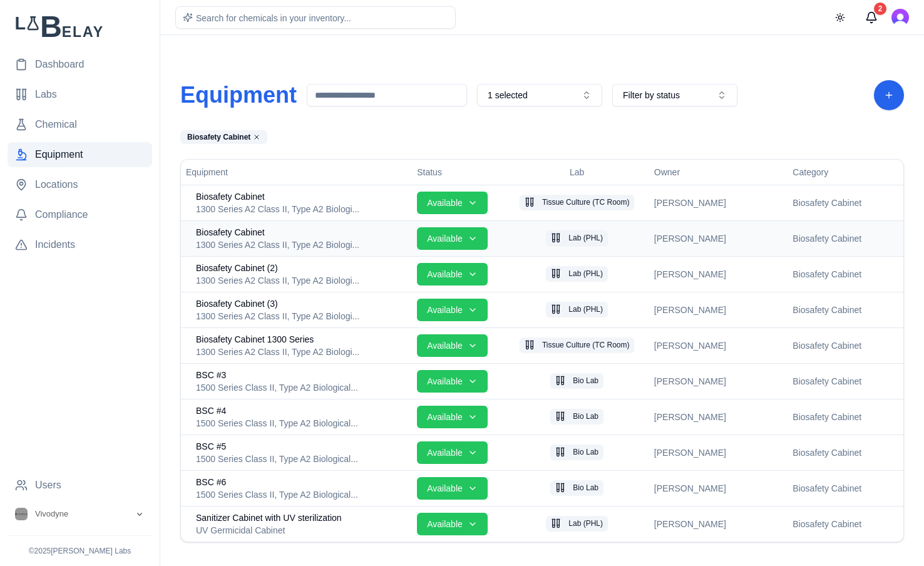
click at [245, 227] on span "Biosafety Cabinet" at bounding box center [230, 232] width 69 height 13
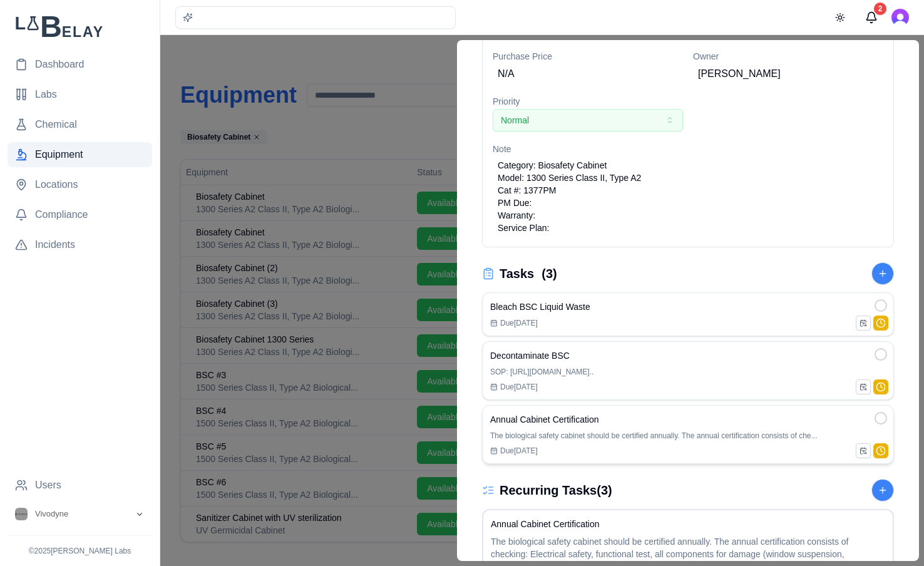
scroll to position [182, 0]
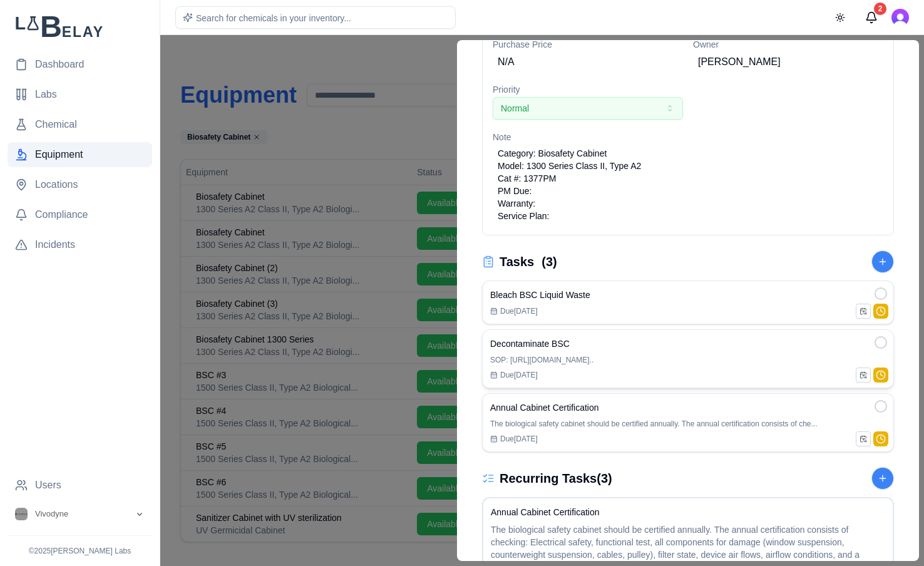
click at [675, 363] on p "SOP: [URL][DOMAIN_NAME].." at bounding box center [688, 360] width 396 height 10
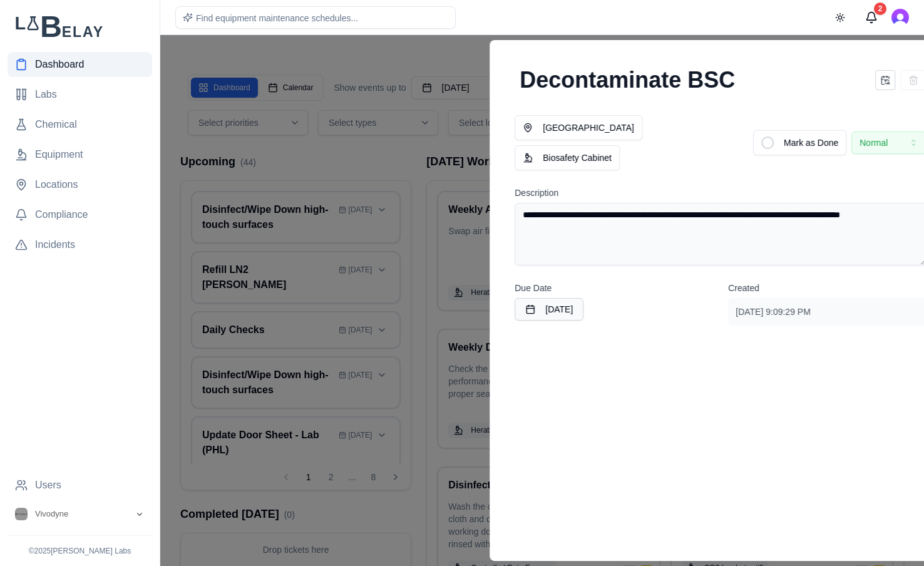
drag, startPoint x: 488, startPoint y: 197, endPoint x: 477, endPoint y: 212, distance: 18.8
click at [515, 212] on textarea "**********" at bounding box center [721, 234] width 412 height 63
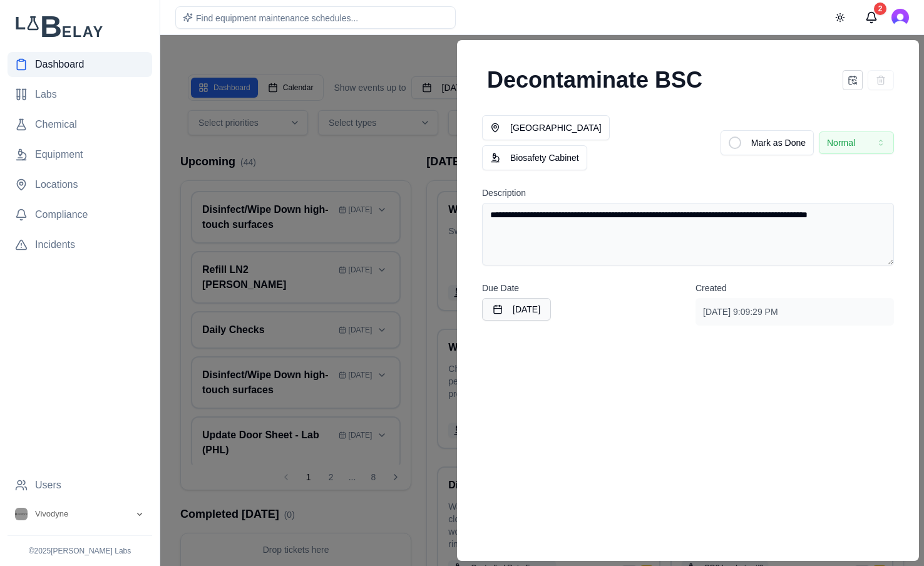
click at [528, 209] on textarea "**********" at bounding box center [688, 234] width 412 height 63
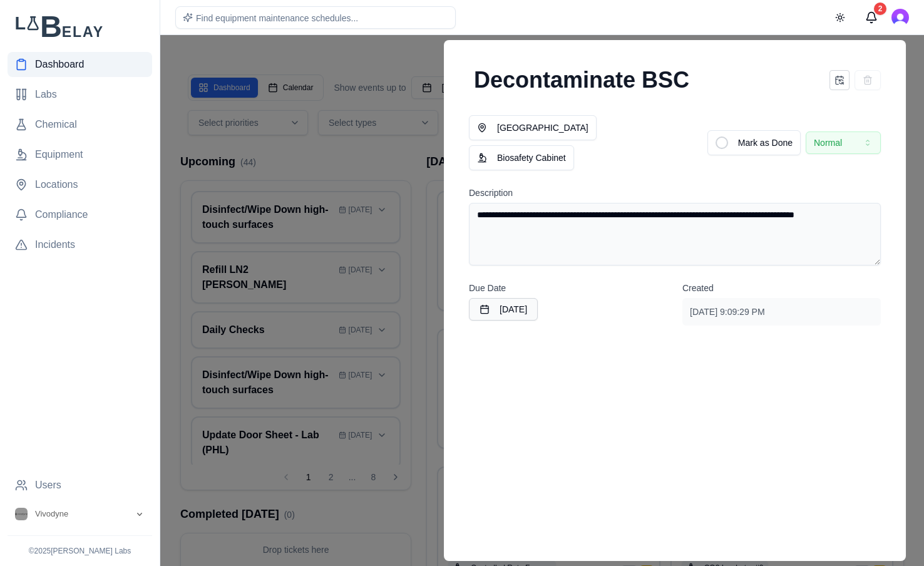
drag, startPoint x: 540, startPoint y: 210, endPoint x: 477, endPoint y: 200, distance: 63.4
click at [477, 203] on textarea "**********" at bounding box center [675, 234] width 412 height 63
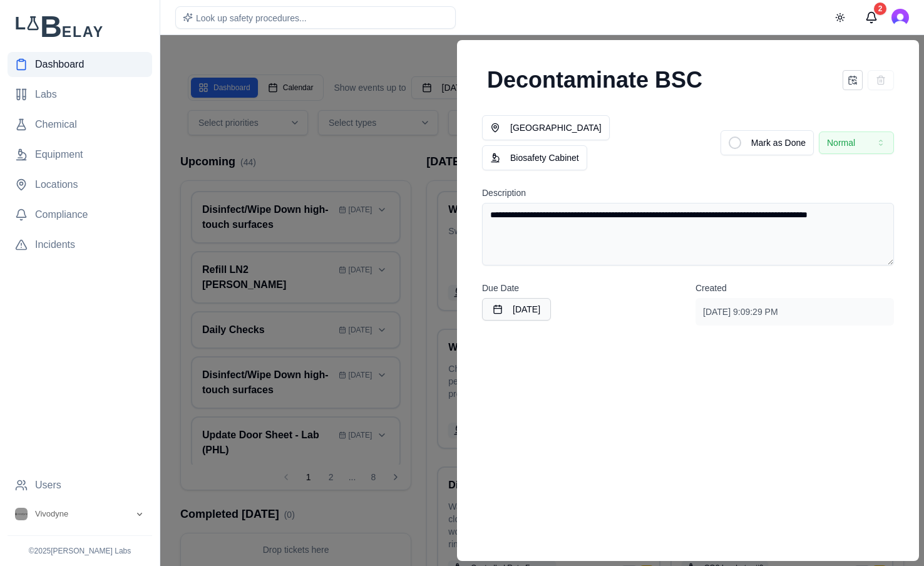
click at [389, 47] on div at bounding box center [462, 300] width 924 height 531
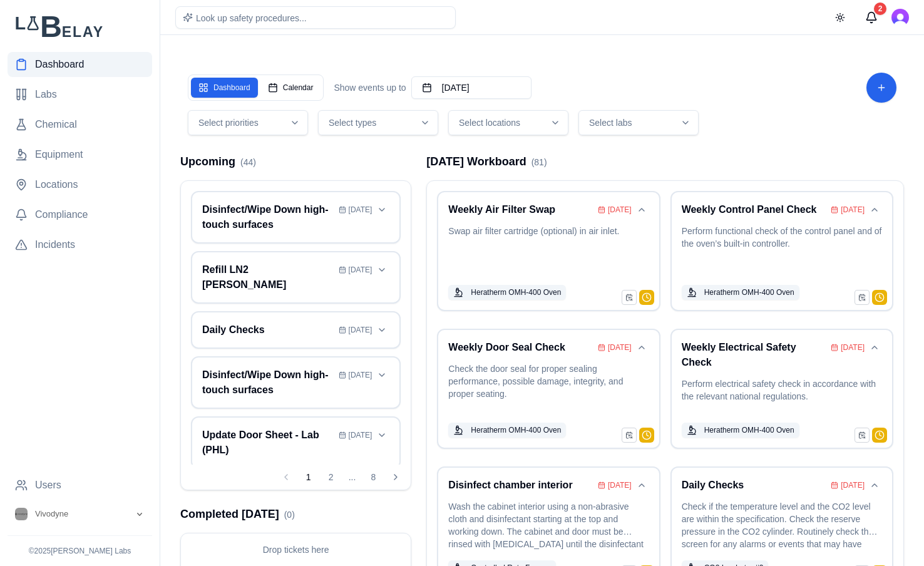
click at [69, 141] on nav "Dashboard Labs Chemical Equipment Locations Compliance Incidents" at bounding box center [80, 262] width 145 height 421
click at [69, 155] on span "Equipment" at bounding box center [59, 154] width 48 height 15
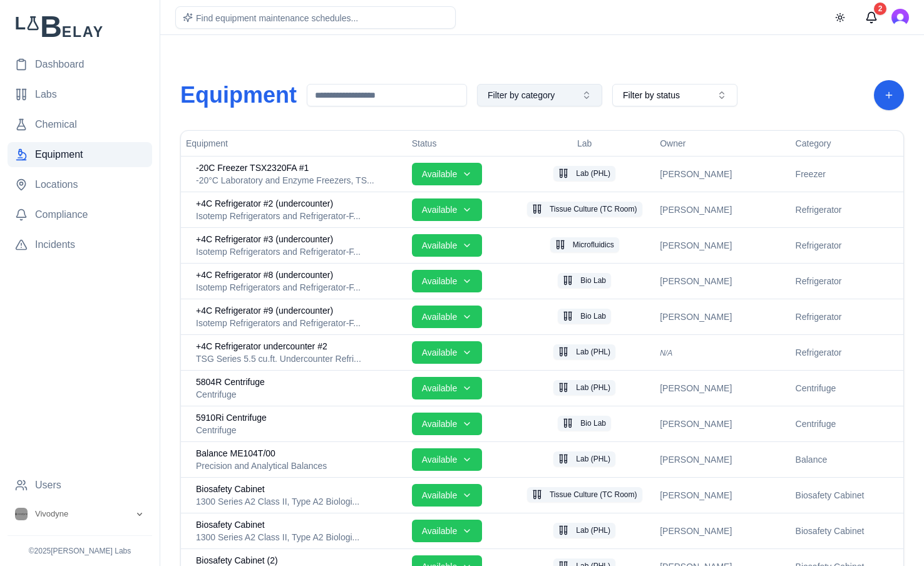
click at [568, 95] on button "Filter by category" at bounding box center [539, 95] width 125 height 23
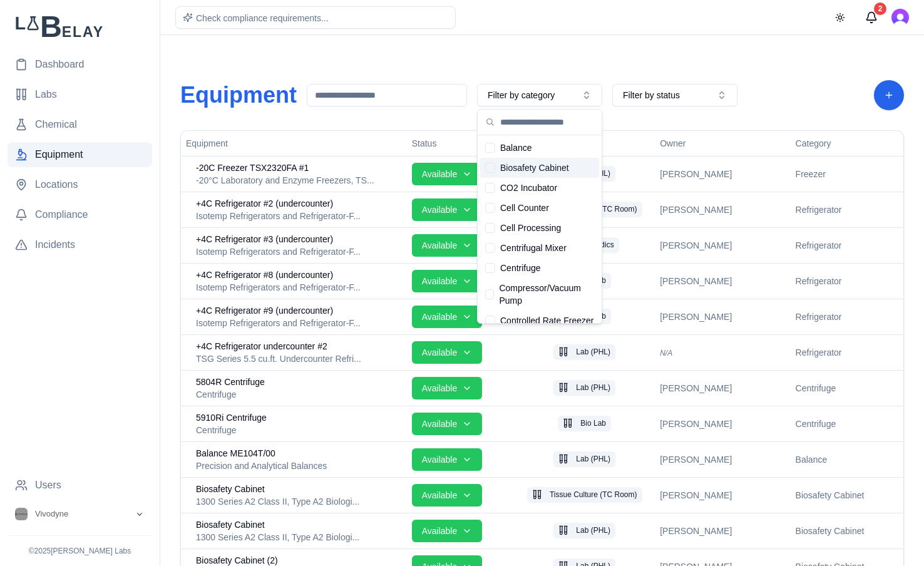
click at [567, 167] on span "Biosafety Cabinet" at bounding box center [534, 168] width 69 height 13
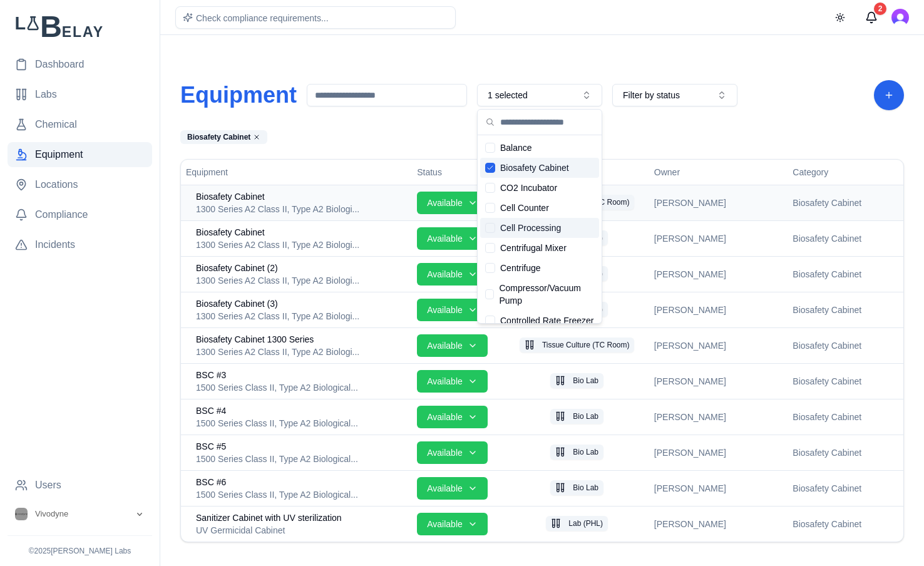
click at [246, 200] on span "Biosafety Cabinet" at bounding box center [230, 196] width 69 height 13
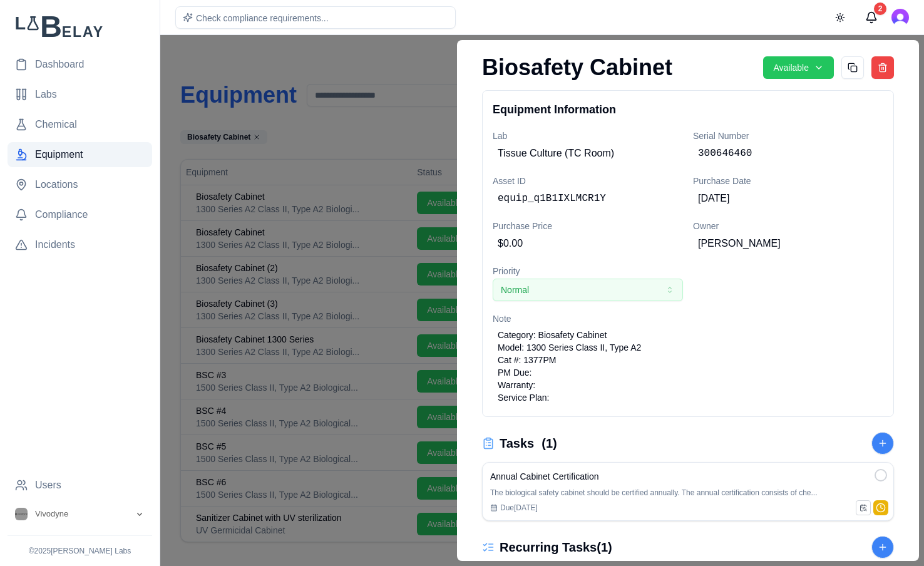
click at [390, 61] on div at bounding box center [462, 300] width 924 height 531
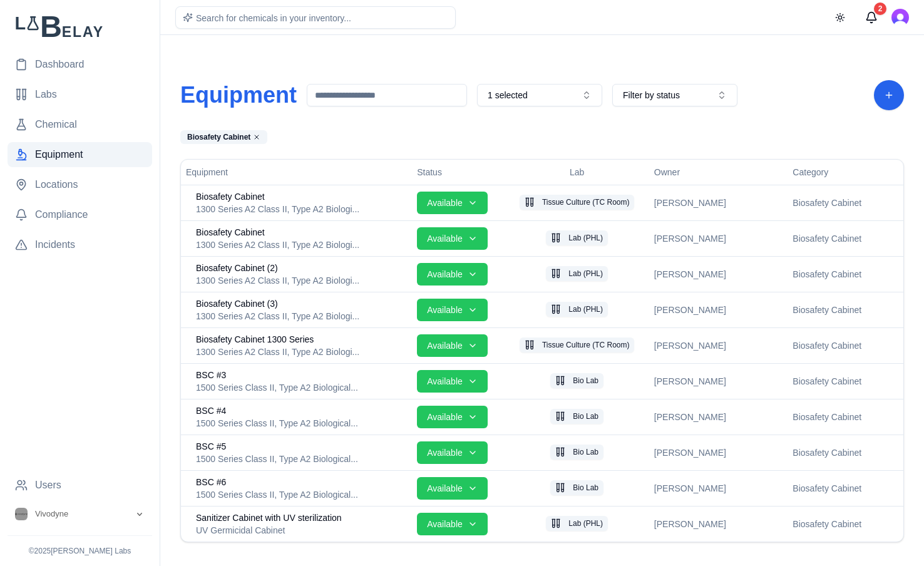
click at [557, 45] on main "Equipment 1 selected Filter by status Biosafety Cabinet Equipment Status Lab Ow…" at bounding box center [542, 291] width 764 height 582
click at [68, 62] on span "Dashboard" at bounding box center [59, 64] width 49 height 15
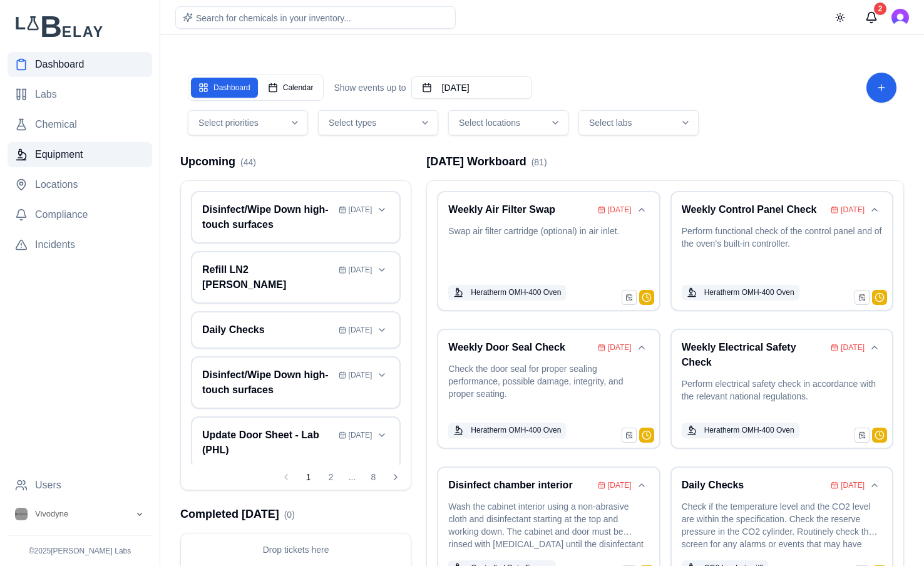
click at [54, 156] on span "Equipment" at bounding box center [59, 154] width 48 height 15
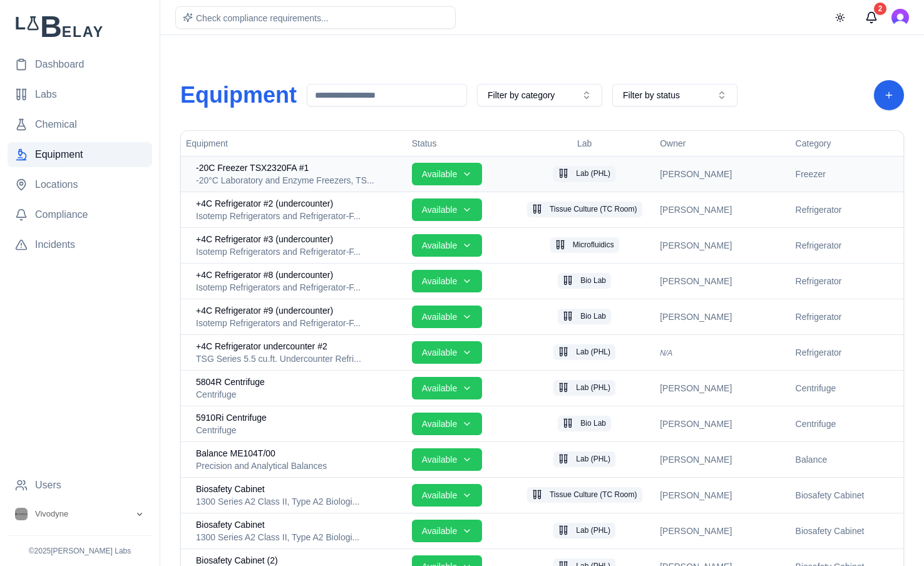
click at [275, 169] on span "-20C Freezer TSX2320FA #1" at bounding box center [252, 168] width 113 height 13
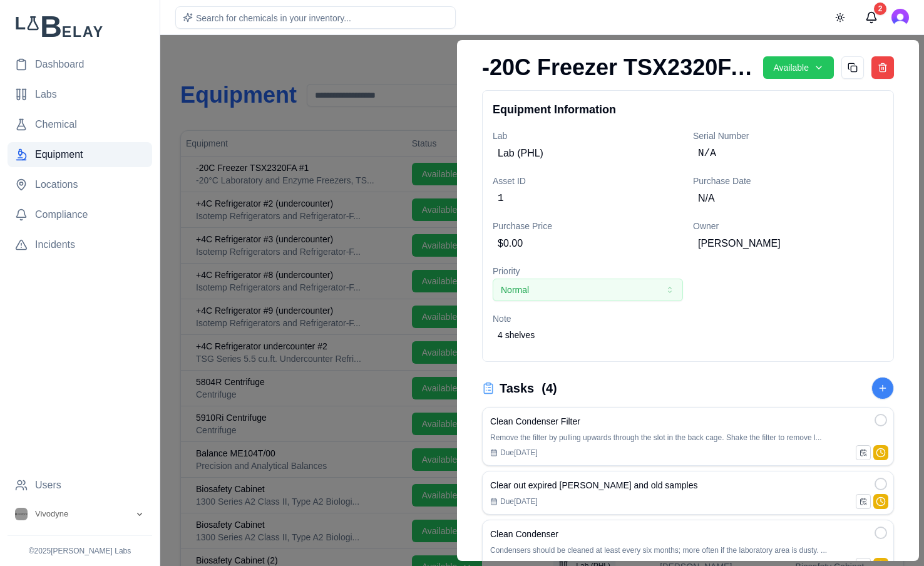
click at [342, 69] on div at bounding box center [462, 300] width 924 height 531
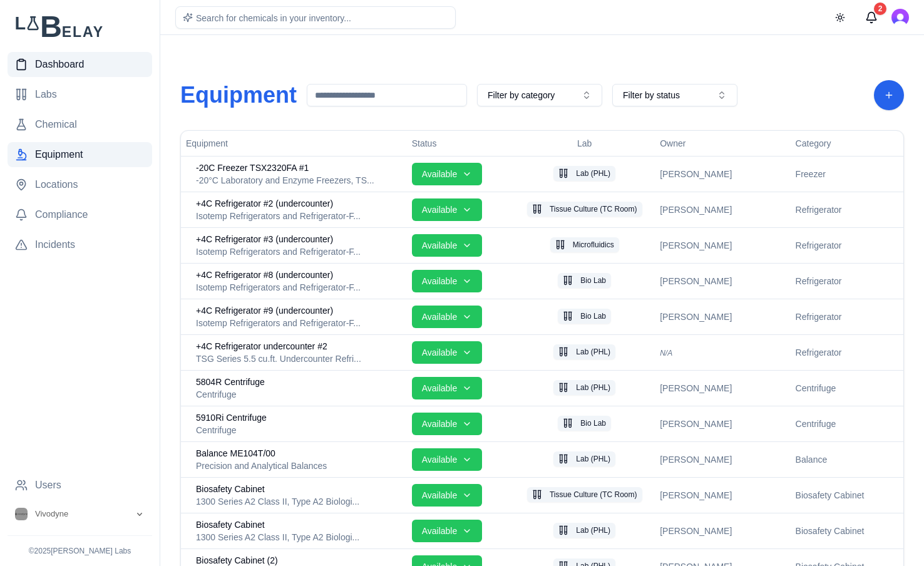
click at [30, 56] on link "Dashboard" at bounding box center [80, 64] width 145 height 25
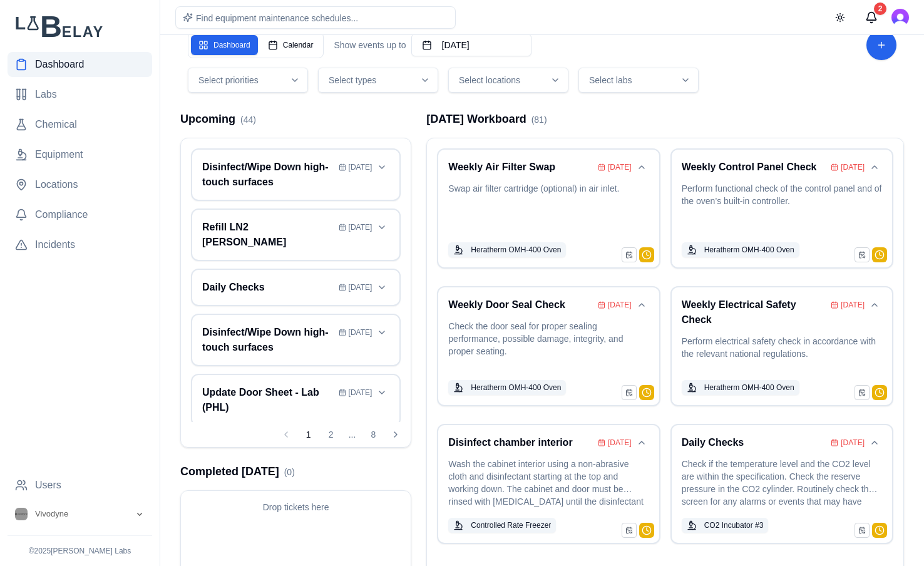
scroll to position [51, 0]
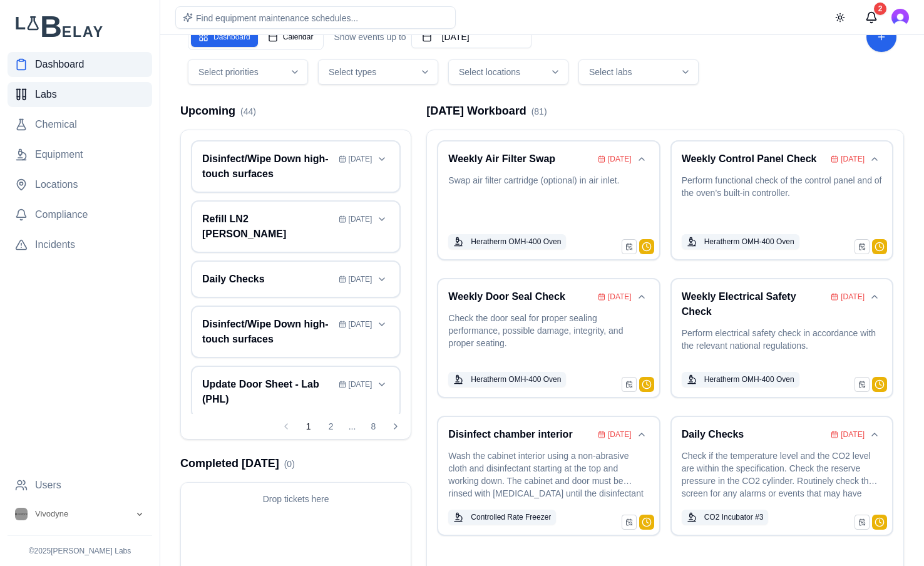
click at [76, 91] on link "Labs" at bounding box center [80, 94] width 145 height 25
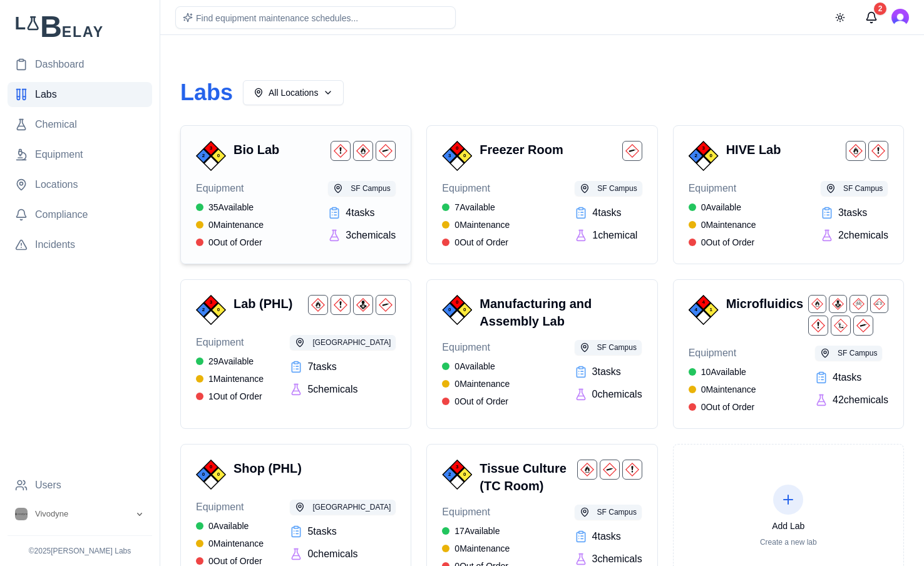
click at [286, 160] on div "Bio Lab" at bounding box center [315, 151] width 162 height 20
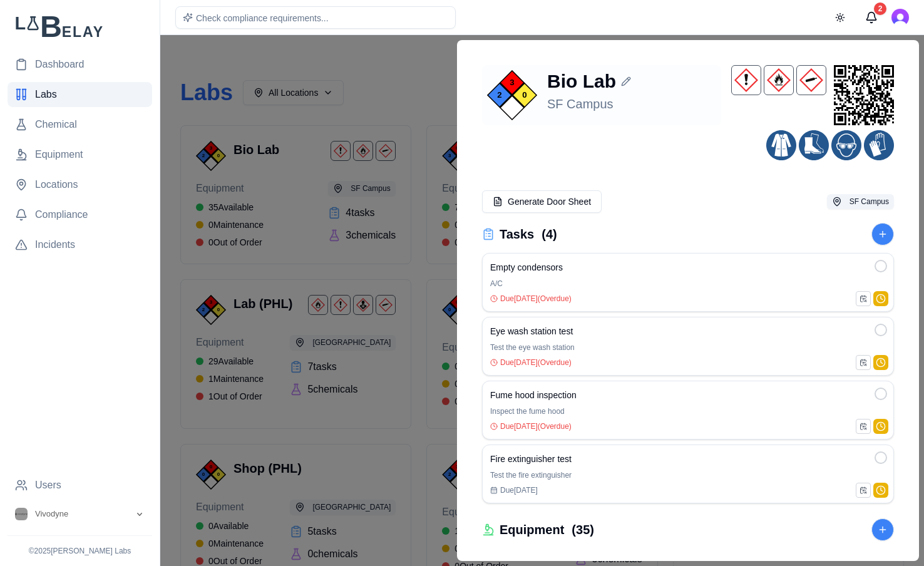
click at [622, 79] on icon at bounding box center [626, 81] width 10 height 10
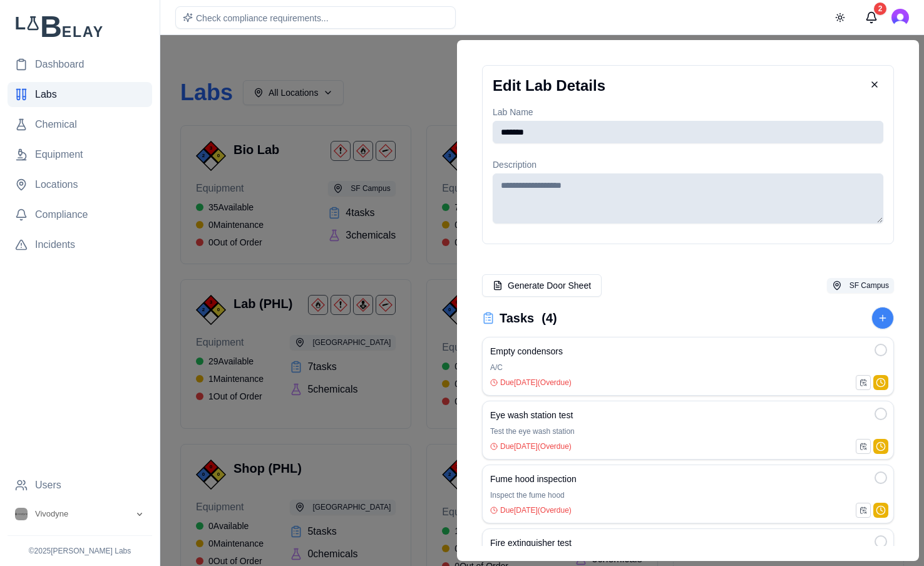
click at [569, 133] on input "*******" at bounding box center [688, 132] width 391 height 23
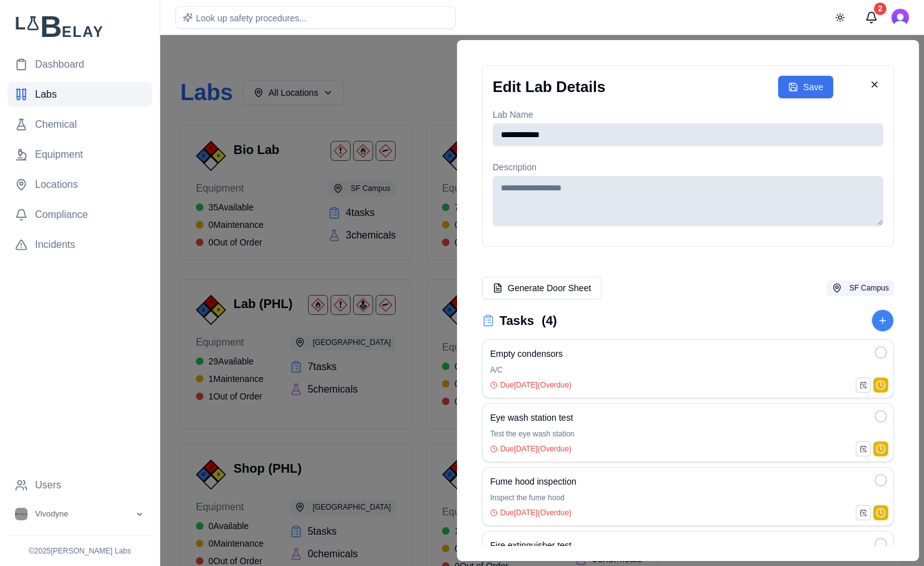
type input "**********"
click at [809, 90] on button "Save" at bounding box center [805, 87] width 55 height 23
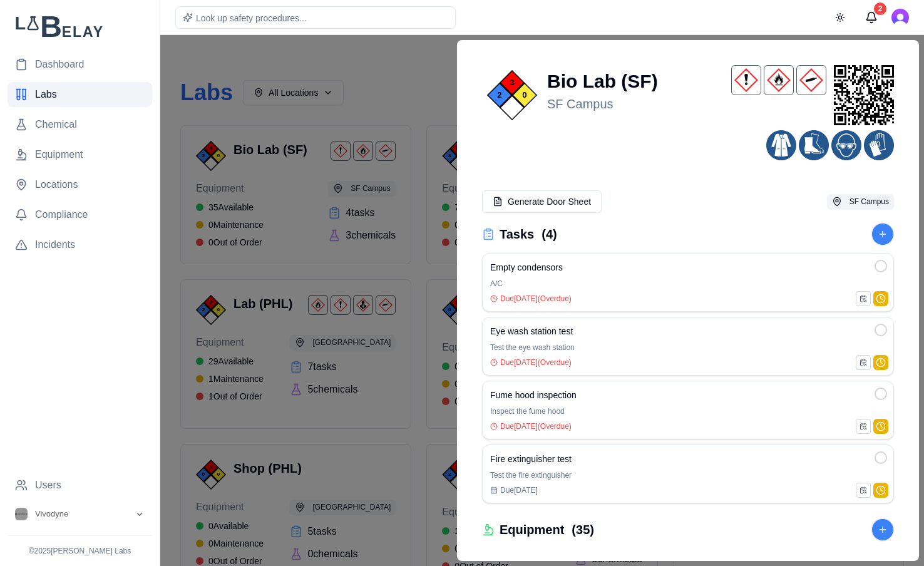
click at [394, 95] on div at bounding box center [462, 300] width 924 height 531
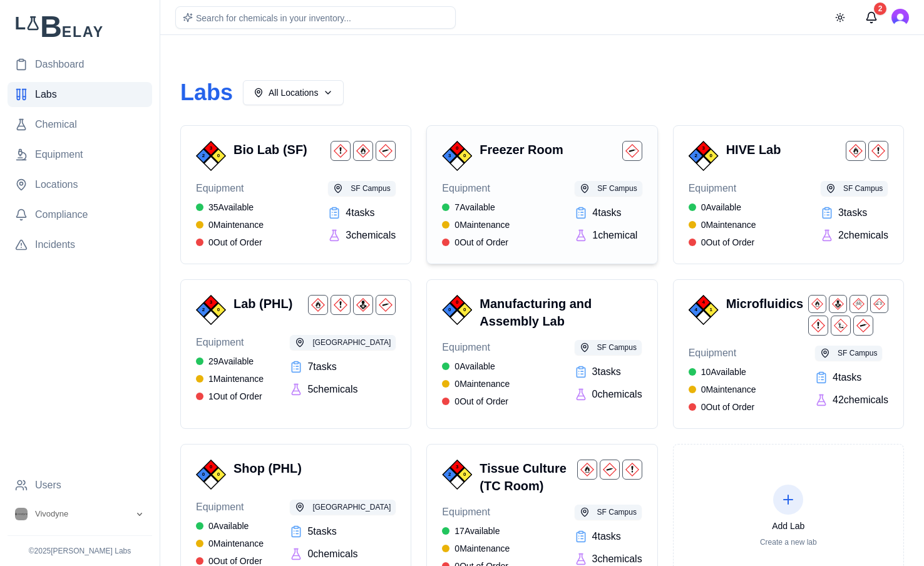
scroll to position [62, 0]
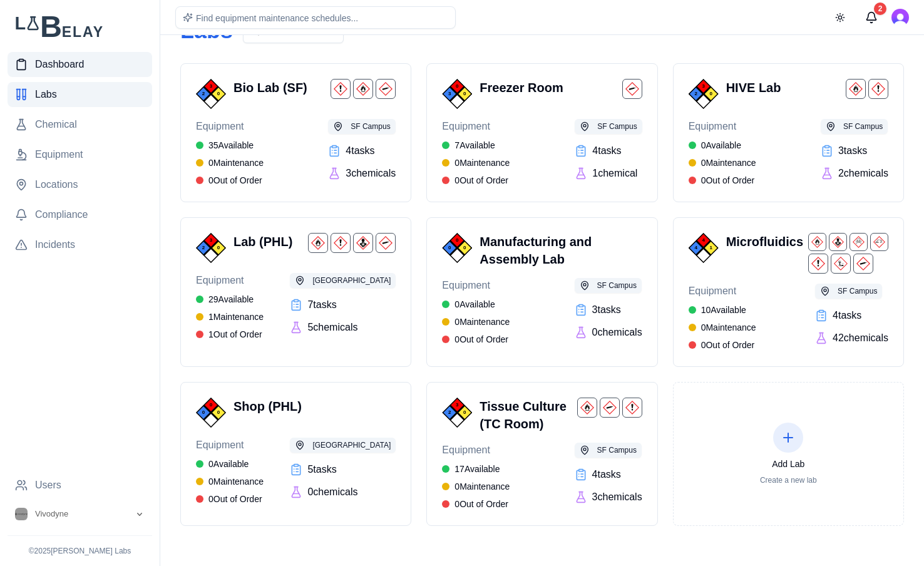
click at [71, 55] on link "Dashboard" at bounding box center [80, 64] width 145 height 25
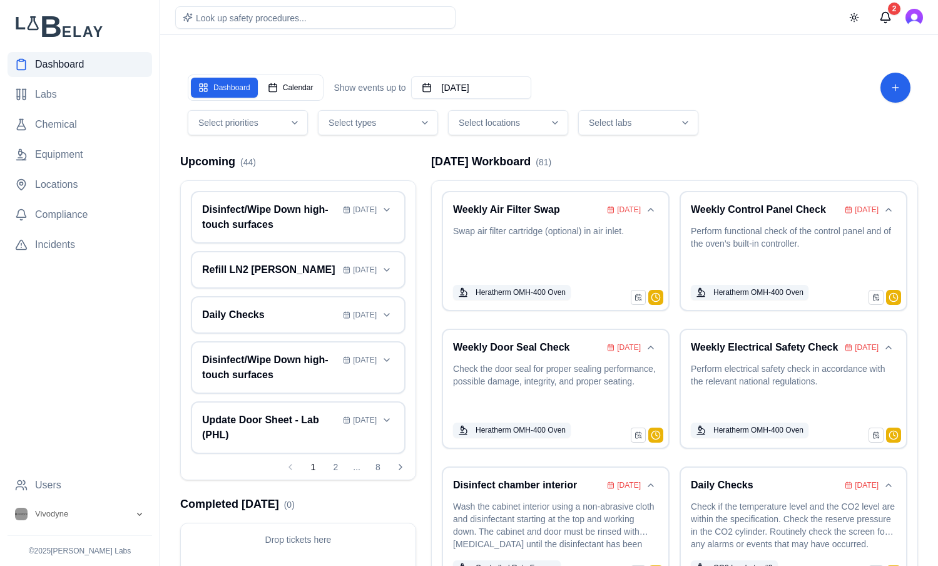
click at [736, 90] on div "Dashboard Calendar Show events up to [DATE]" at bounding box center [549, 88] width 723 height 30
click at [546, 121] on div "Select locations" at bounding box center [508, 122] width 114 height 13
click at [537, 217] on div "[GEOGRAPHIC_DATA]" at bounding box center [509, 217] width 116 height 20
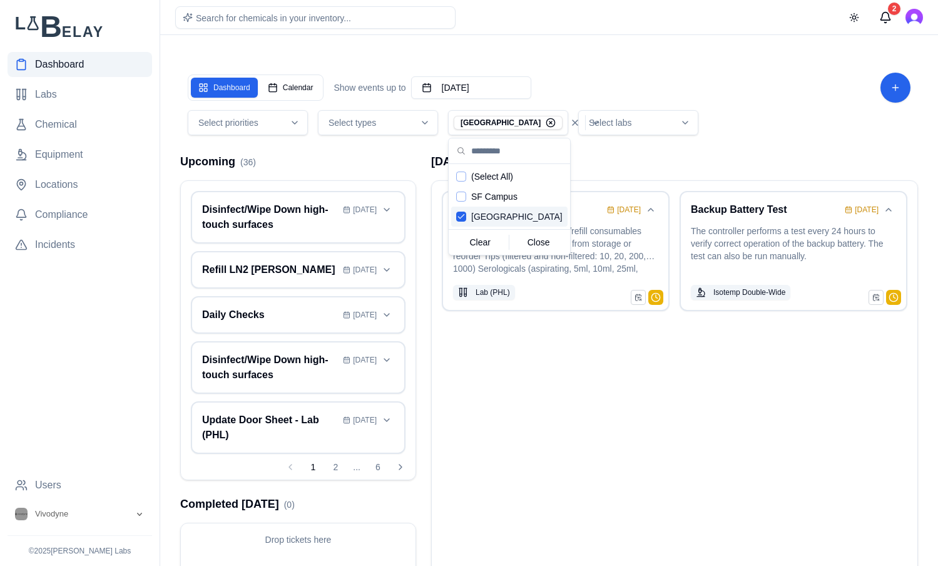
click at [732, 512] on div "Daily Checks [DATE] Refill 70% EtOH bottles Stock/refill consumables and note l…" at bounding box center [675, 399] width 486 height 437
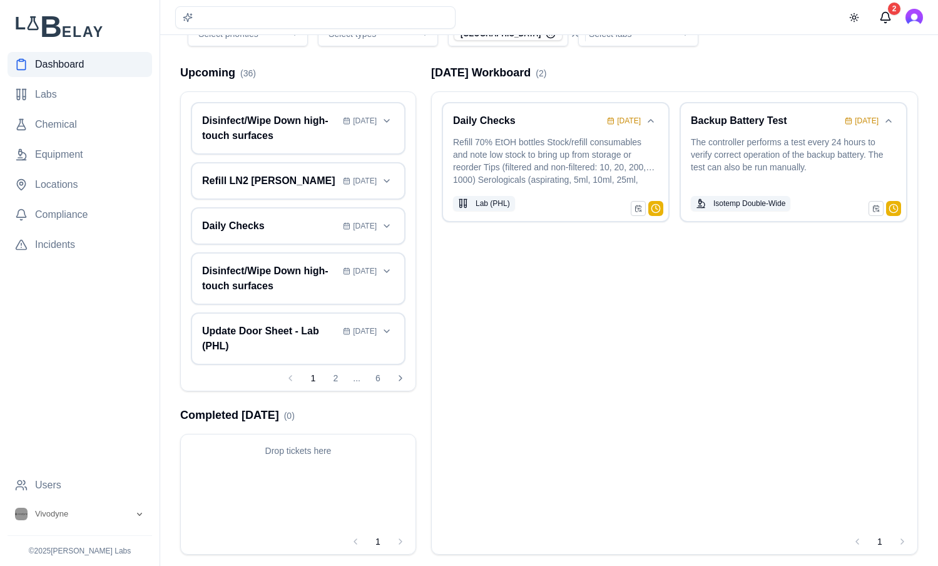
scroll to position [98, 0]
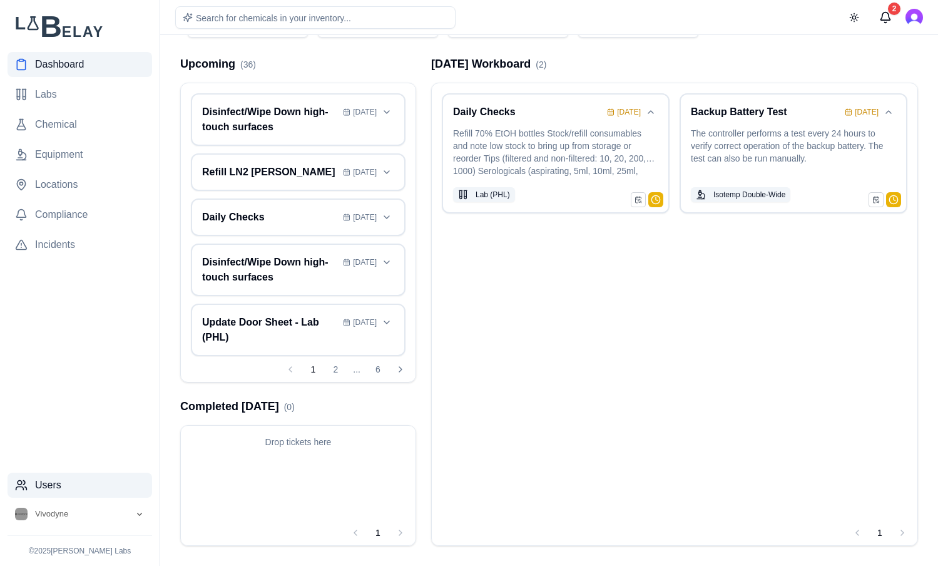
click at [42, 481] on span "Users" at bounding box center [48, 485] width 26 height 15
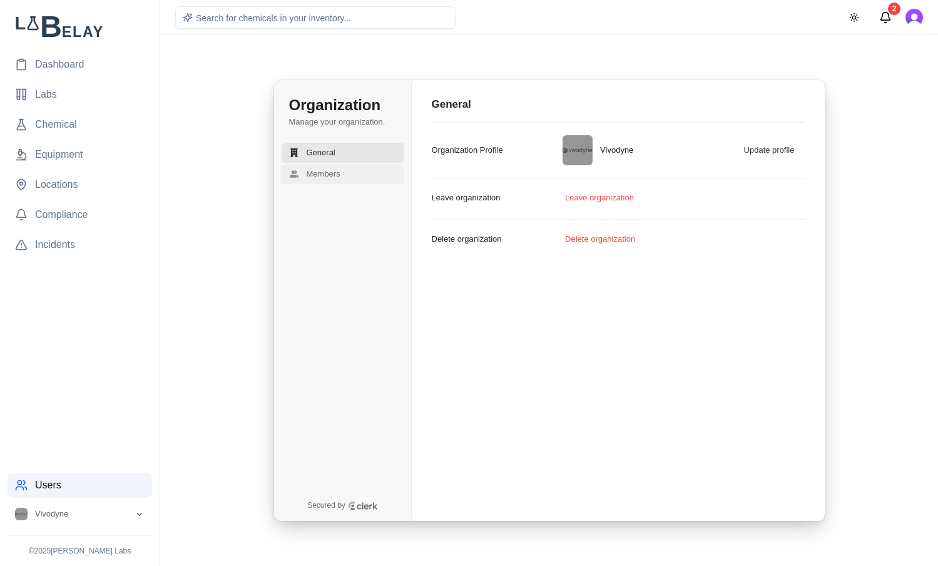
click at [314, 172] on span "Members" at bounding box center [324, 173] width 34 height 11
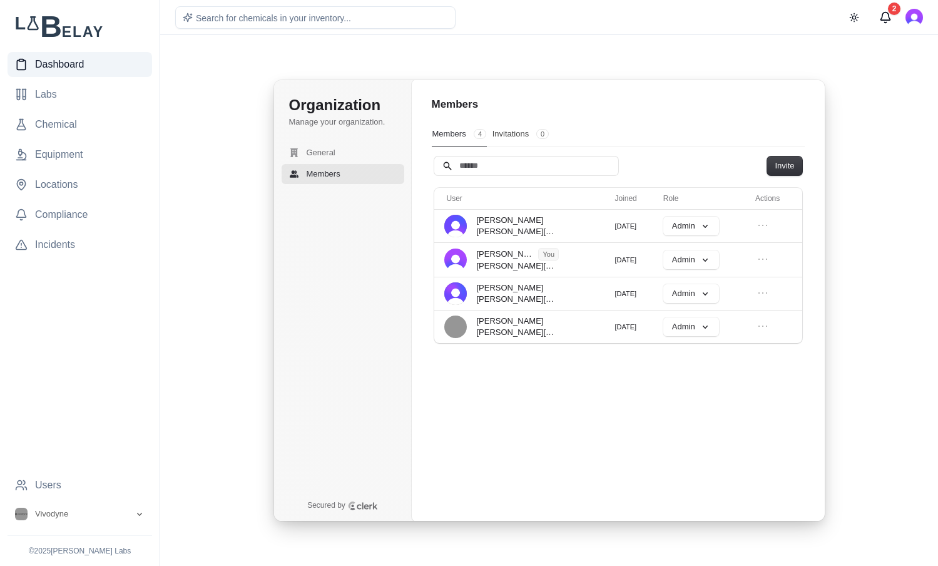
click at [49, 57] on span "Dashboard" at bounding box center [59, 64] width 49 height 15
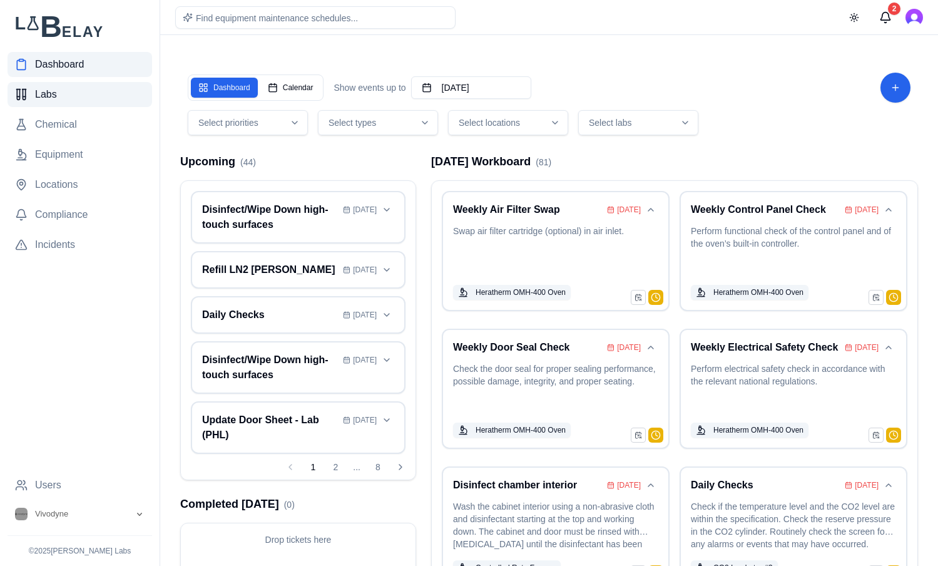
click at [64, 91] on link "Labs" at bounding box center [80, 94] width 145 height 25
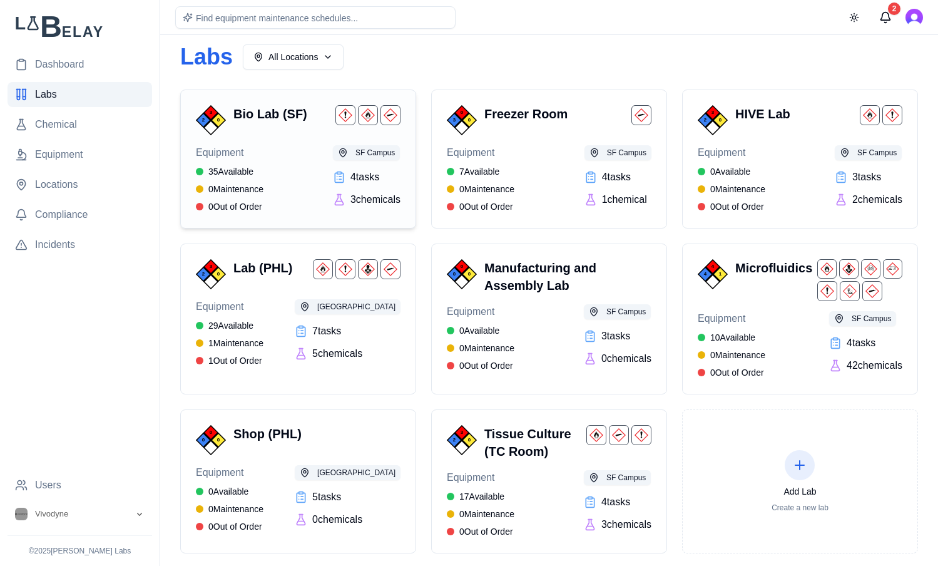
scroll to position [63, 0]
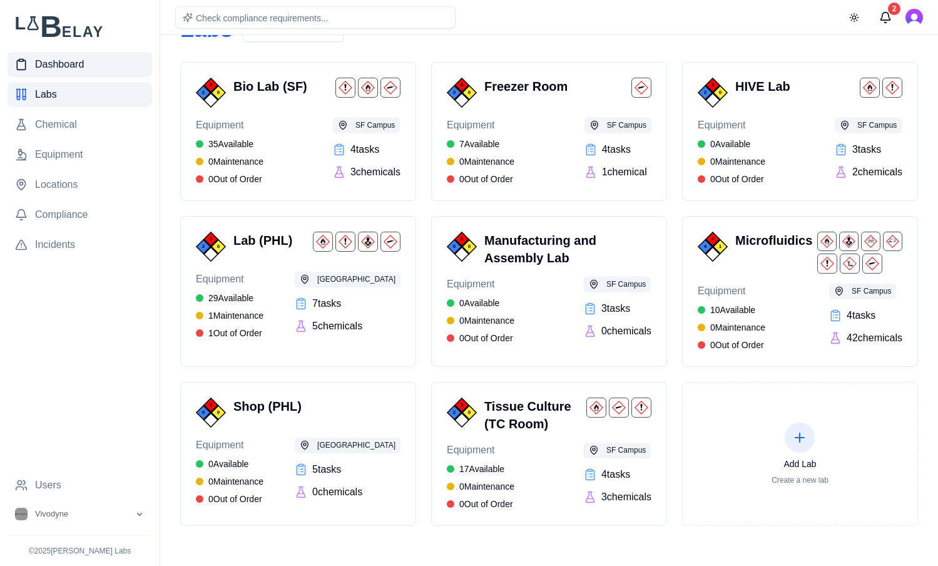
click at [99, 64] on link "Dashboard" at bounding box center [80, 64] width 145 height 25
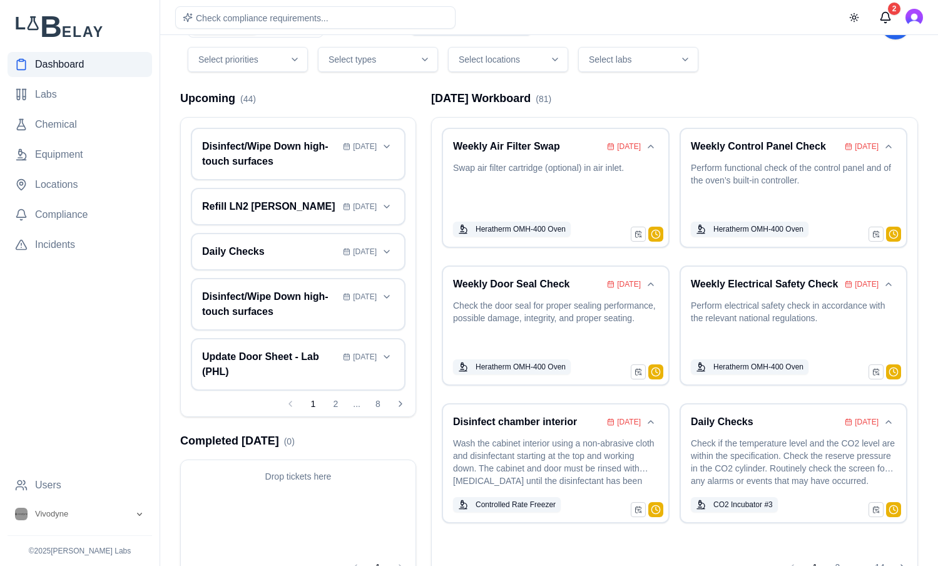
click at [814, 81] on div "Dashboard Calendar Show events up to [DATE] Select priorities Select types Sele…" at bounding box center [549, 288] width 758 height 603
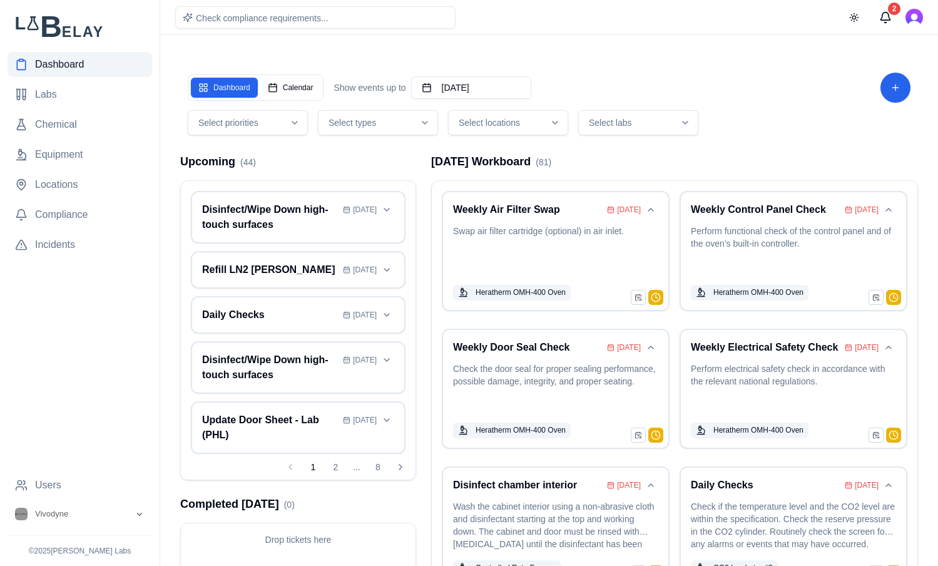
click at [555, 129] on button "Select locations" at bounding box center [508, 122] width 120 height 25
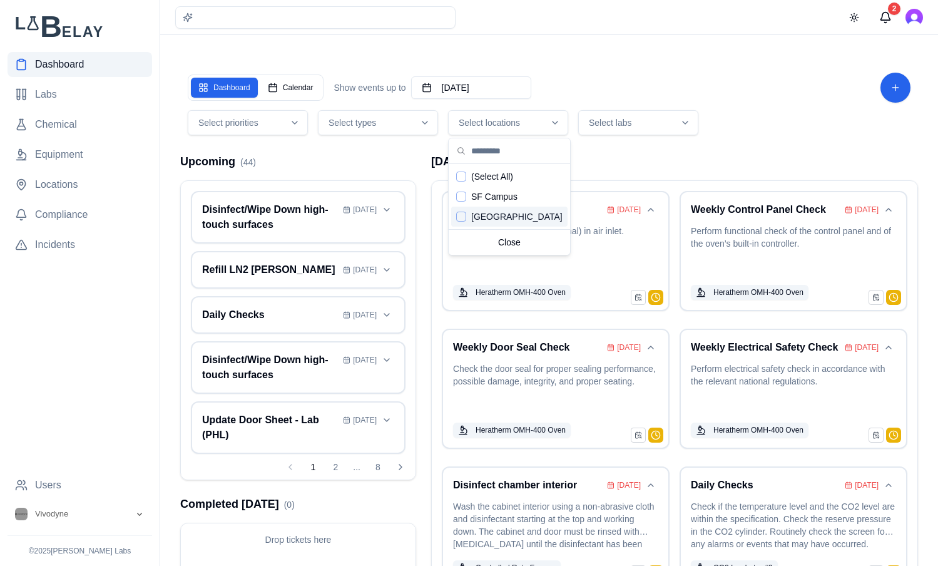
click at [537, 215] on div "[GEOGRAPHIC_DATA]" at bounding box center [509, 217] width 116 height 20
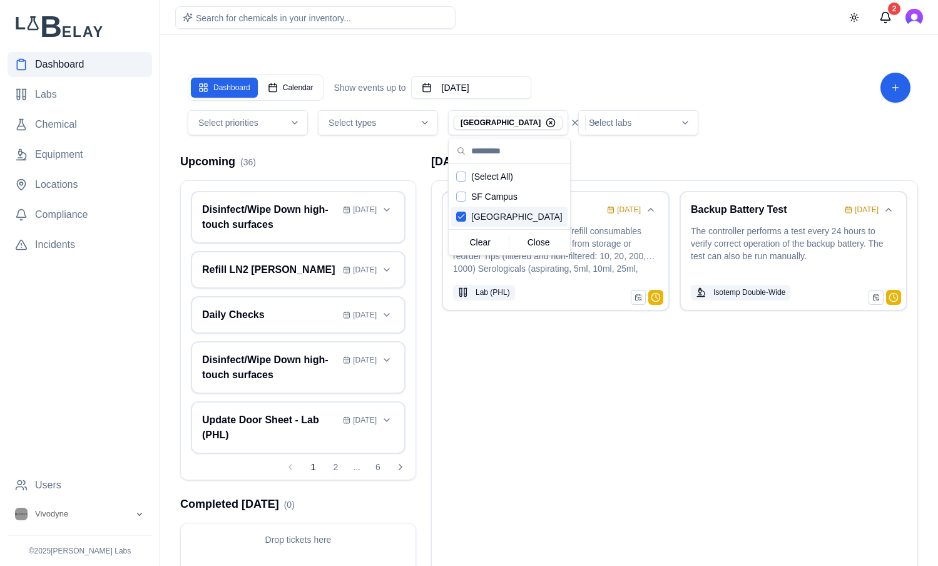
click at [776, 146] on div "Dashboard Calendar Show events up to [DATE] Select priorities Select types PHL …" at bounding box center [549, 351] width 758 height 603
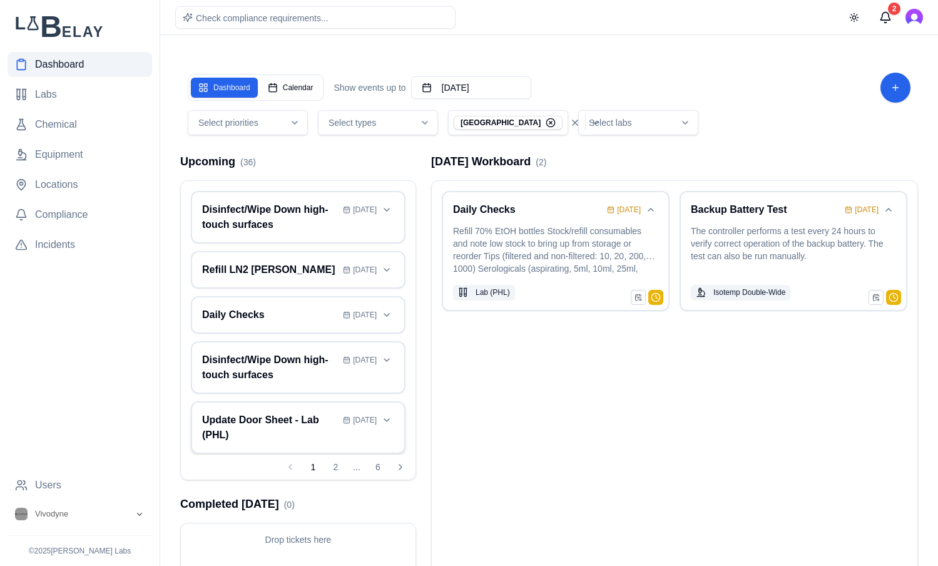
click at [290, 428] on h3 "Update Door Sheet - Lab (PHL)" at bounding box center [270, 428] width 136 height 30
click at [292, 428] on h3 "Update Door Sheet - Lab (PHL)" at bounding box center [270, 428] width 136 height 30
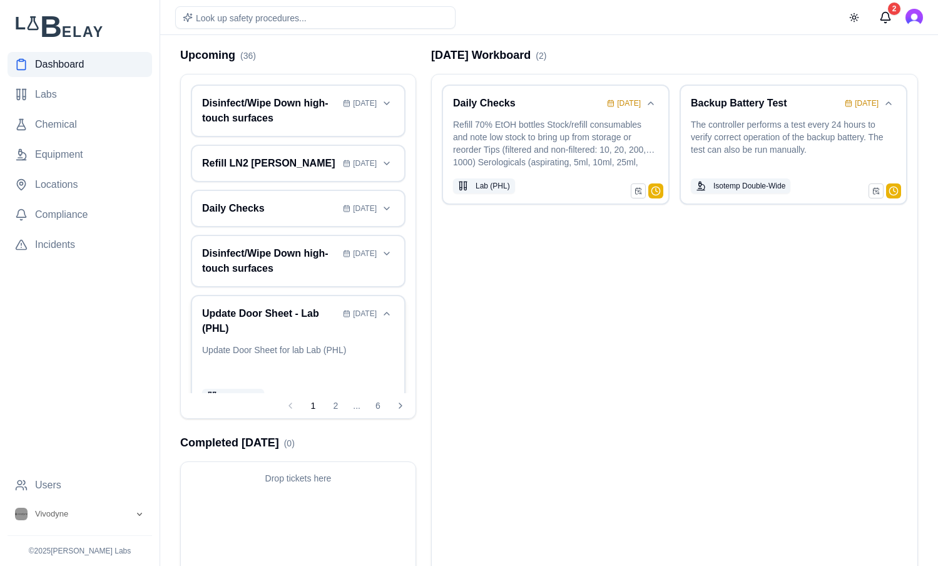
scroll to position [113, 0]
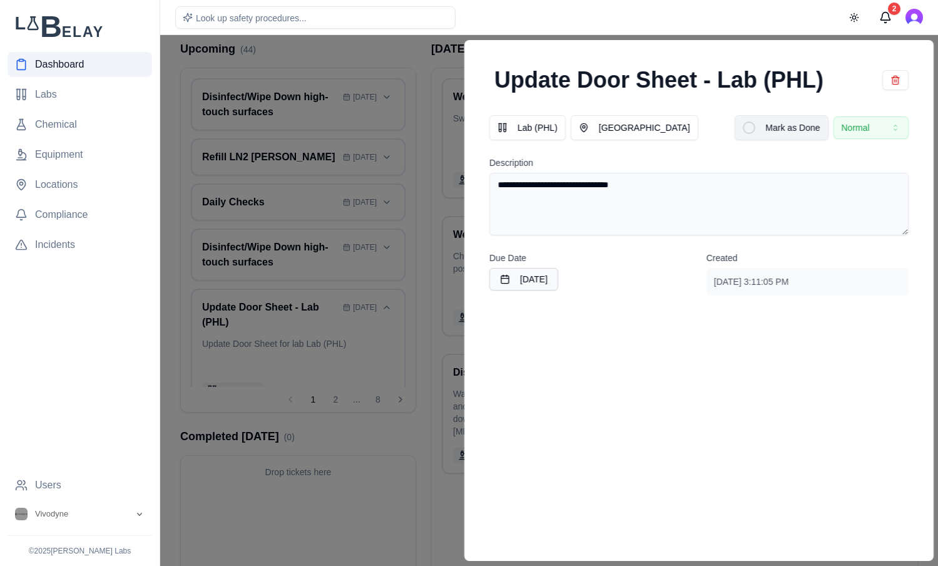
click at [780, 126] on span "Mark as Done" at bounding box center [793, 127] width 54 height 13
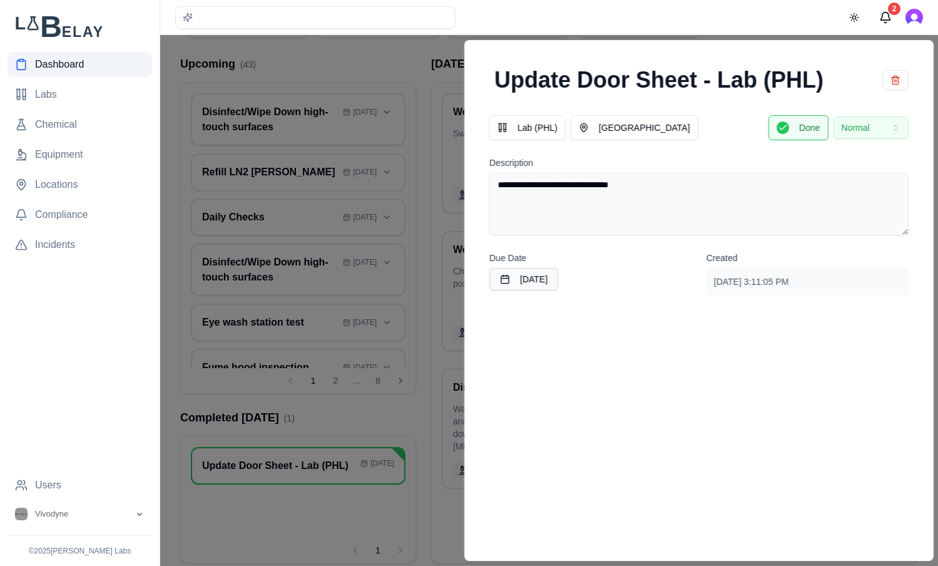
click at [368, 52] on div at bounding box center [469, 300] width 938 height 531
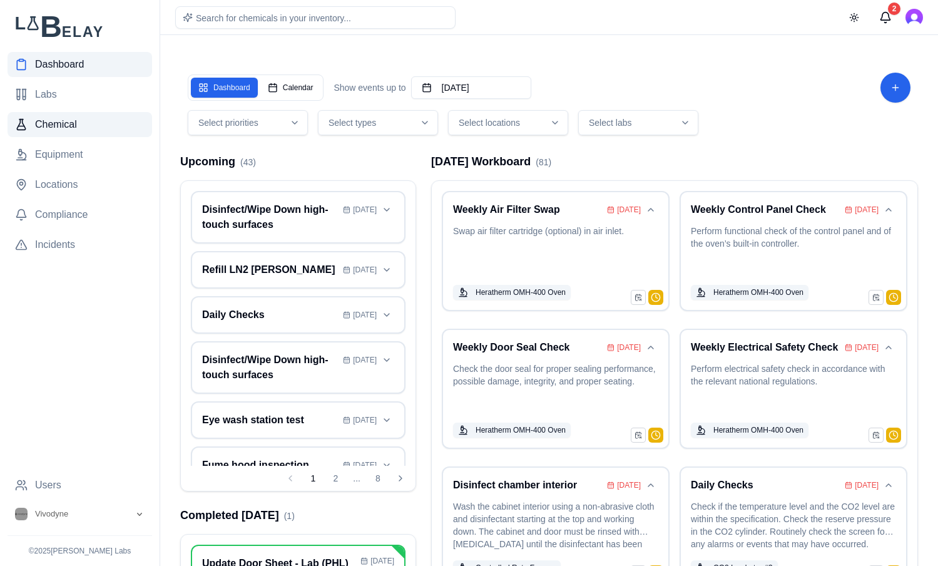
click at [73, 125] on span "Chemical" at bounding box center [56, 124] width 42 height 15
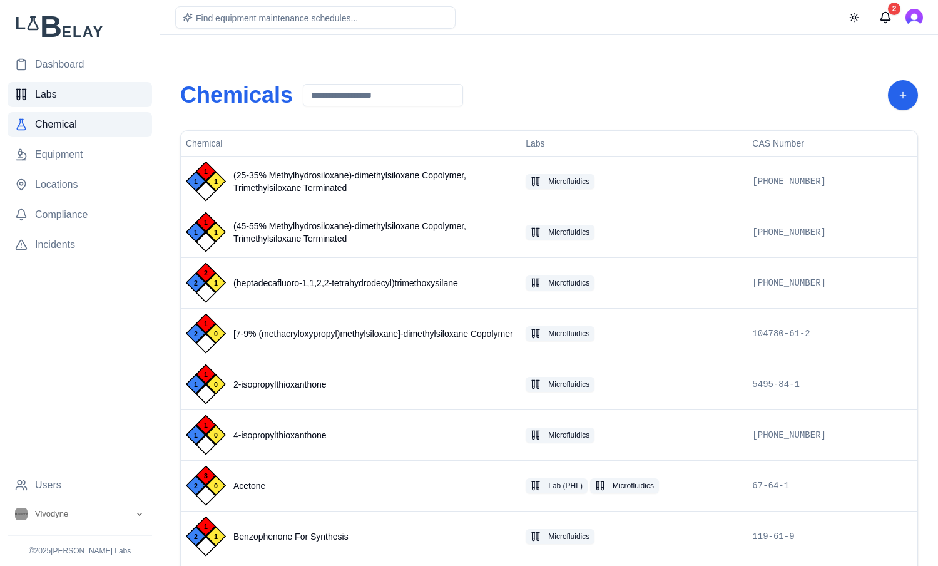
click at [82, 88] on link "Labs" at bounding box center [80, 94] width 145 height 25
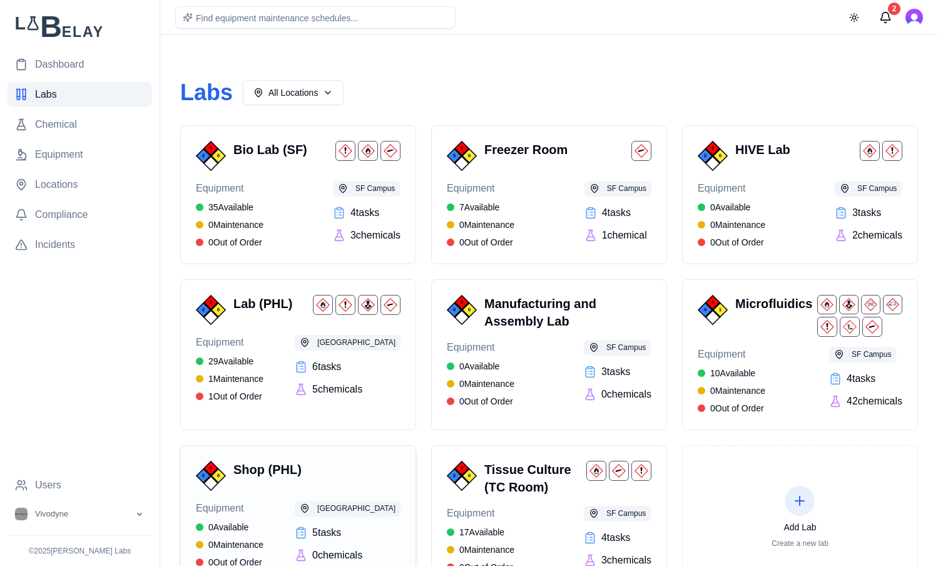
click at [323, 471] on h3 "Shop (PHL)" at bounding box center [315, 470] width 162 height 18
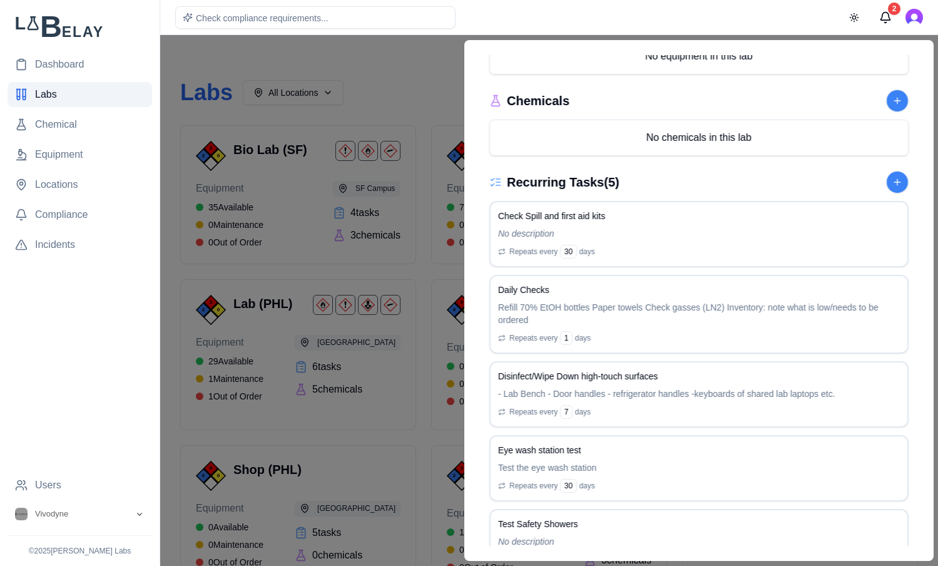
scroll to position [519, 0]
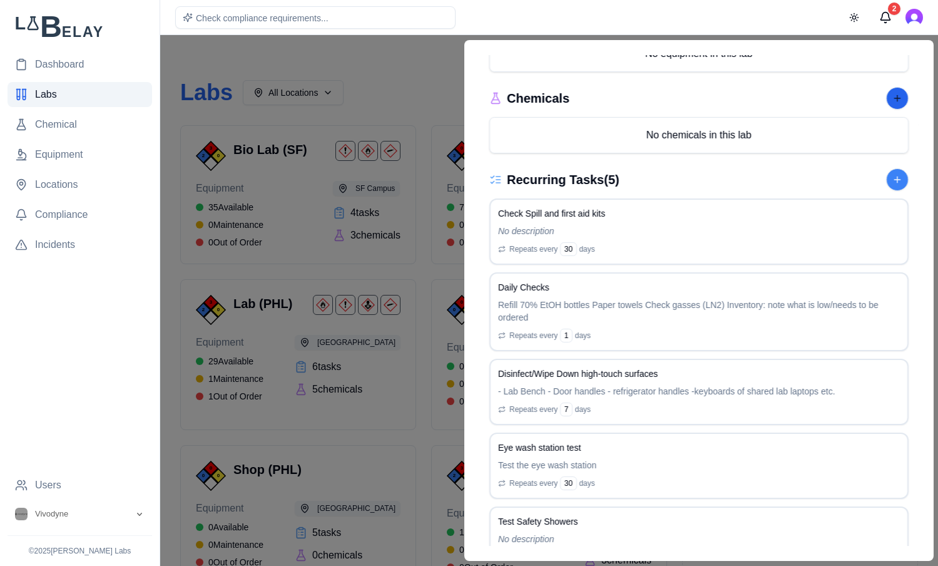
click at [896, 93] on button at bounding box center [897, 98] width 23 height 23
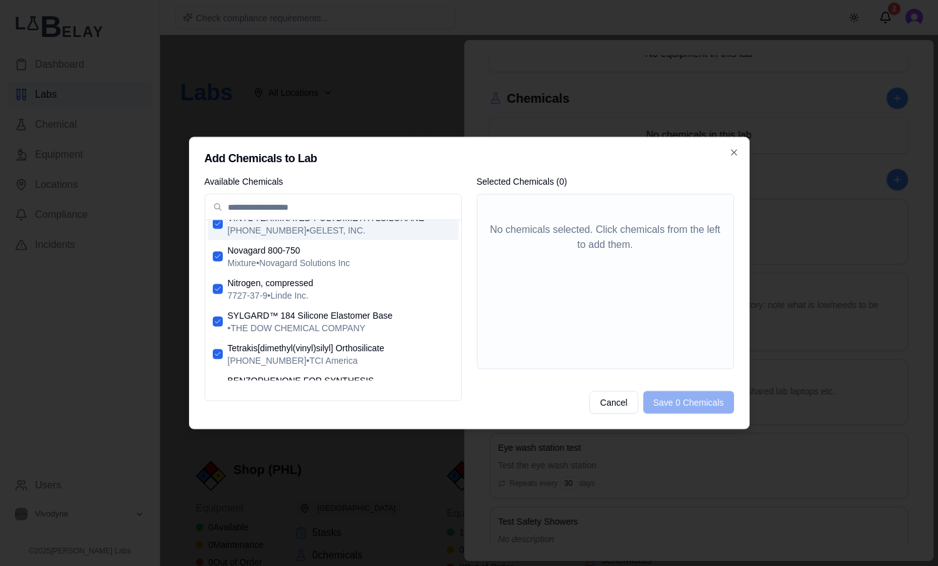
scroll to position [85, 0]
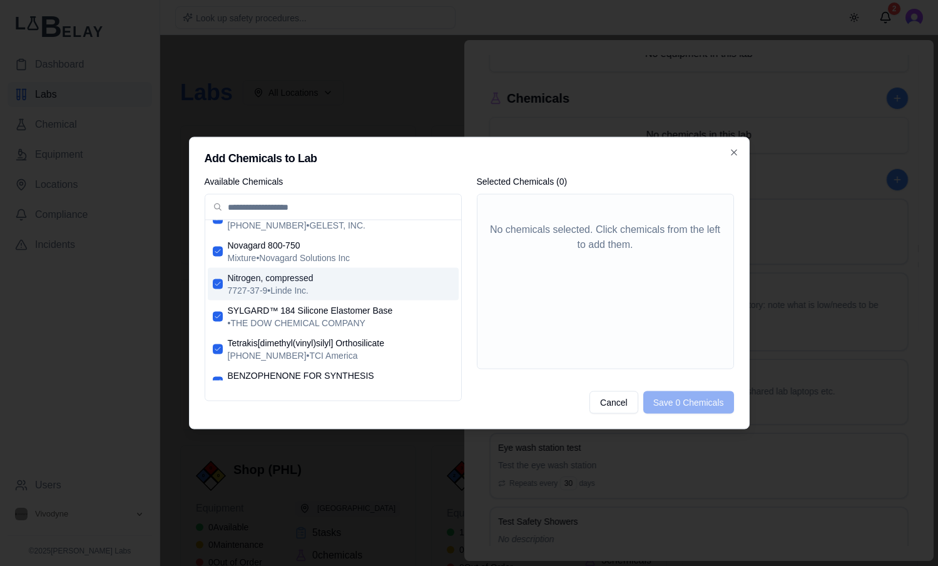
click at [384, 282] on span "Nitrogen, compressed" at bounding box center [341, 278] width 226 height 13
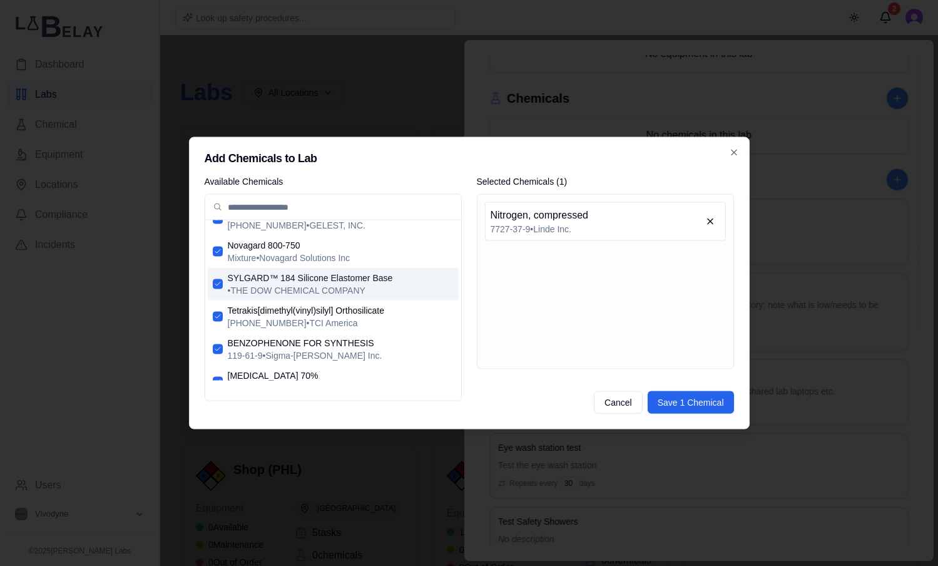
click at [394, 277] on span "SYLGARD™ 184 Silicone Elastomer Base" at bounding box center [341, 278] width 226 height 13
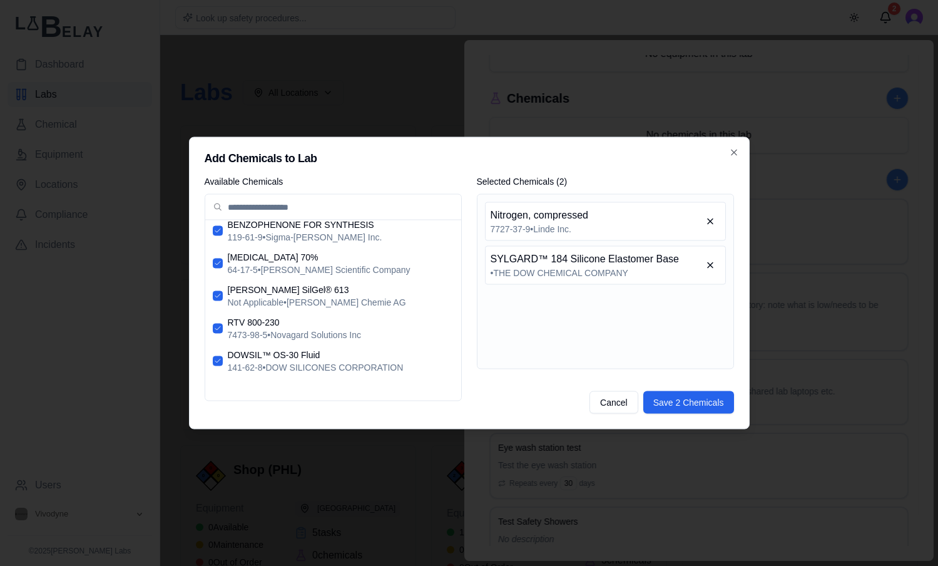
scroll to position [178, 0]
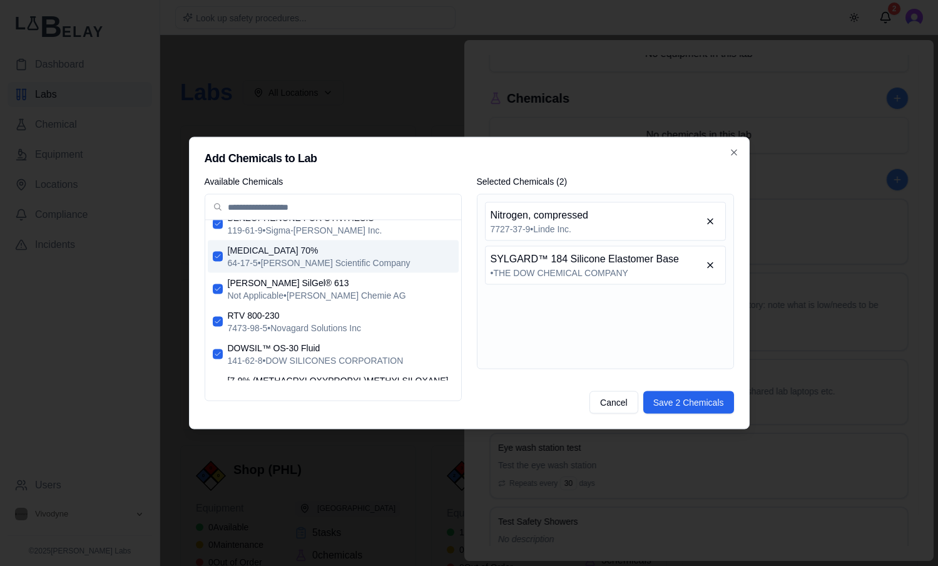
click at [379, 250] on span "[MEDICAL_DATA] 70%" at bounding box center [341, 250] width 226 height 13
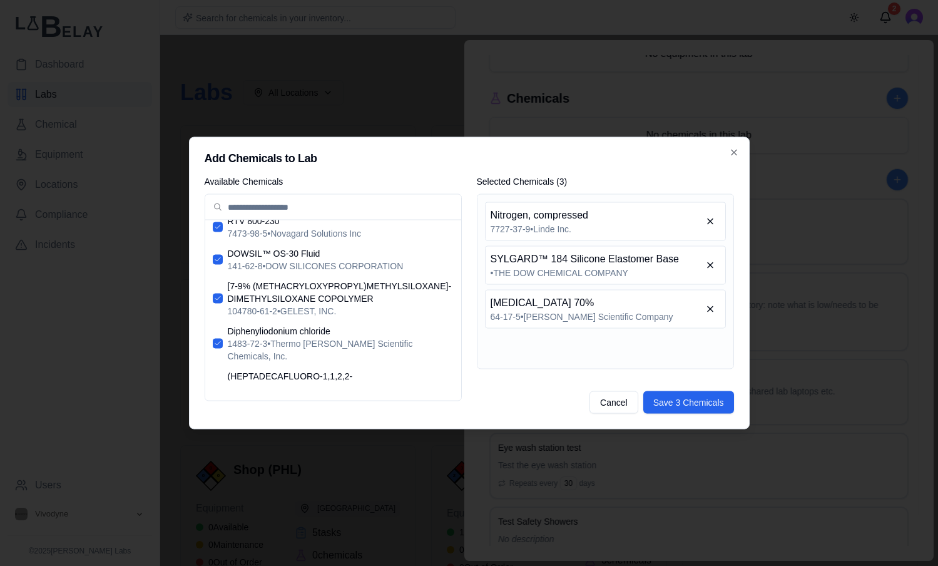
scroll to position [240, 0]
click at [388, 257] on span "DOWSIL™ OS-30 Fluid" at bounding box center [341, 253] width 226 height 13
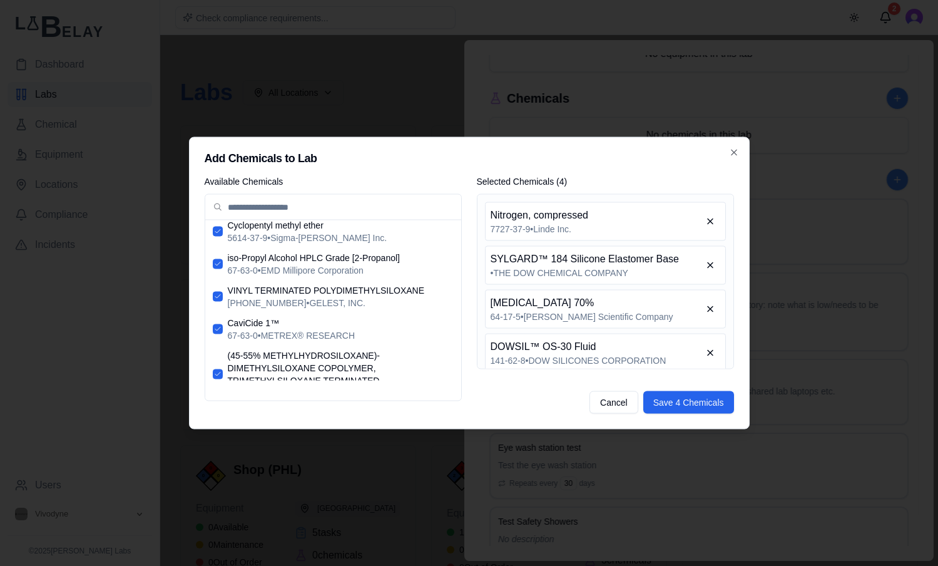
scroll to position [749, 0]
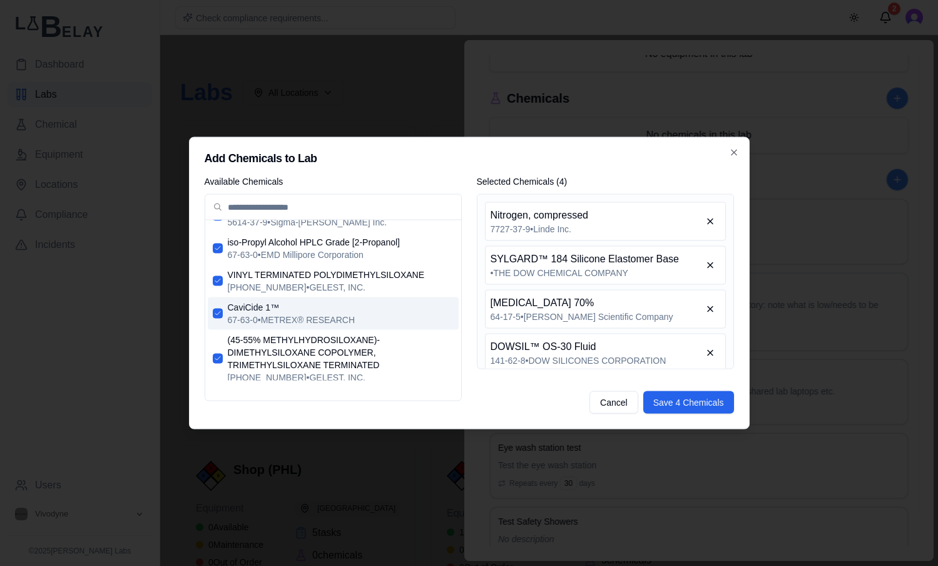
click at [371, 314] on span "67-63-0 • METREX® RESEARCH" at bounding box center [341, 320] width 226 height 13
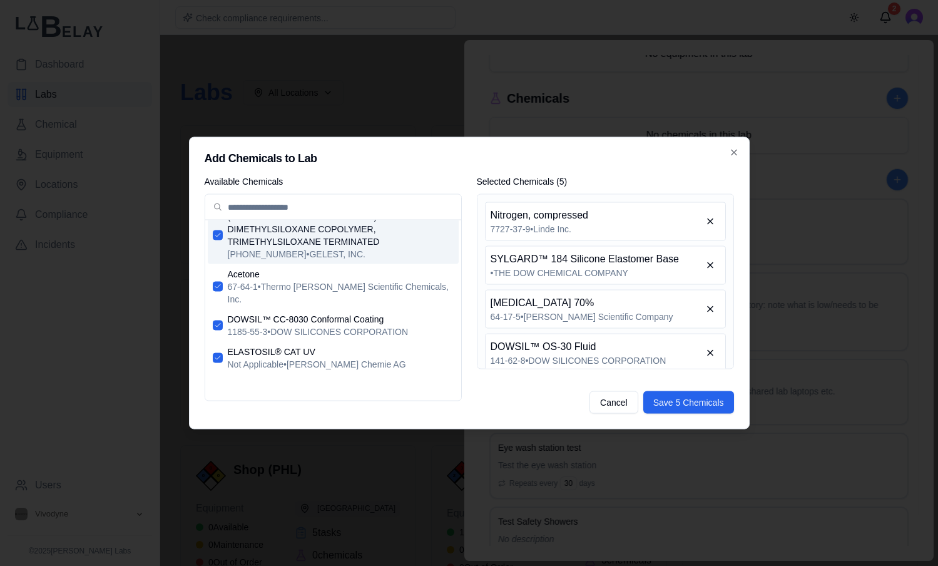
scroll to position [855, 0]
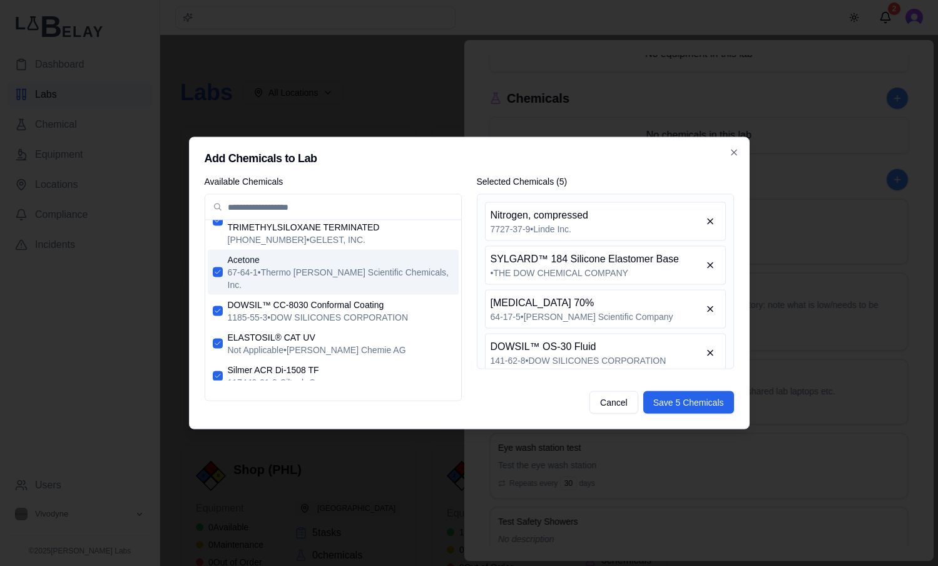
click at [371, 254] on span "Acetone" at bounding box center [341, 260] width 226 height 13
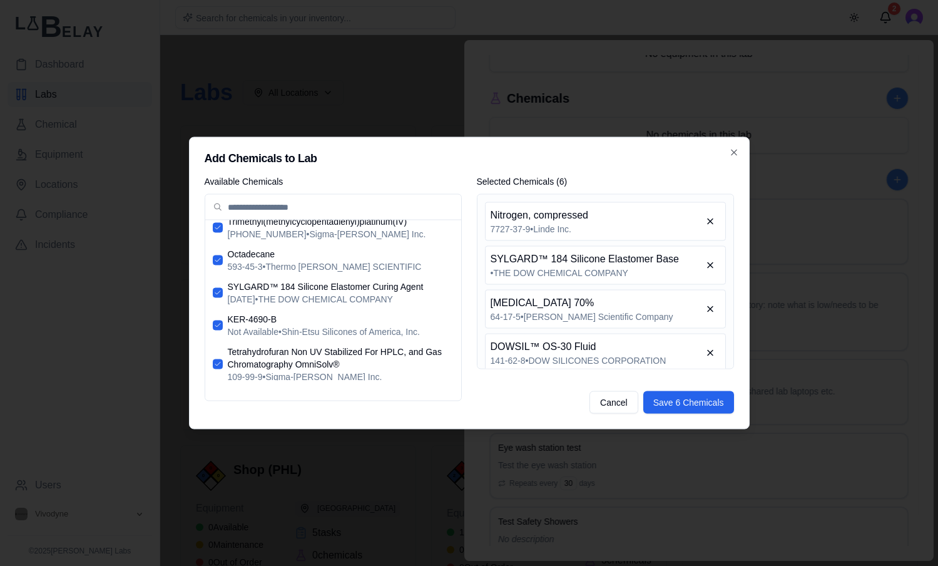
scroll to position [1106, 0]
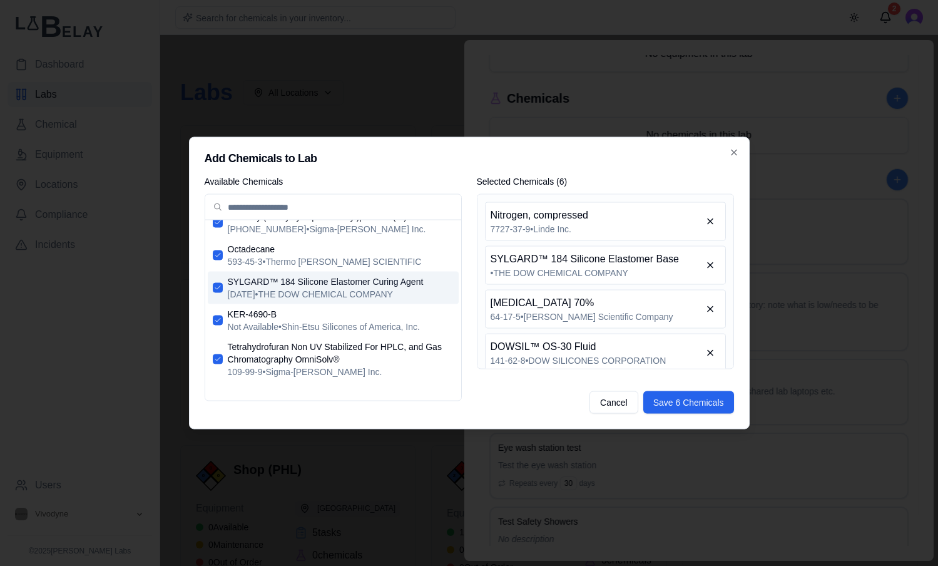
click at [391, 288] on span "[DATE] • THE DOW CHEMICAL COMPANY" at bounding box center [341, 294] width 226 height 13
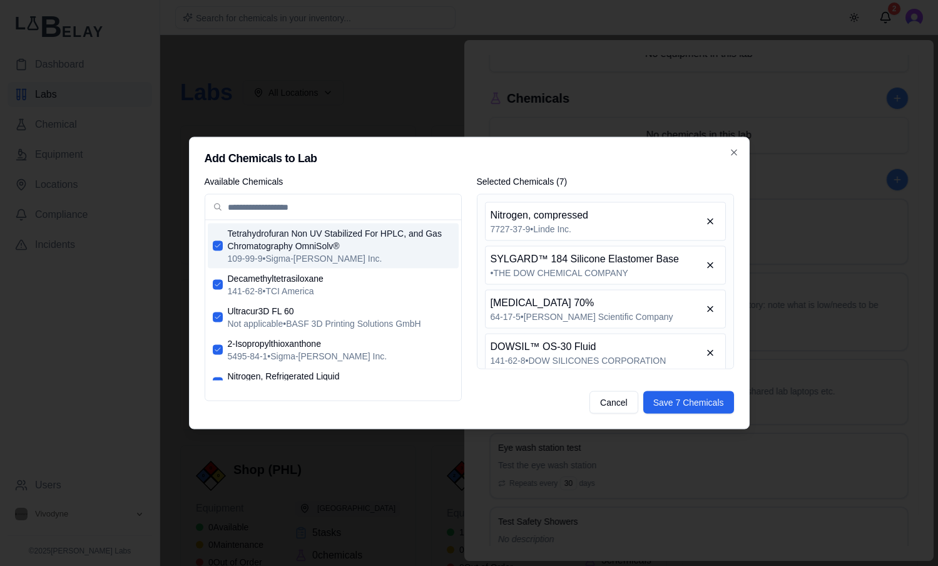
scroll to position [1194, 0]
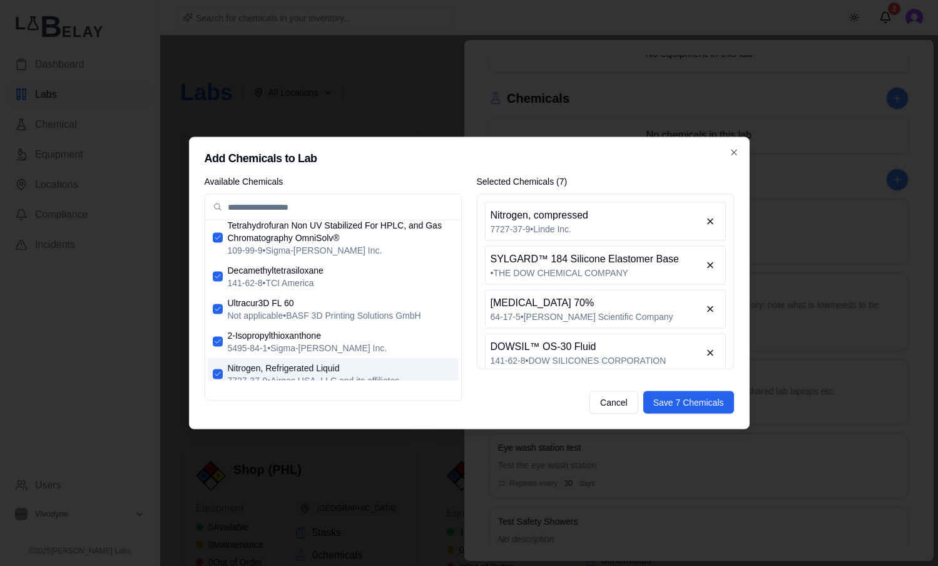
click at [364, 362] on span "Nitrogen, Refrigerated Liquid" at bounding box center [341, 368] width 226 height 13
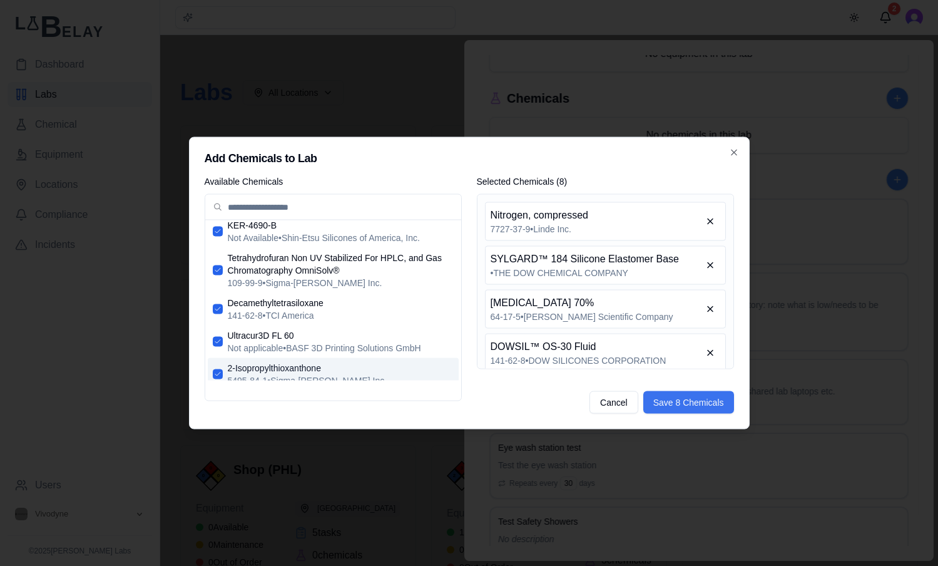
click at [685, 400] on button "Save 8 Chemicals" at bounding box center [689, 402] width 91 height 23
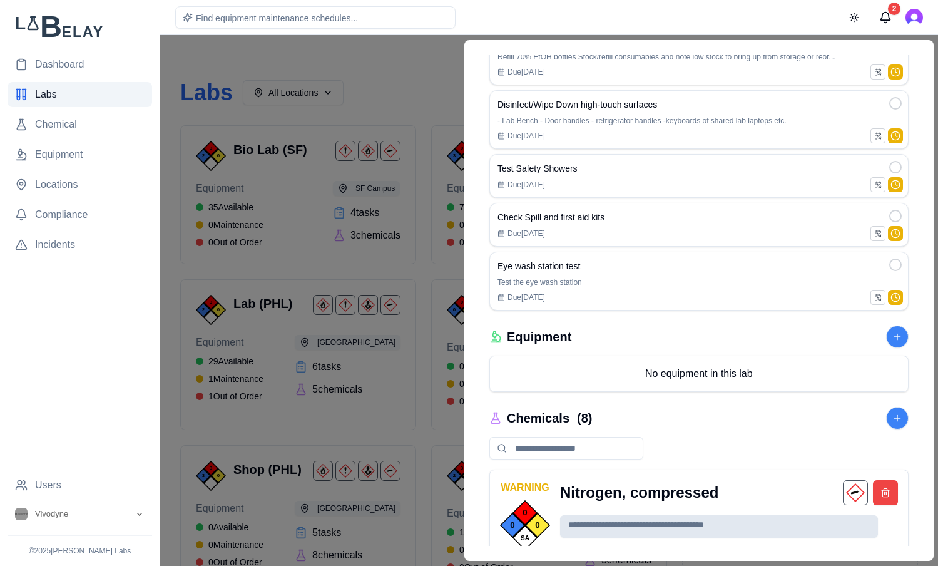
scroll to position [0, 0]
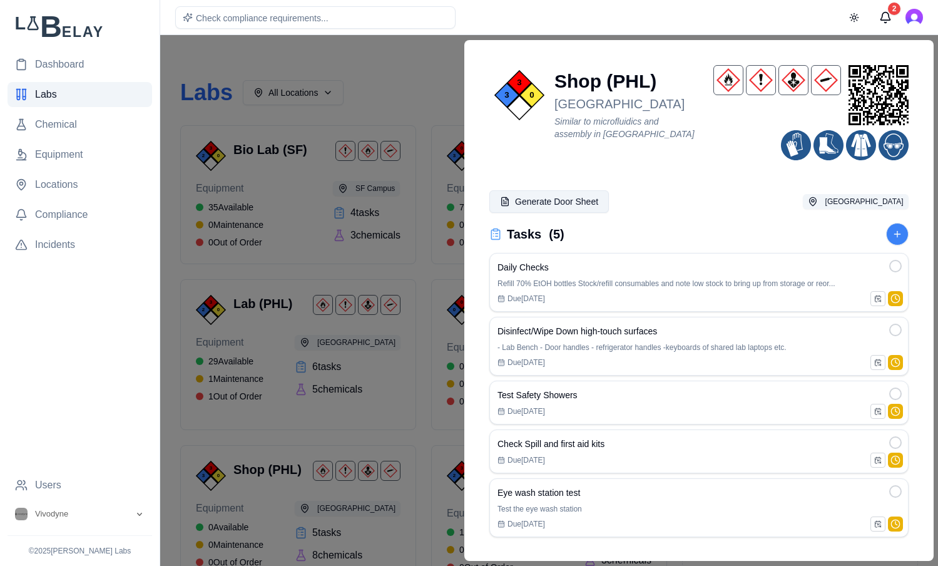
click at [554, 207] on button "Generate Door Sheet" at bounding box center [550, 201] width 120 height 23
click at [106, 67] on link "Dashboard" at bounding box center [80, 64] width 145 height 25
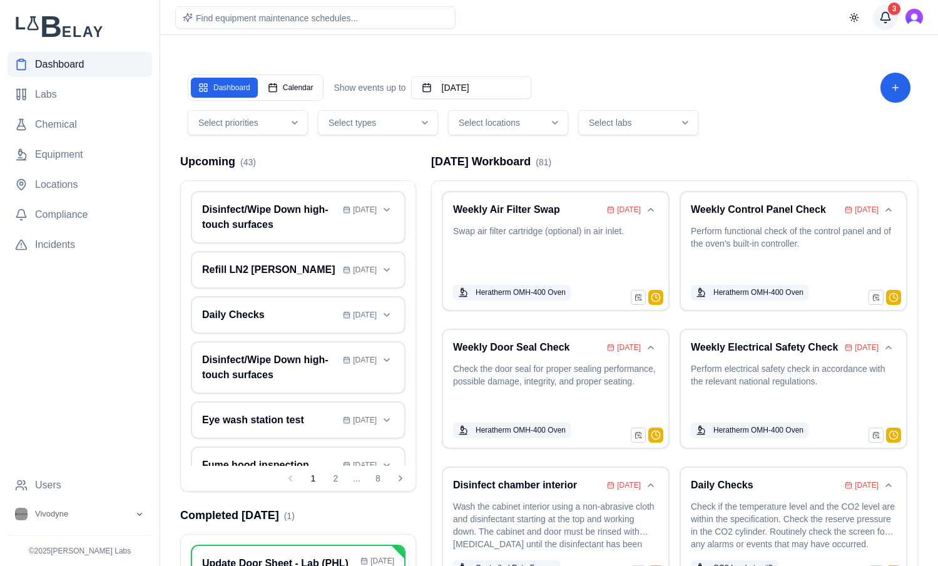
click at [886, 18] on button "3" at bounding box center [885, 17] width 25 height 25
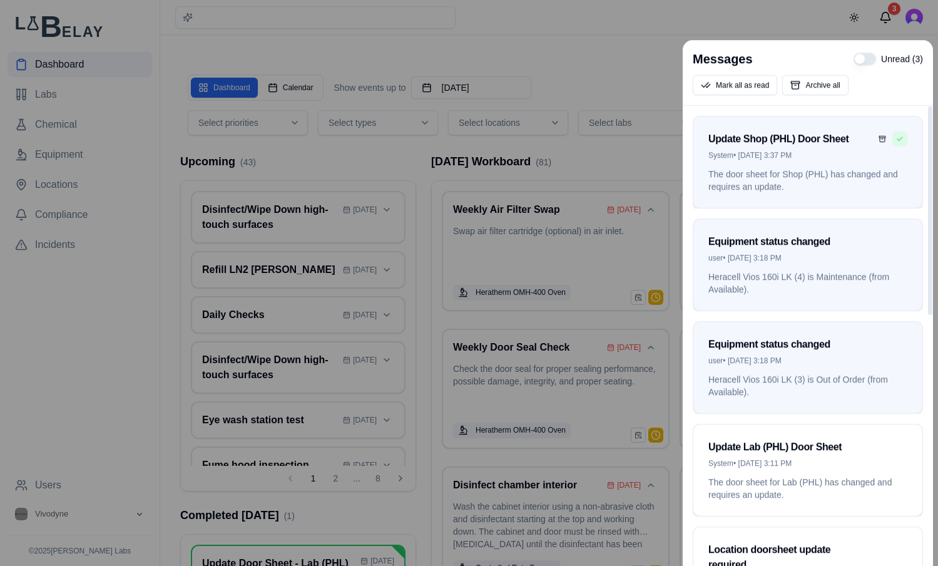
click at [902, 141] on button "Mark as read" at bounding box center [900, 138] width 15 height 15
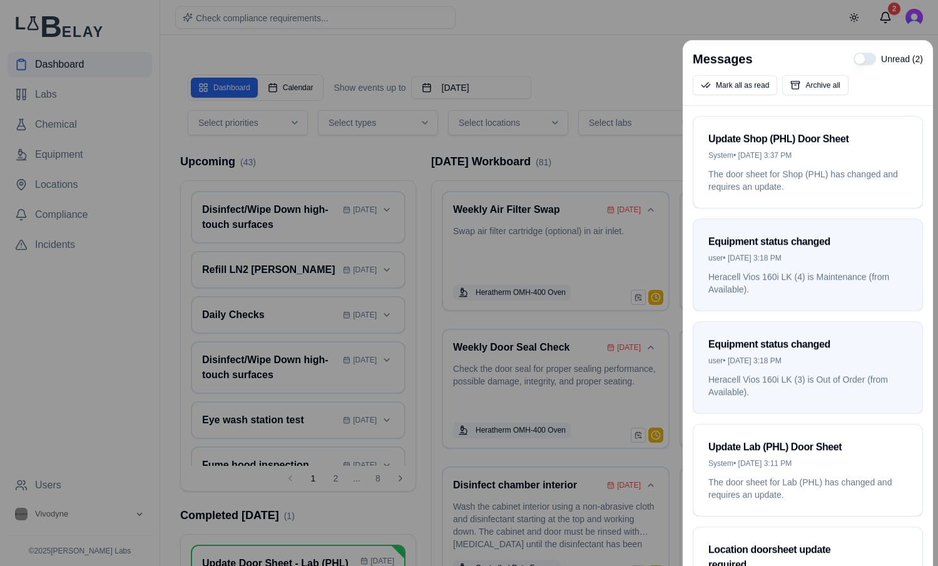
click at [650, 65] on div at bounding box center [469, 283] width 938 height 566
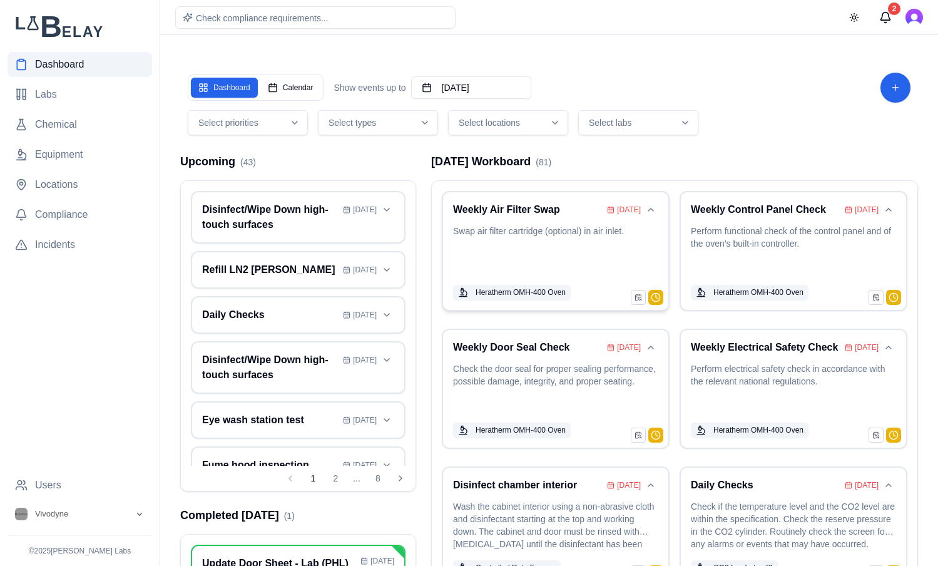
scroll to position [98, 0]
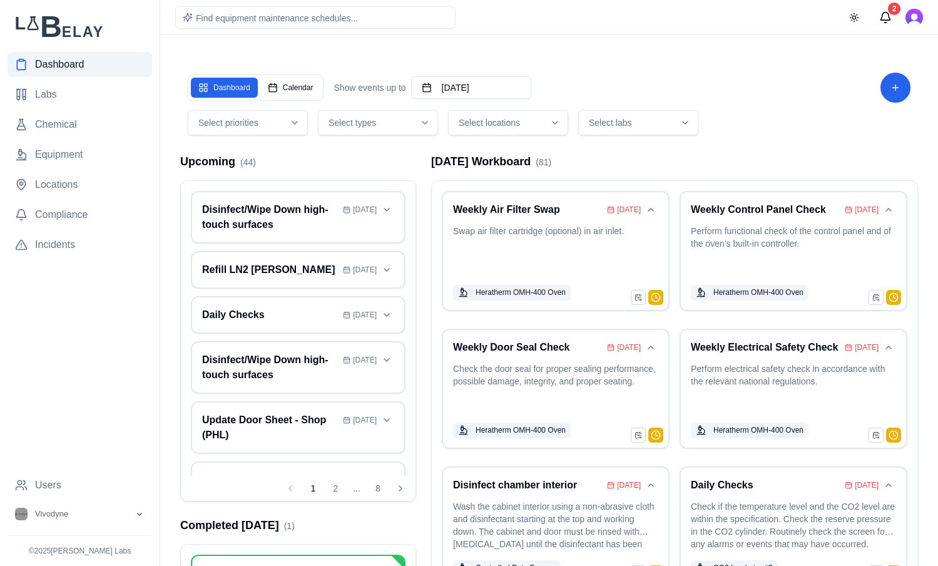
click at [541, 121] on div "Select locations" at bounding box center [508, 122] width 114 height 13
click at [516, 217] on span "[GEOGRAPHIC_DATA]" at bounding box center [516, 216] width 91 height 13
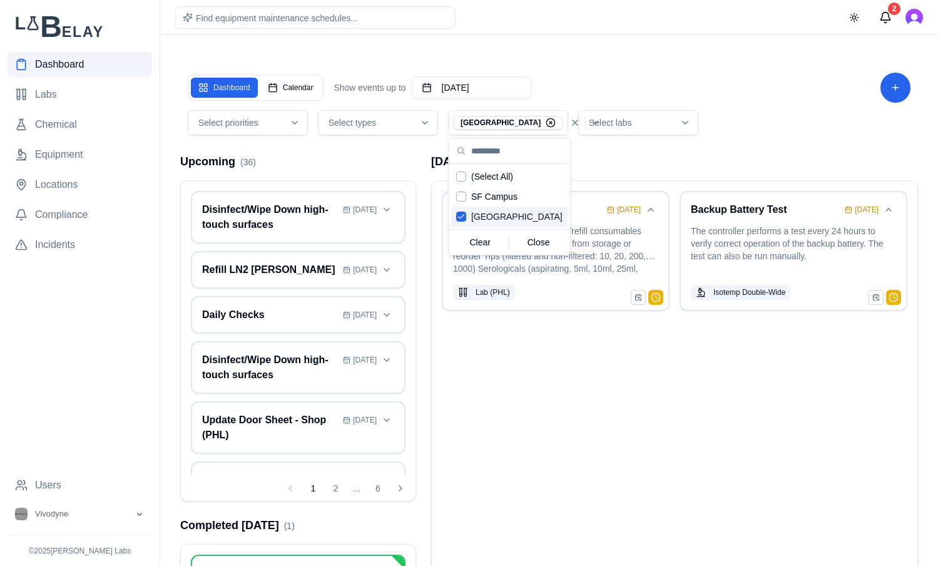
click at [695, 416] on div "Daily Checks [DATE] Refill 70% EtOH bottles Stock/refill consumables and note l…" at bounding box center [675, 416] width 486 height 470
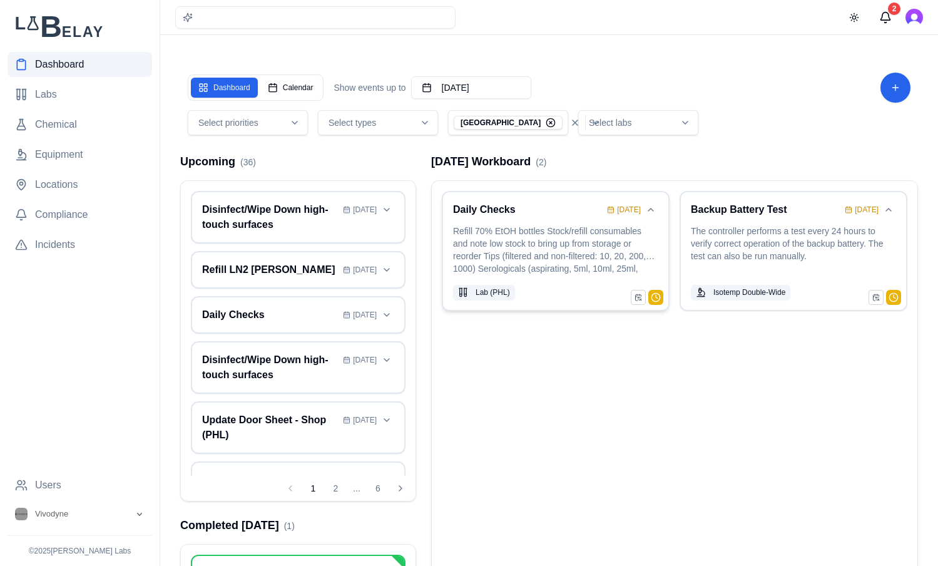
click at [559, 247] on p "Refill 70% EtOH bottles Stock/refill consumables and note low stock to bring up…" at bounding box center [555, 251] width 205 height 53
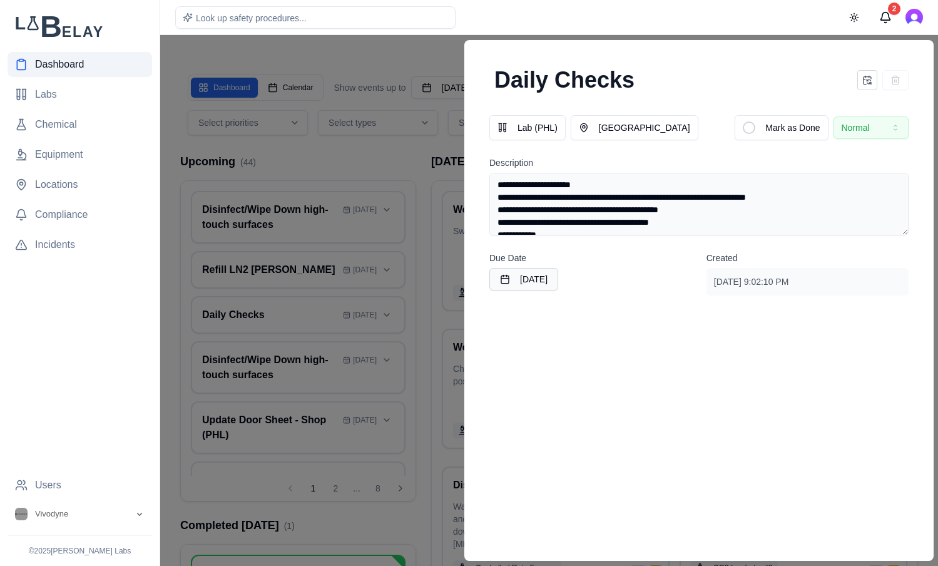
click at [377, 54] on div at bounding box center [469, 300] width 938 height 531
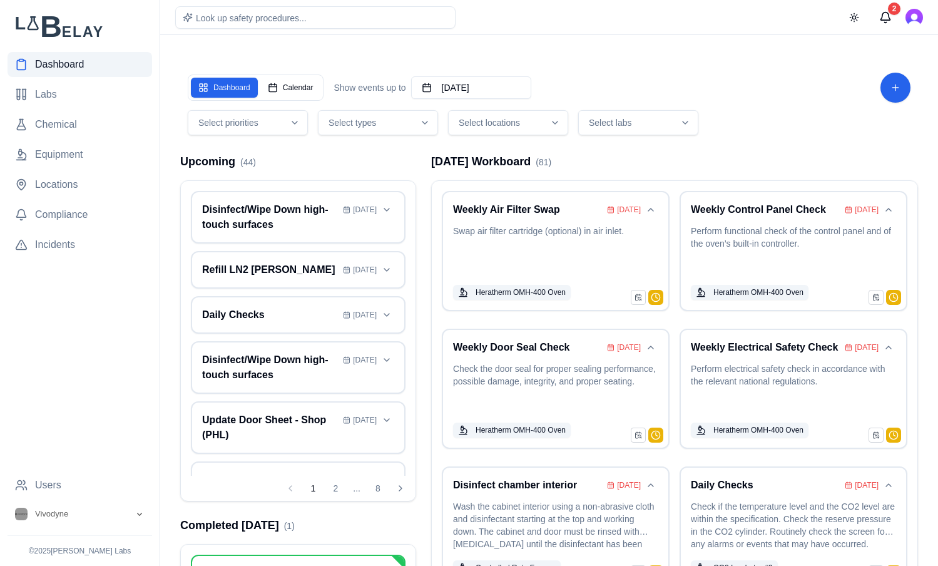
click at [550, 126] on icon "button" at bounding box center [555, 123] width 10 height 10
click at [513, 215] on span "[GEOGRAPHIC_DATA]" at bounding box center [516, 216] width 91 height 13
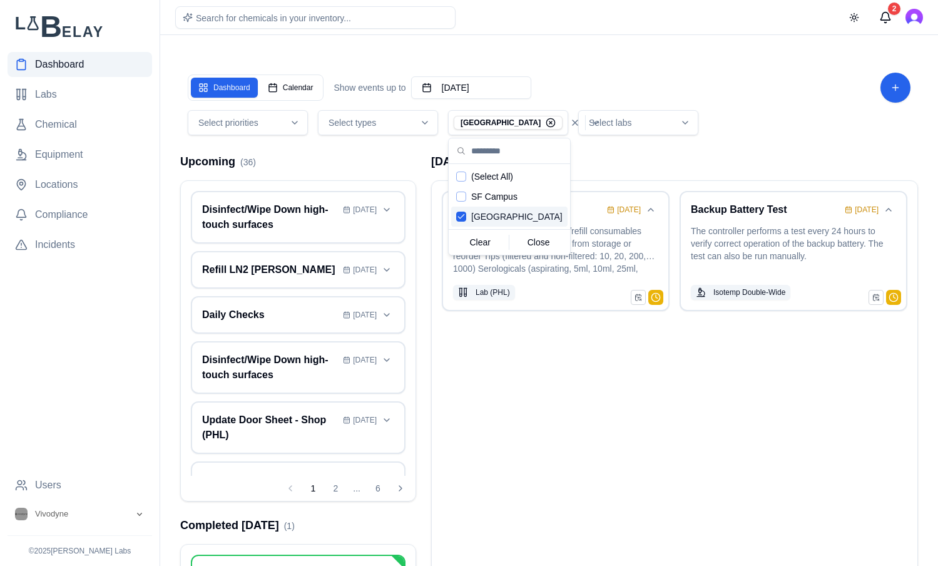
click at [672, 137] on div "Dashboard Calendar Show events up to September 27th, 2025 Select priorities Sel…" at bounding box center [549, 104] width 738 height 78
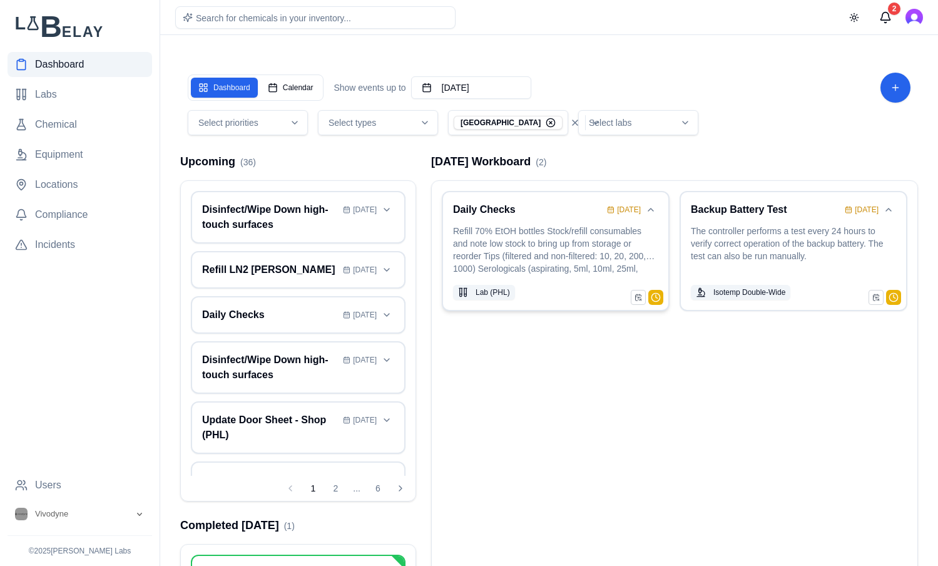
click at [553, 240] on p "Refill 70% EtOH bottles Stock/refill consumables and note low stock to bring up…" at bounding box center [555, 251] width 205 height 53
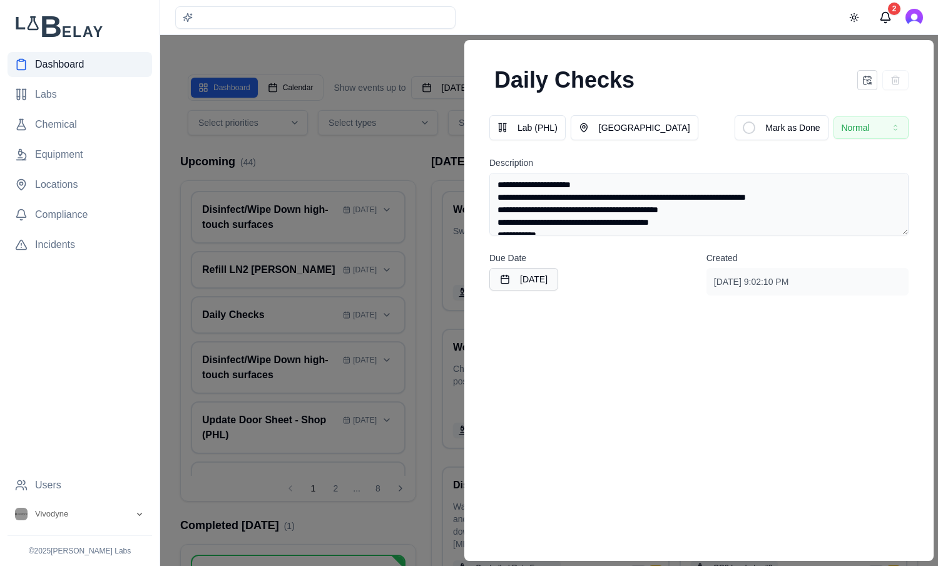
click at [443, 66] on div at bounding box center [469, 300] width 938 height 531
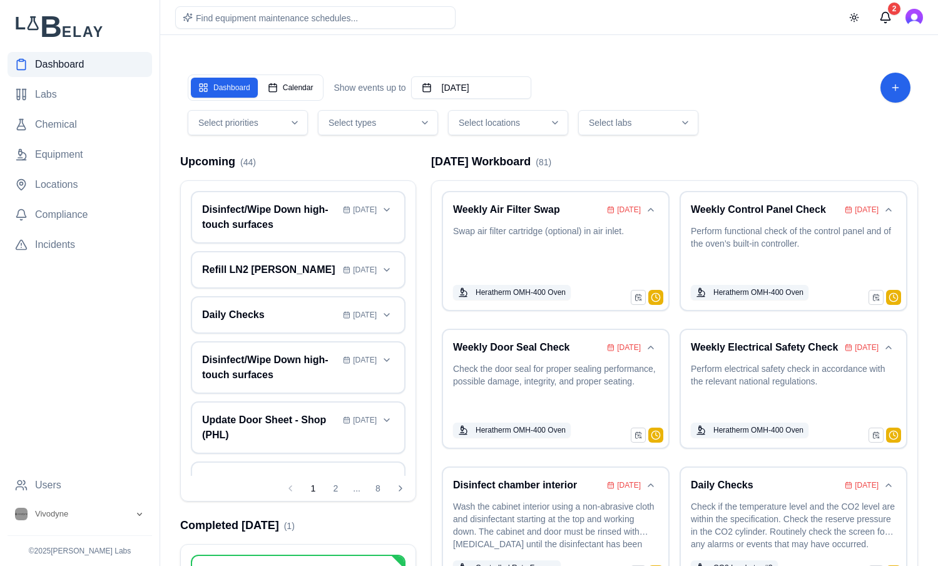
click at [521, 122] on div "Select locations" at bounding box center [508, 122] width 114 height 13
click at [518, 211] on span "[GEOGRAPHIC_DATA]" at bounding box center [516, 216] width 91 height 13
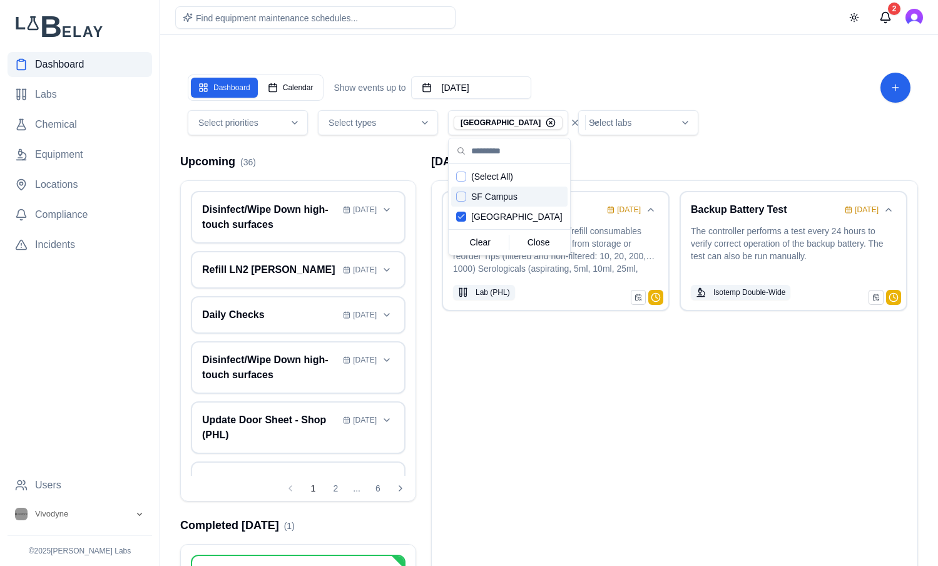
click at [819, 134] on div "Select priorities Select types PHL Campus Select labs" at bounding box center [549, 122] width 723 height 25
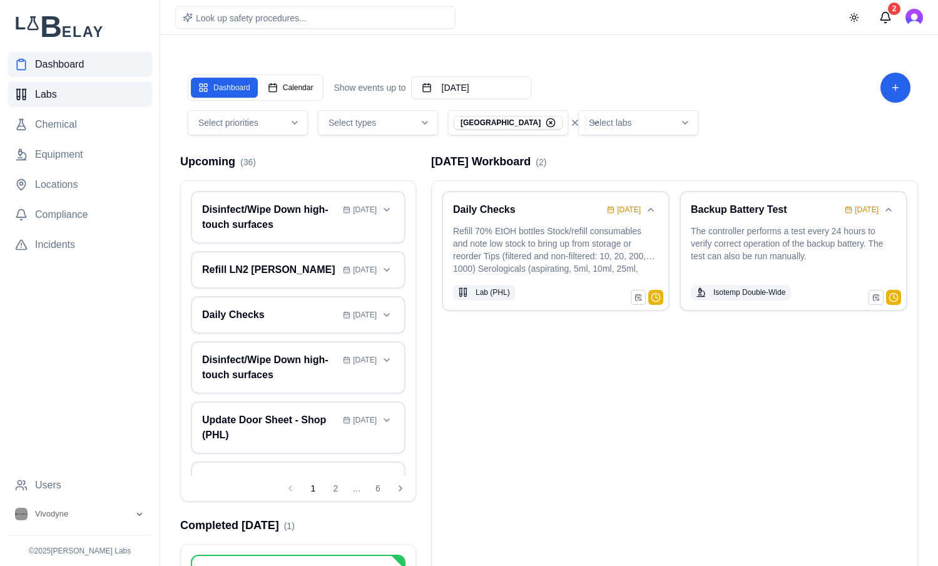
click at [86, 86] on link "Labs" at bounding box center [80, 94] width 145 height 25
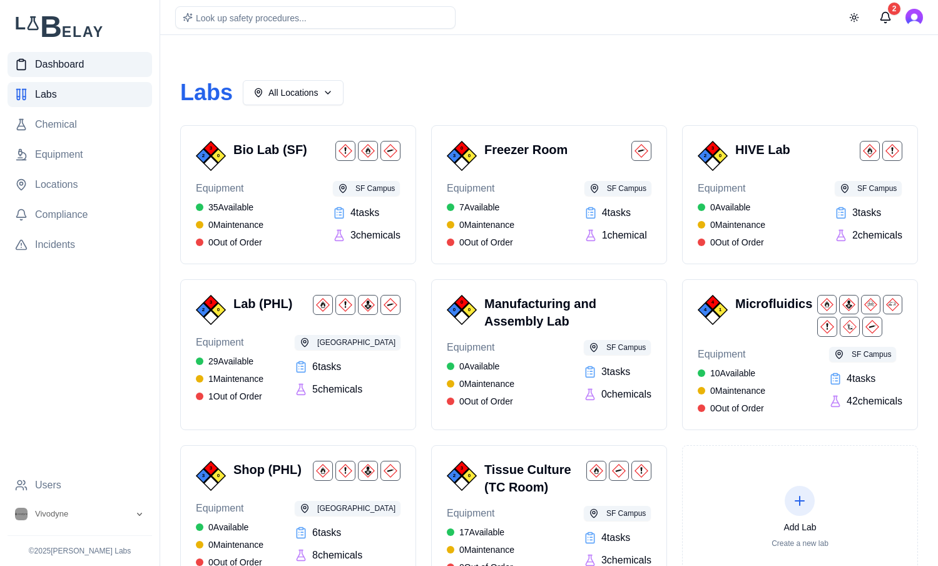
click at [33, 56] on link "Dashboard" at bounding box center [80, 64] width 145 height 25
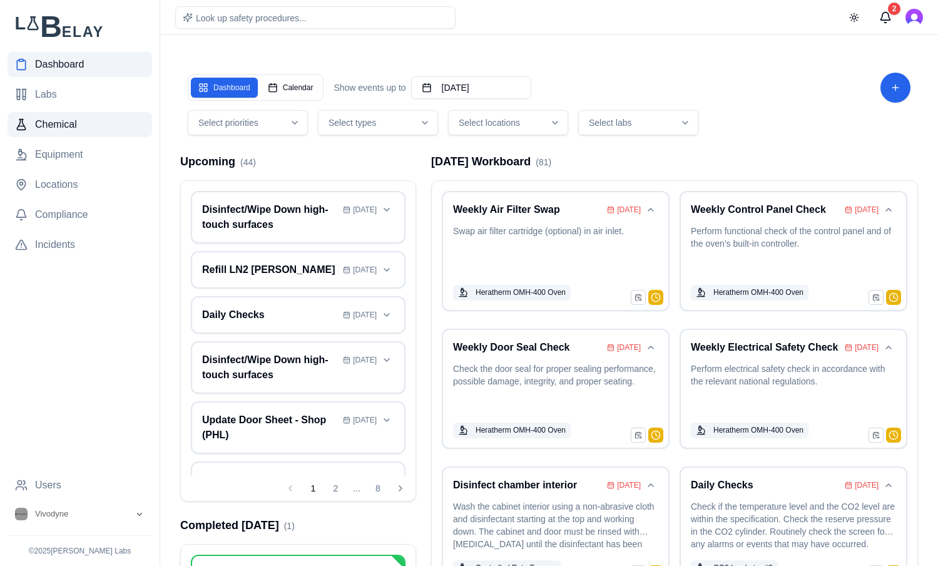
click at [73, 126] on span "Chemical" at bounding box center [56, 124] width 42 height 15
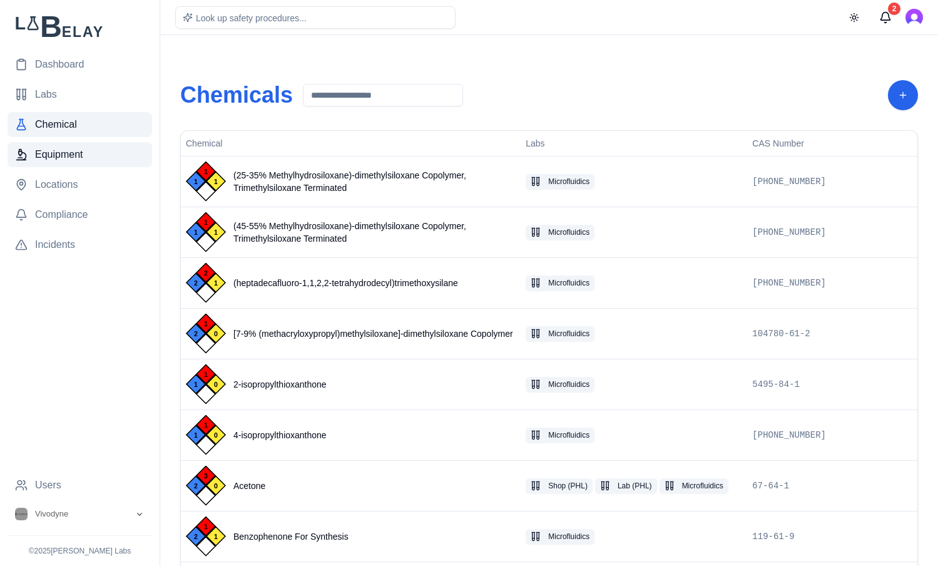
click at [97, 153] on link "Equipment" at bounding box center [80, 154] width 145 height 25
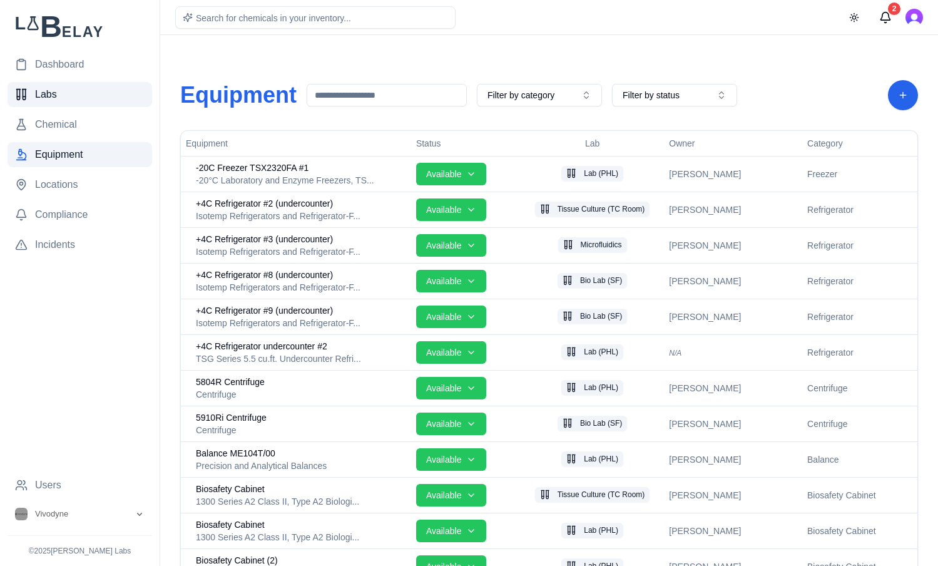
click at [75, 88] on link "Labs" at bounding box center [80, 94] width 145 height 25
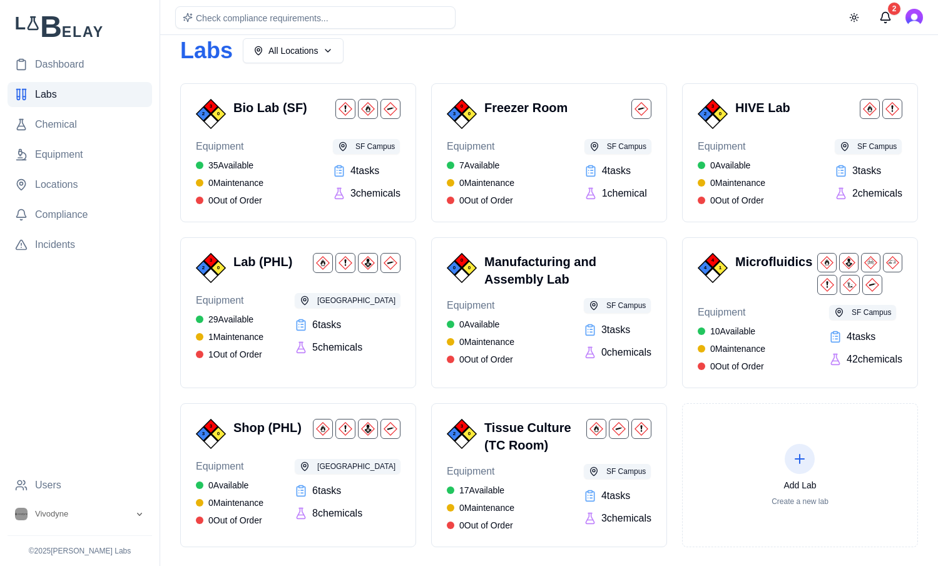
scroll to position [63, 0]
